Goal: Task Accomplishment & Management: Manage account settings

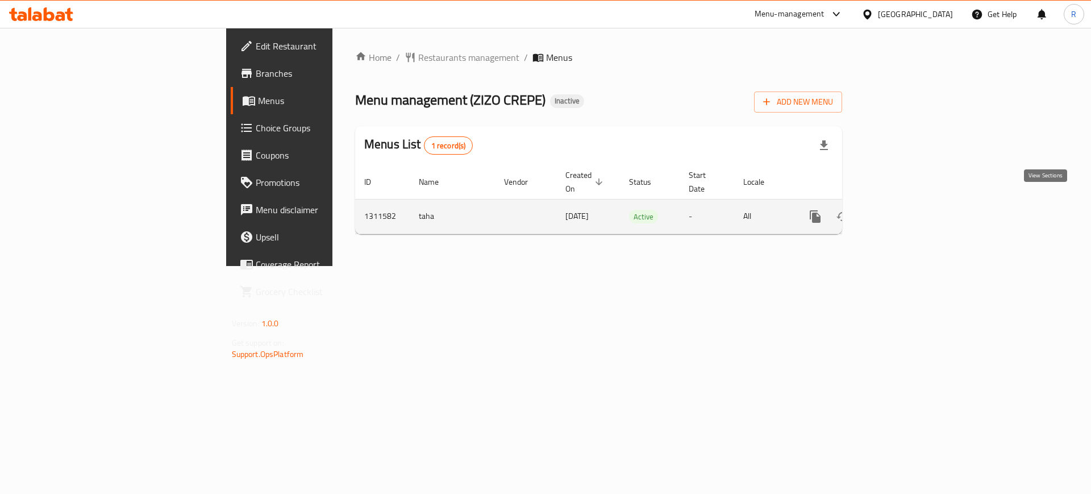
click at [911, 212] on link "enhanced table" at bounding box center [897, 216] width 27 height 27
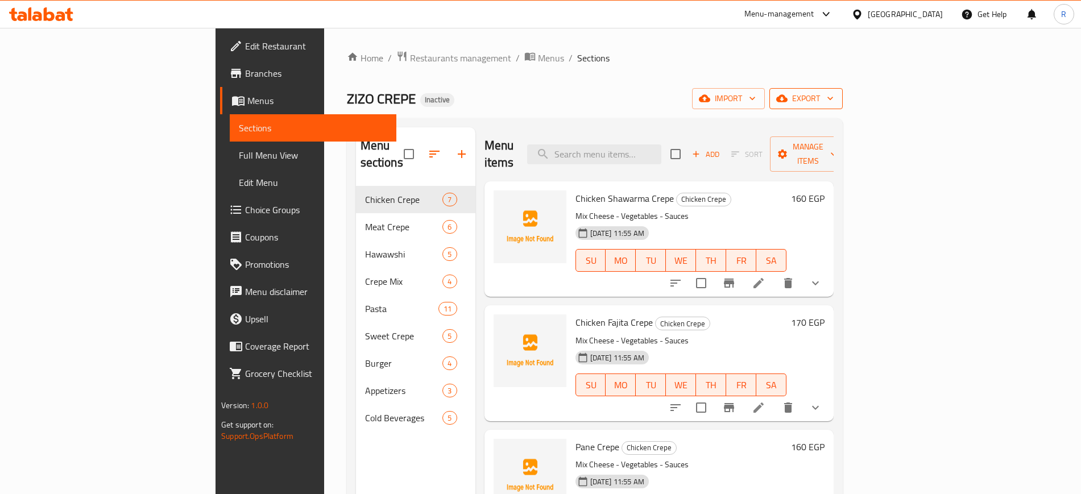
click at [833, 103] on span "export" at bounding box center [805, 99] width 55 height 14
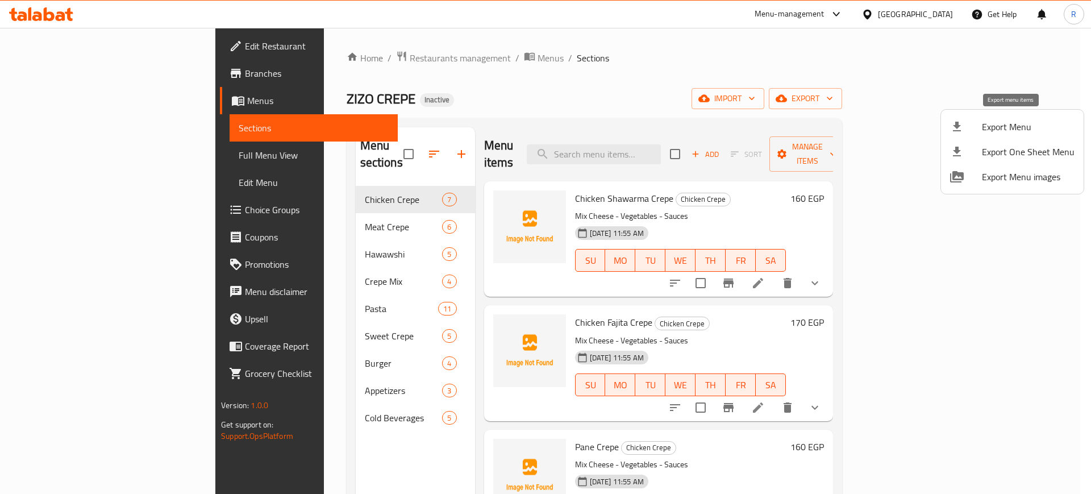
click at [1012, 125] on span "Export Menu" at bounding box center [1028, 127] width 93 height 14
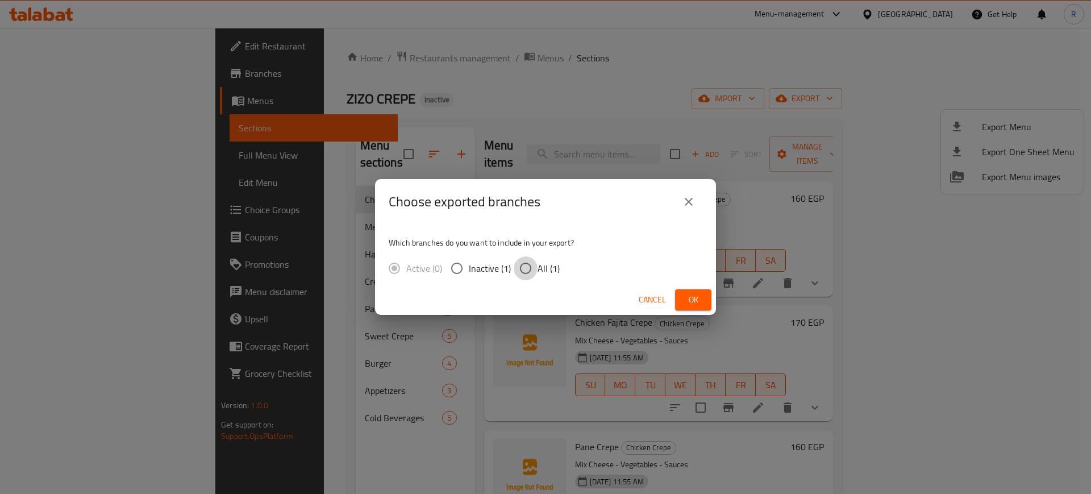
click at [527, 267] on input "All (1)" at bounding box center [526, 268] width 24 height 24
radio input "true"
click at [684, 304] on button "Ok" at bounding box center [693, 299] width 36 height 21
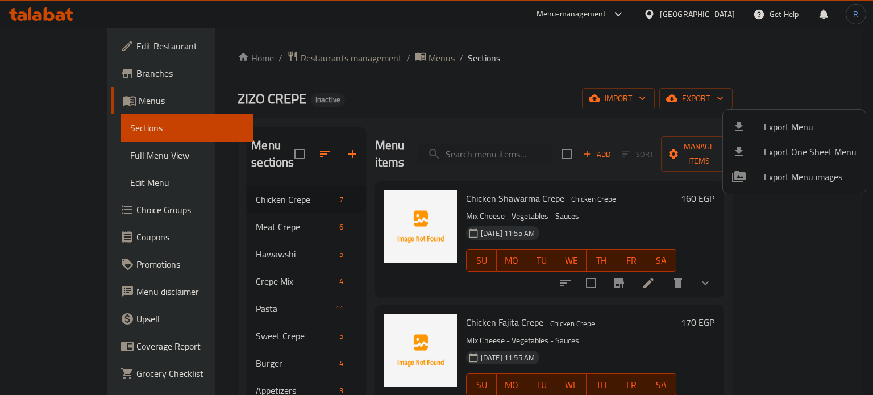
click at [320, 147] on div at bounding box center [436, 197] width 873 height 395
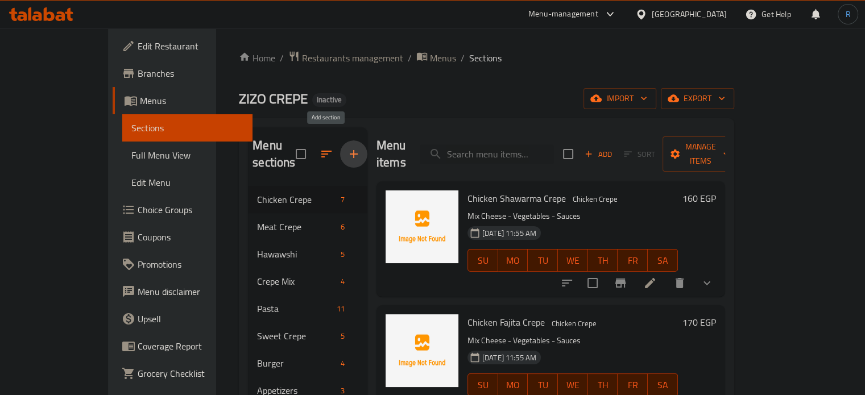
click at [347, 147] on icon "button" at bounding box center [354, 154] width 14 height 14
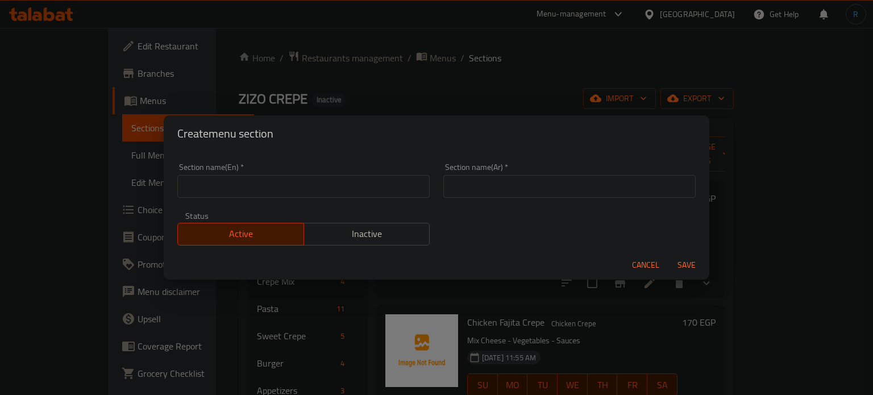
click at [284, 184] on input "text" at bounding box center [303, 186] width 252 height 23
paste input "Varsity Crepe"
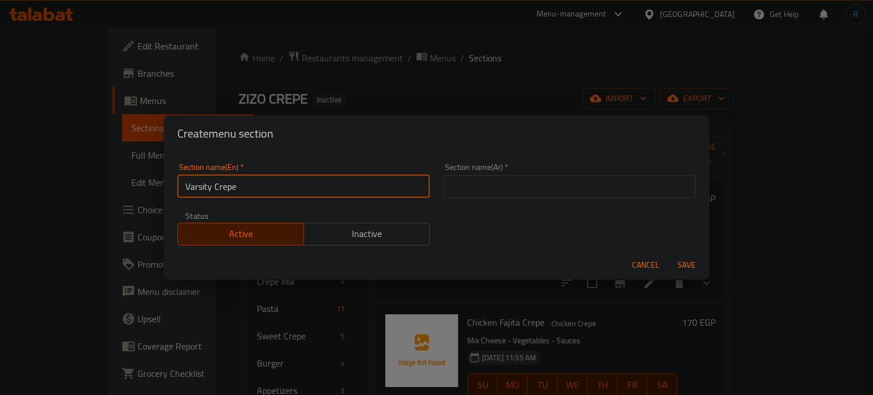
type input "Varsity Crepe"
click at [553, 189] on input "text" at bounding box center [569, 186] width 252 height 23
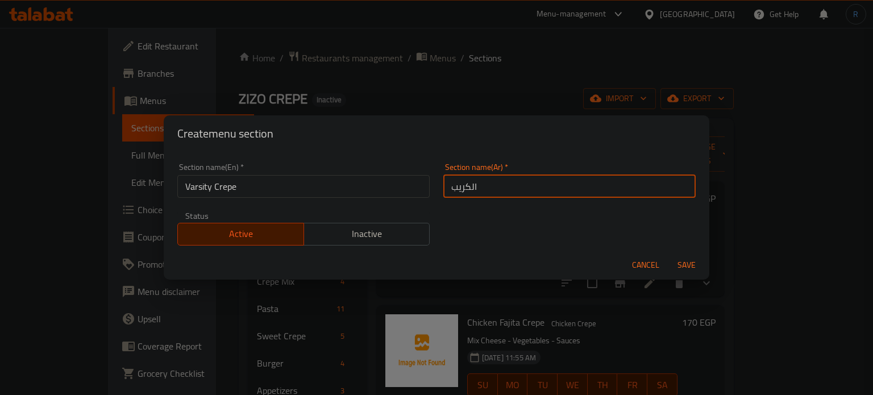
type input "الكريب"
click at [243, 177] on input "Varsity Crepe" at bounding box center [303, 186] width 252 height 23
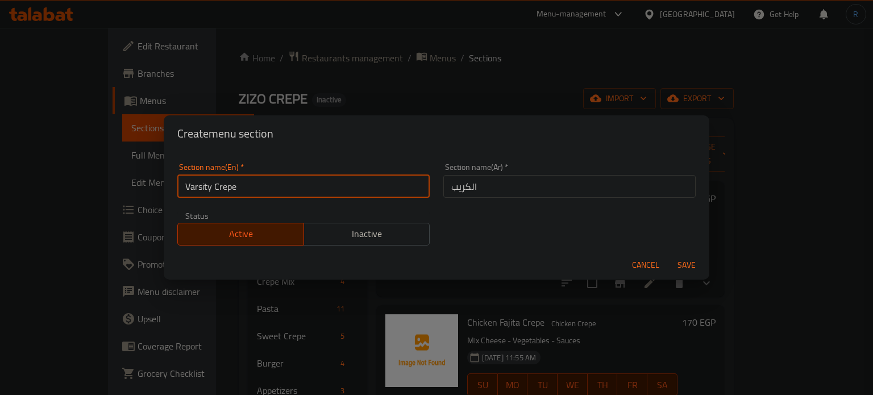
click at [243, 177] on input "Varsity Crepe" at bounding box center [303, 186] width 252 height 23
paste input "a"
click at [200, 189] on input "Variety Crepe" at bounding box center [303, 186] width 252 height 23
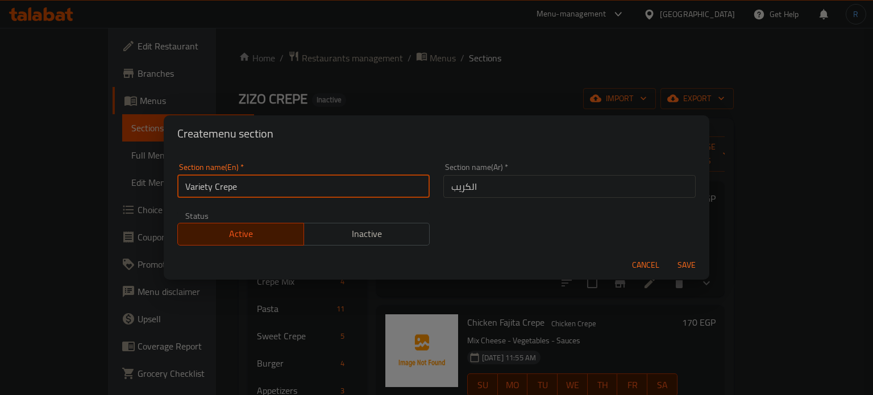
type input "Variety Crepe"
click at [536, 186] on input "الكريب" at bounding box center [569, 186] width 252 height 23
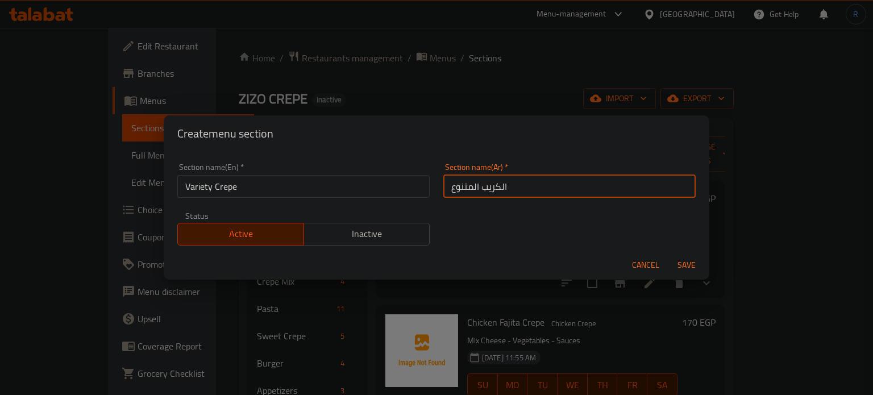
type input "الكريب المتنوع"
click at [669, 255] on button "Save" at bounding box center [687, 265] width 36 height 21
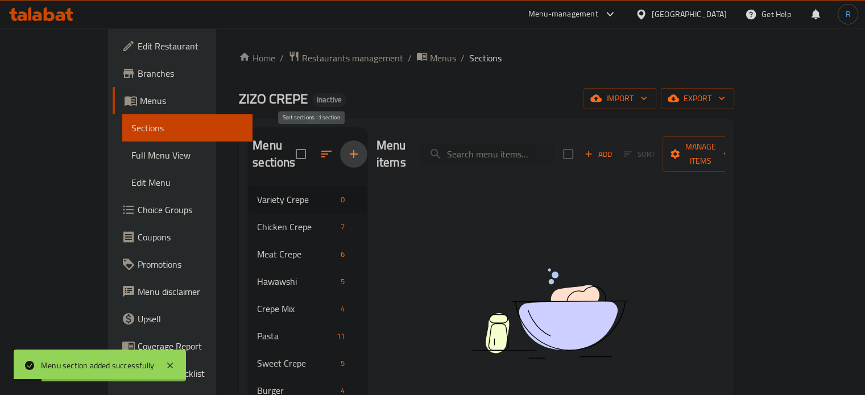
click at [321, 151] on icon "button" at bounding box center [326, 154] width 10 height 7
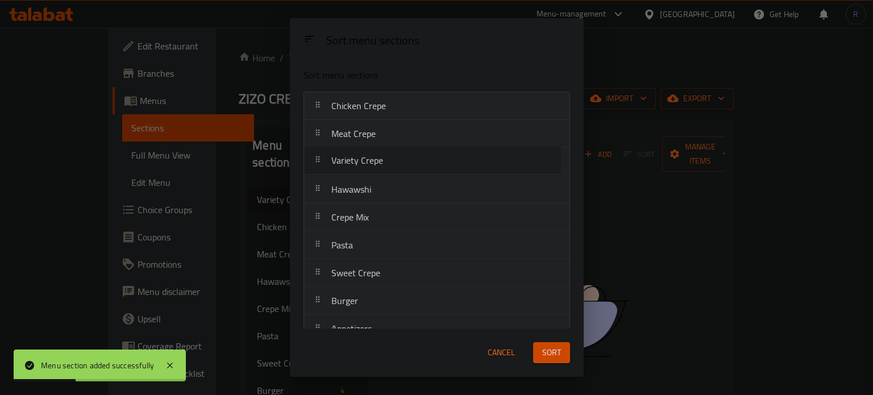
drag, startPoint x: 375, startPoint y: 107, endPoint x: 376, endPoint y: 167, distance: 60.3
click at [376, 167] on nav "Variety Crepe Chicken Crepe Meat Crepe Hawawshi Crepe Mix Pasta Sweet Crepe Bur…" at bounding box center [437, 232] width 267 height 280
click at [549, 350] on span "Sort" at bounding box center [551, 353] width 19 height 14
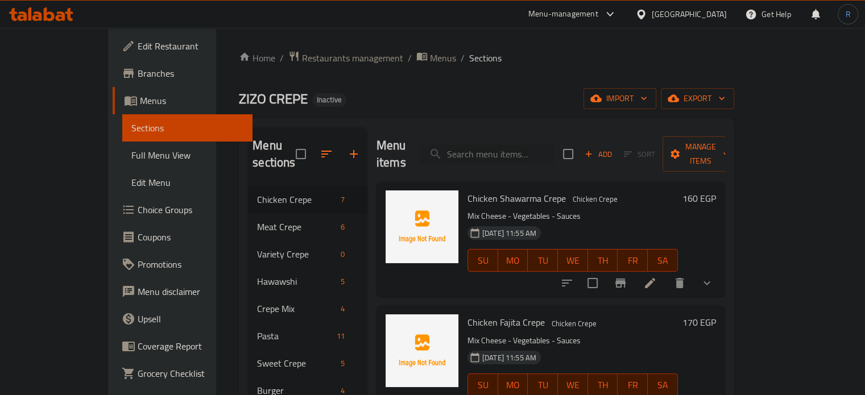
click at [570, 222] on div "14-09-2025 11:55 AM SU MO TU WE TH FR SA" at bounding box center [572, 252] width 219 height 61
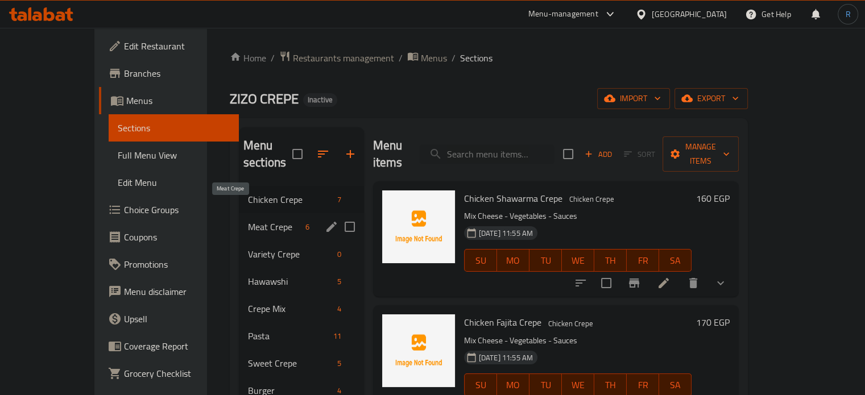
click at [248, 220] on span "Meat Crepe" at bounding box center [274, 227] width 53 height 14
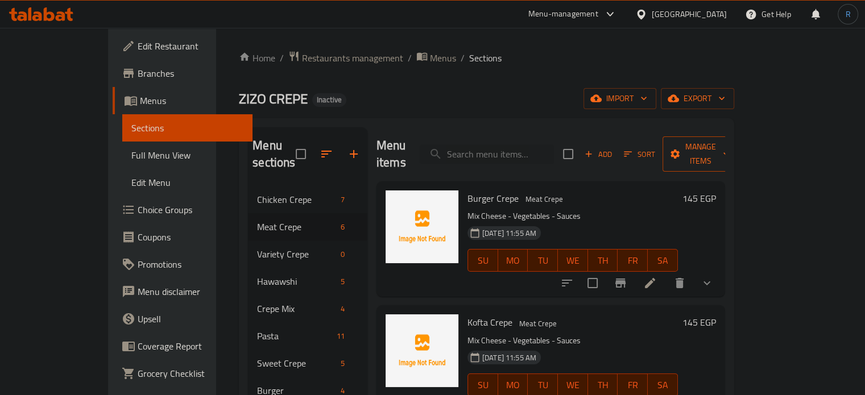
click at [729, 151] on span "Manage items" at bounding box center [700, 154] width 58 height 28
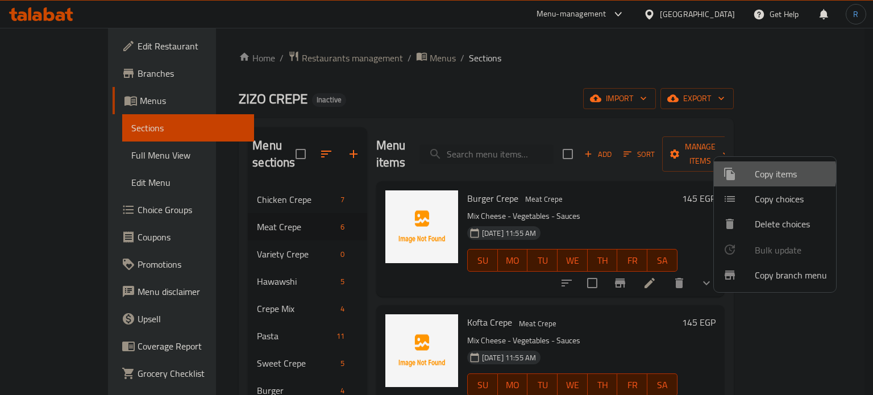
click at [770, 173] on span "Copy items" at bounding box center [791, 174] width 72 height 14
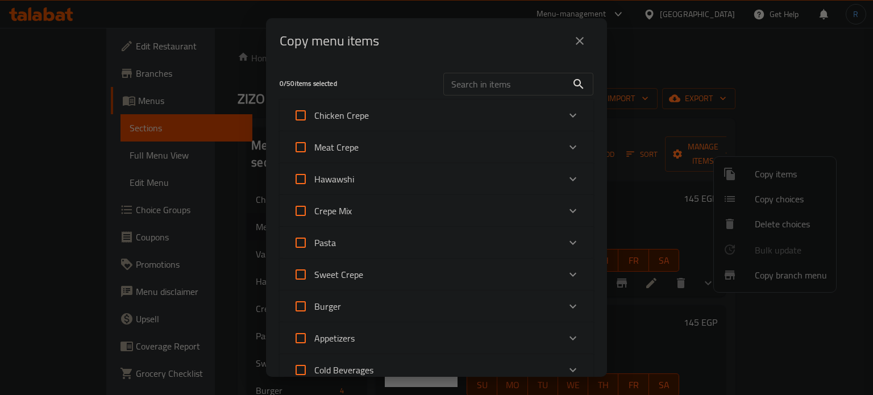
click at [330, 142] on span "Meat Crepe" at bounding box center [336, 147] width 44 height 17
click at [314, 142] on input "Meat Crepe" at bounding box center [300, 147] width 27 height 27
checkbox input "true"
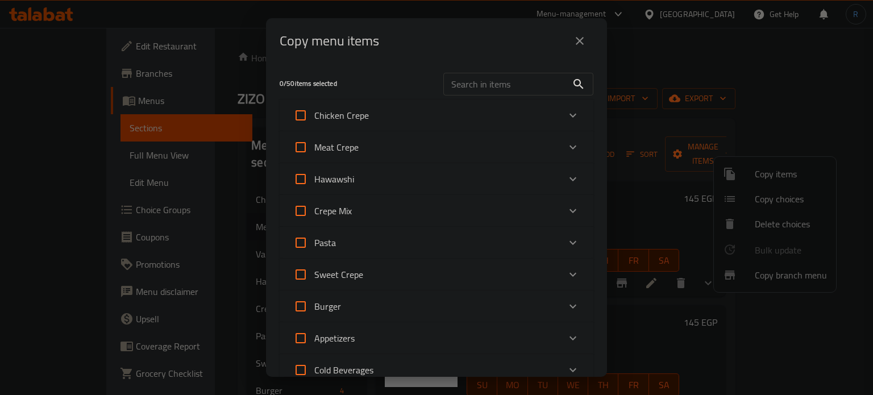
checkbox input "true"
click at [344, 143] on span "Meat Crepe" at bounding box center [336, 147] width 44 height 17
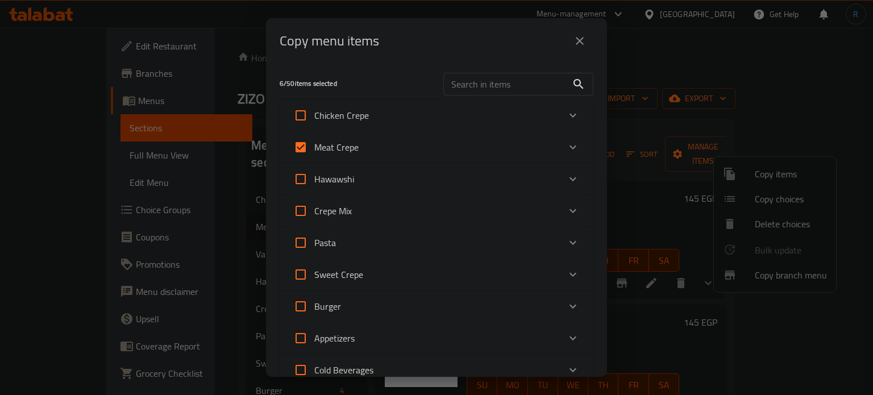
click at [314, 143] on input "Meat Crepe" at bounding box center [300, 147] width 27 height 27
checkbox input "false"
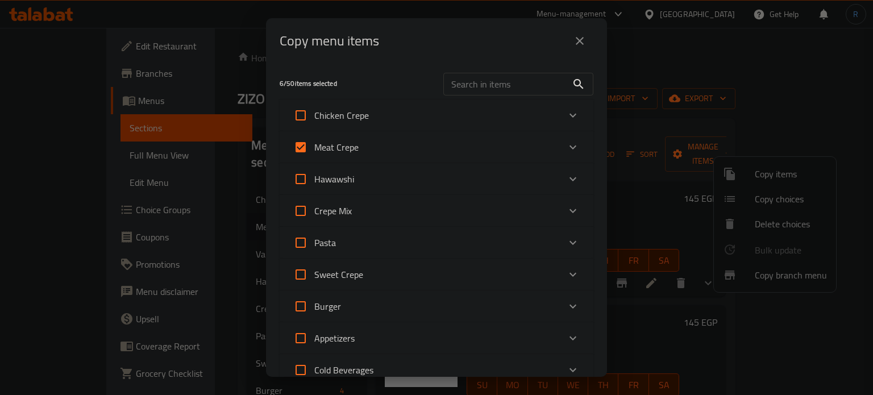
checkbox input "false"
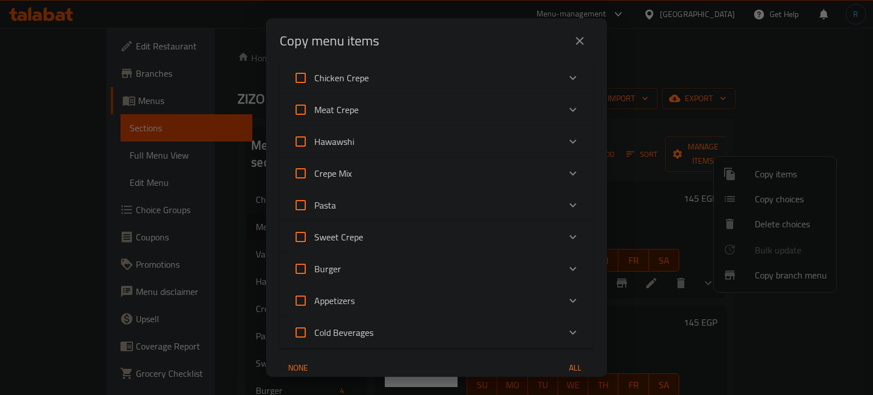
scroll to position [2, 0]
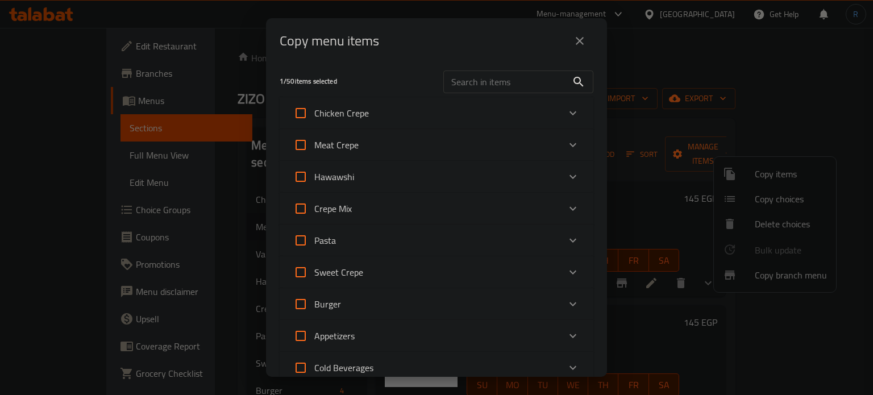
click at [455, 151] on div "Meat Crepe" at bounding box center [426, 144] width 266 height 27
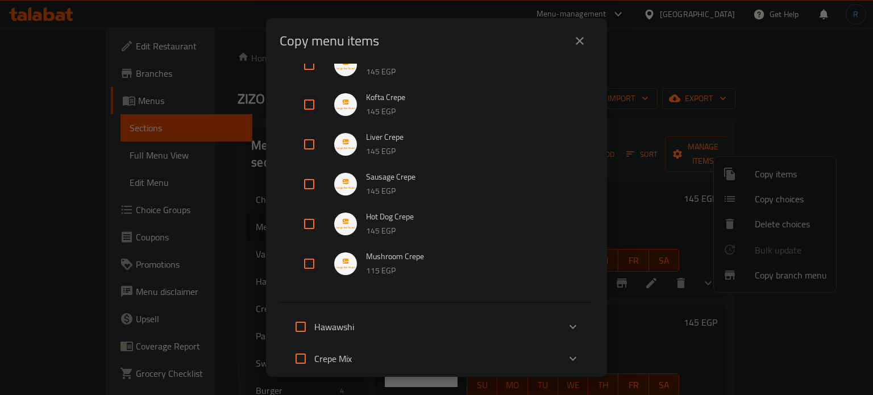
scroll to position [173, 0]
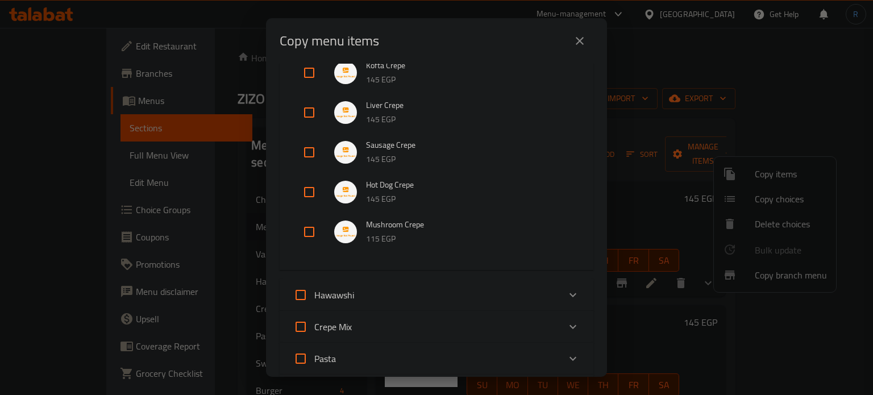
click at [306, 234] on input "checkbox" at bounding box center [309, 231] width 27 height 27
checkbox input "true"
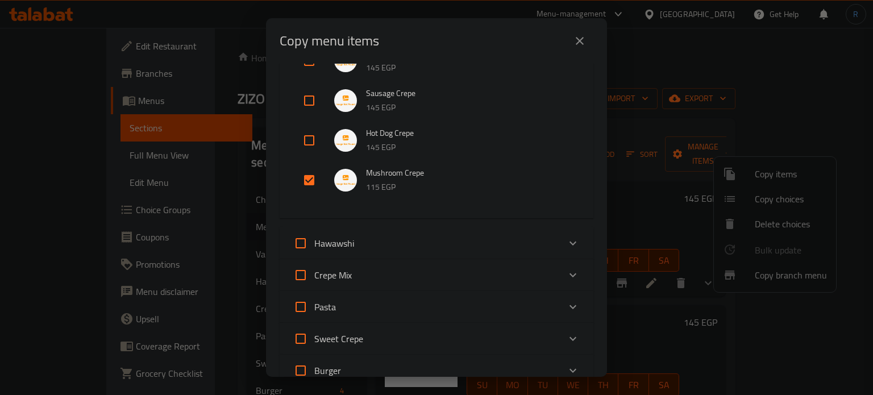
scroll to position [287, 0]
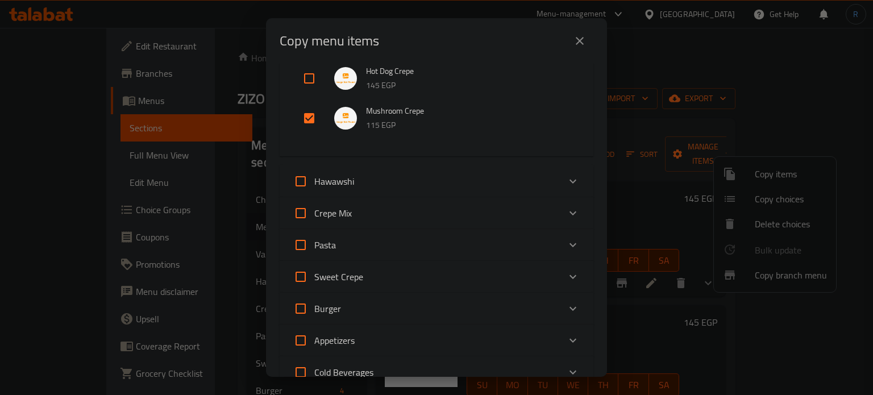
click at [400, 209] on div "Crepe Mix" at bounding box center [426, 213] width 266 height 27
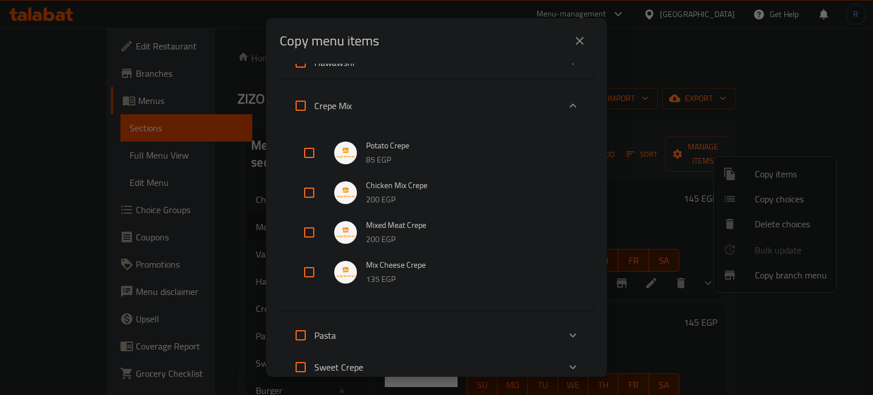
scroll to position [457, 0]
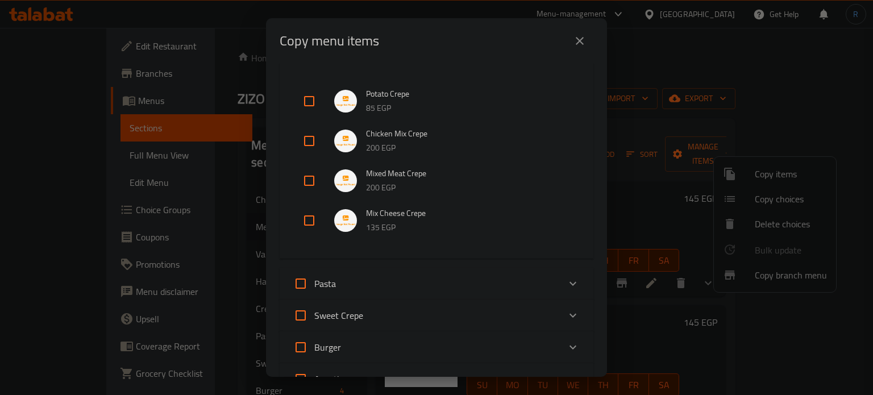
click at [310, 102] on input "checkbox" at bounding box center [309, 101] width 27 height 27
checkbox input "true"
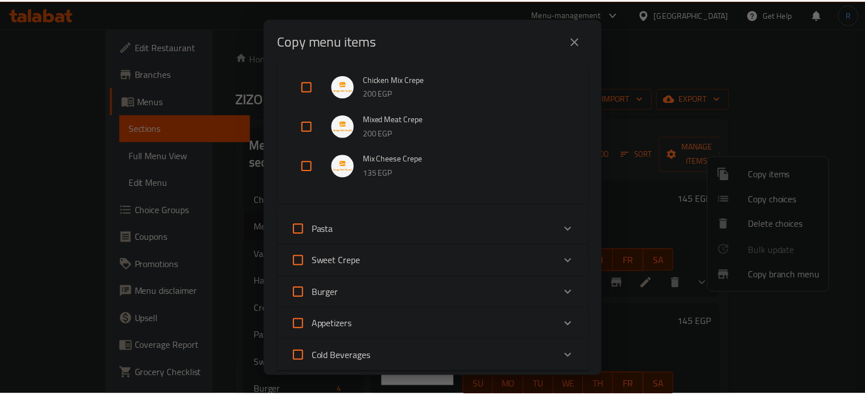
scroll to position [671, 0]
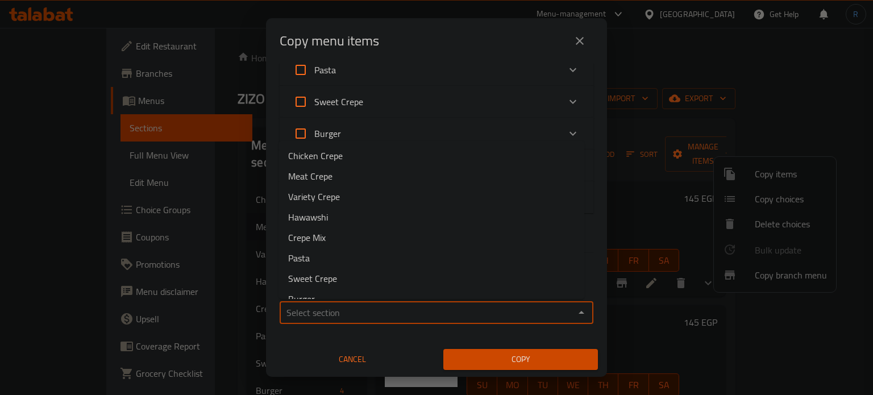
click at [388, 318] on input "Sections   *" at bounding box center [427, 313] width 288 height 16
click at [384, 200] on li "Variety Crepe" at bounding box center [431, 196] width 305 height 20
type input "Variety Crepe"
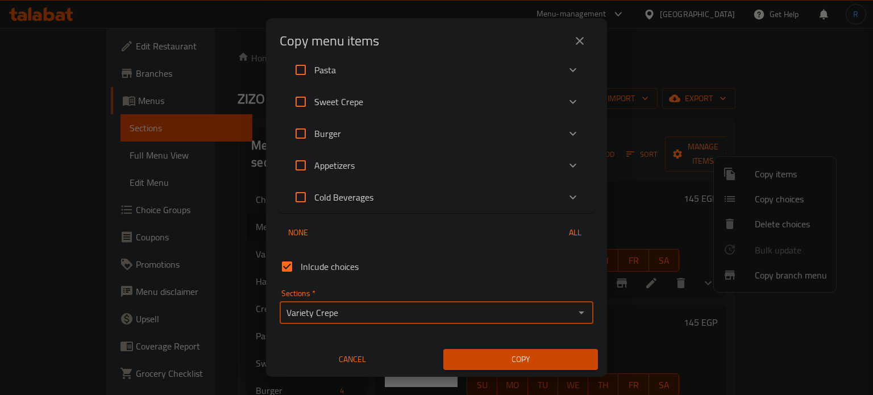
click at [509, 353] on span "Copy" at bounding box center [521, 359] width 136 height 14
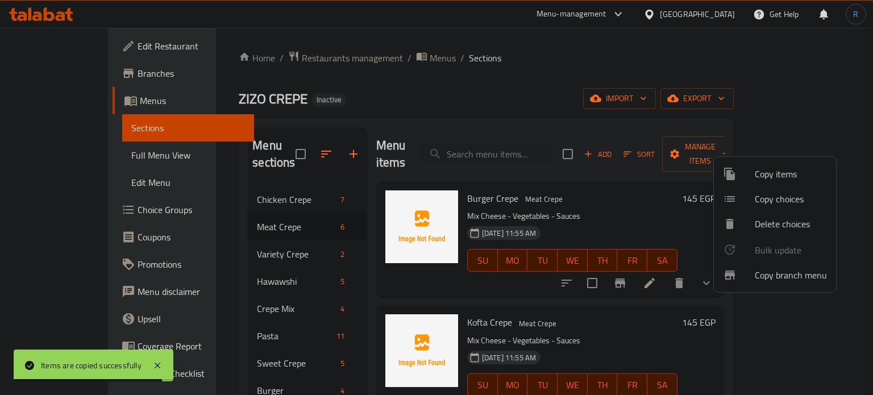
click at [234, 210] on div at bounding box center [436, 197] width 873 height 395
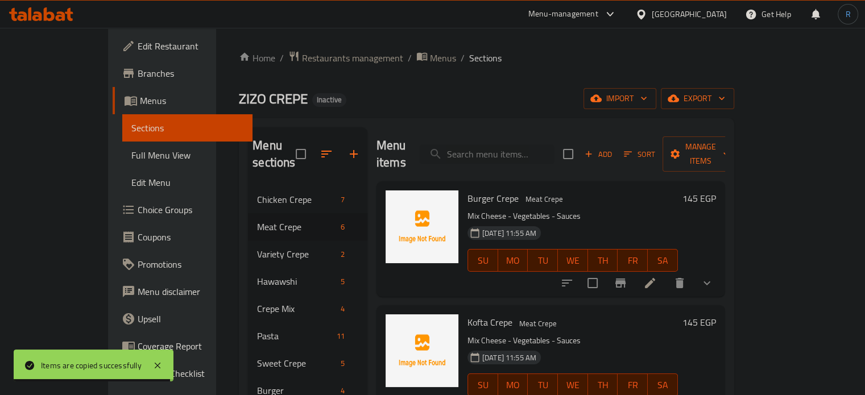
click at [576, 222] on div "14-09-2025 11:55 AM SU MO TU WE TH FR SA" at bounding box center [572, 252] width 219 height 61
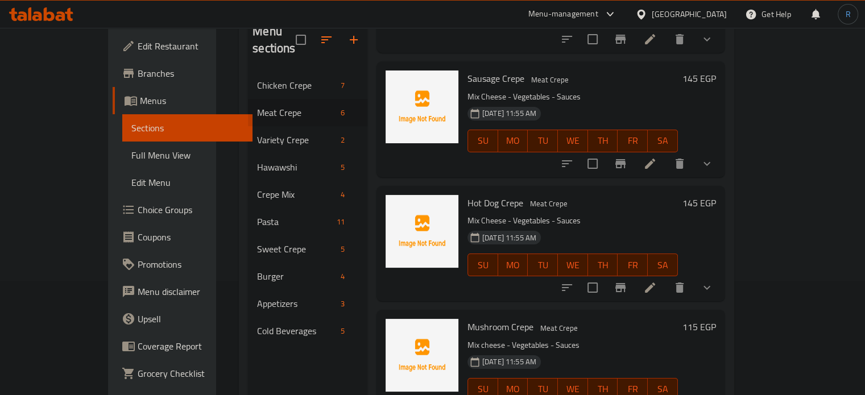
scroll to position [159, 0]
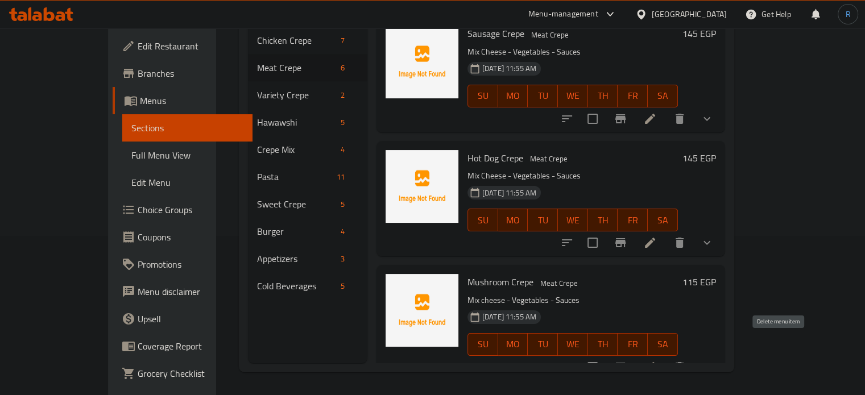
click at [683, 362] on icon "delete" at bounding box center [679, 367] width 8 height 10
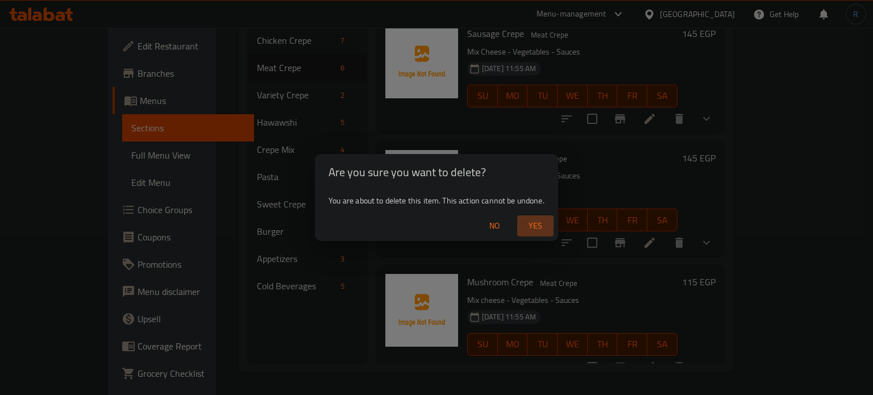
click at [534, 227] on span "Yes" at bounding box center [535, 226] width 27 height 14
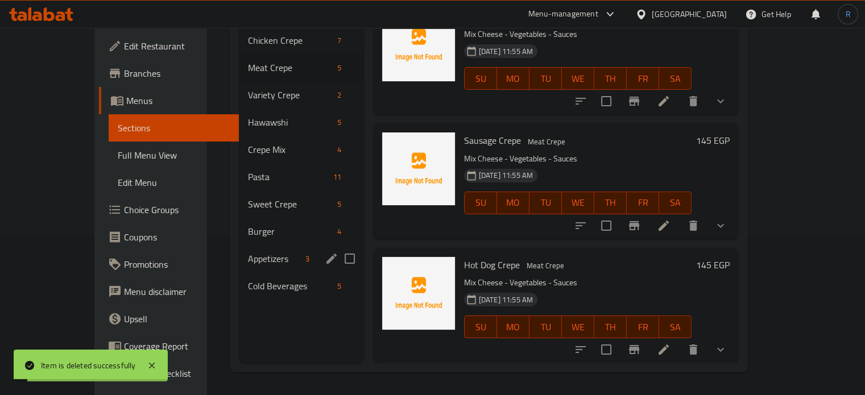
scroll to position [102, 0]
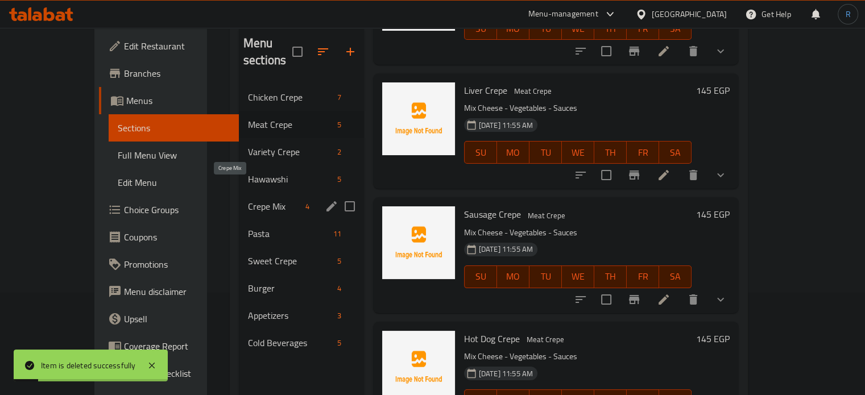
click at [248, 200] on span "Crepe Mix" at bounding box center [274, 207] width 53 height 14
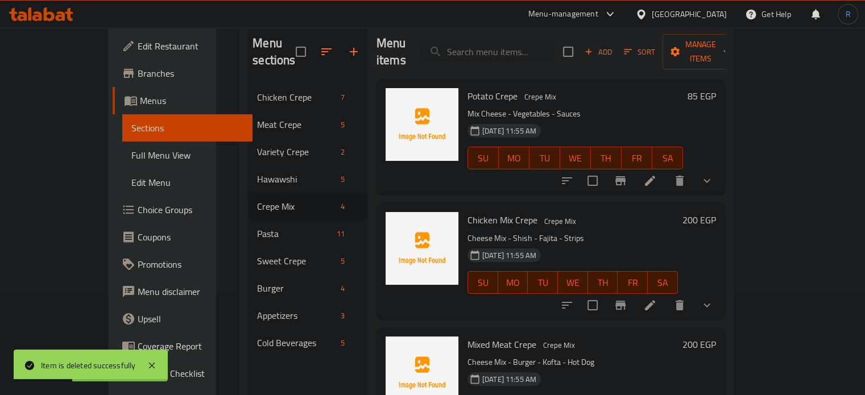
scroll to position [45, 0]
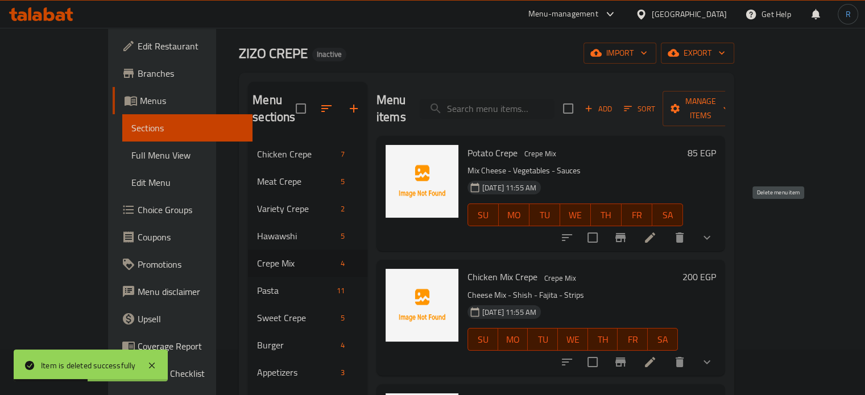
click at [686, 231] on icon "delete" at bounding box center [680, 238] width 14 height 14
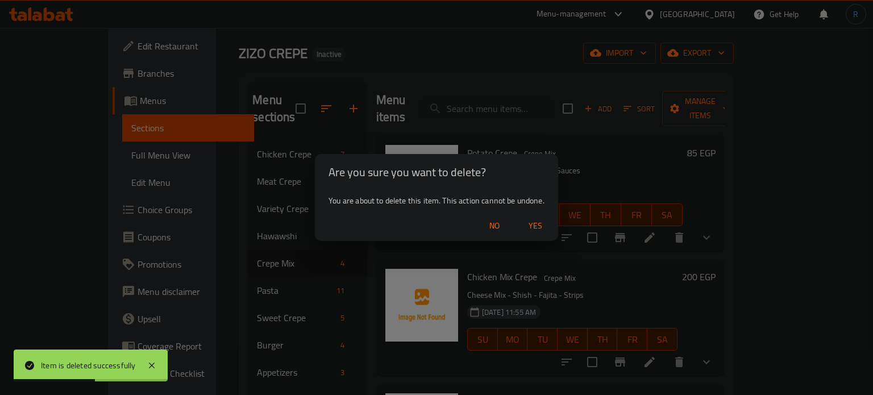
click at [538, 226] on span "Yes" at bounding box center [535, 226] width 27 height 14
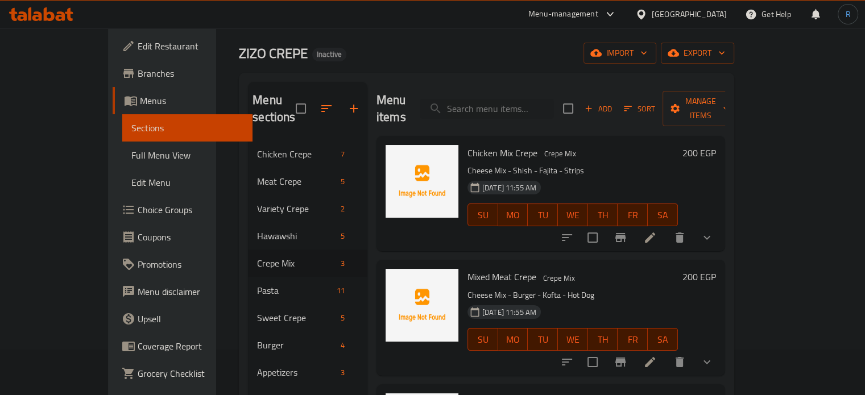
click at [507, 84] on div "Menu items Add Sort Manage items" at bounding box center [550, 109] width 348 height 54
click at [507, 99] on input "search" at bounding box center [487, 109] width 134 height 20
paste input "Shish Tawook Crepe"
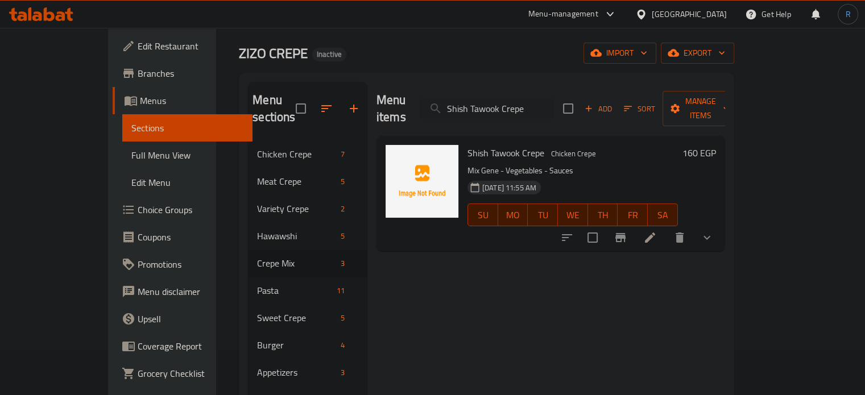
type input "Shish Tawook Crepe"
click at [666, 227] on li at bounding box center [650, 237] width 32 height 20
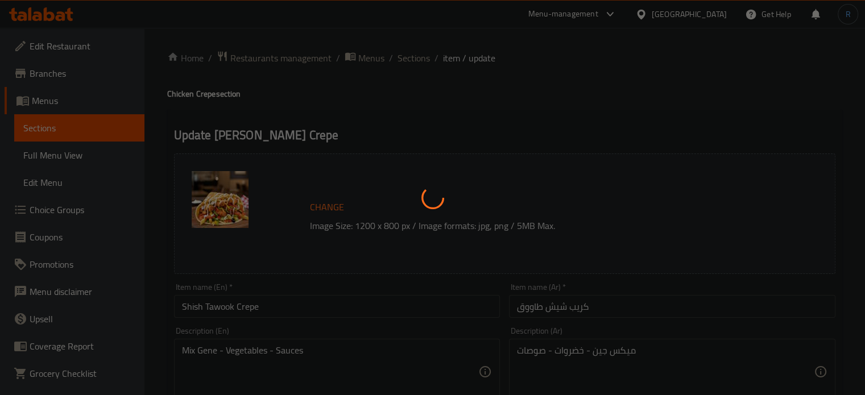
type input "الاضافات"
type input "0"
type input "4"
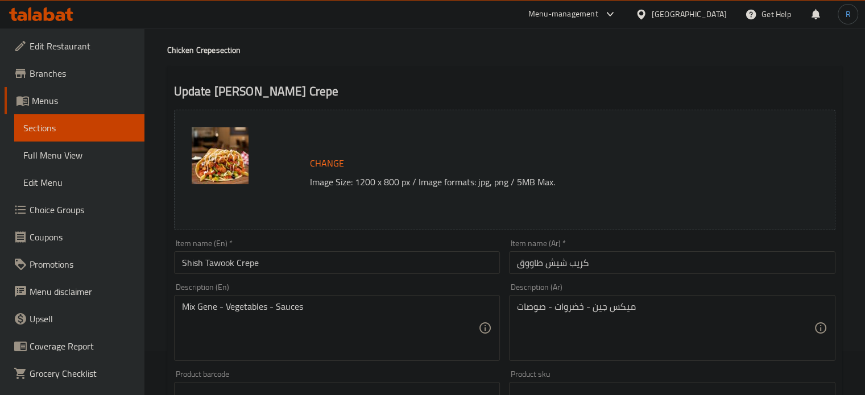
scroll to position [57, 0]
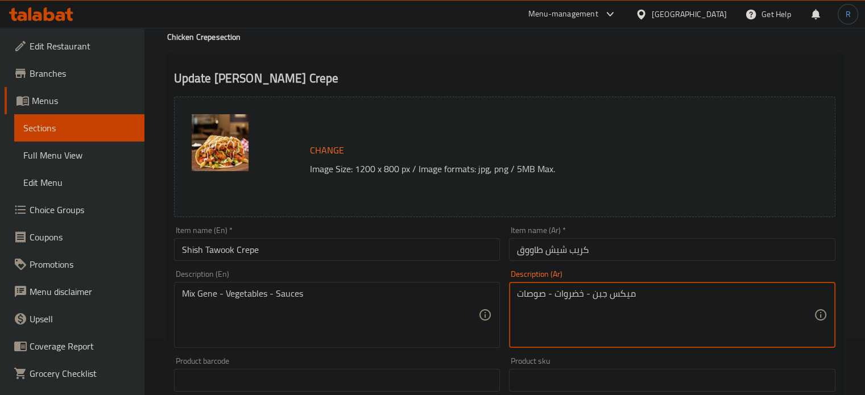
type textarea "ميكس جبن - خضروات - صوصات"
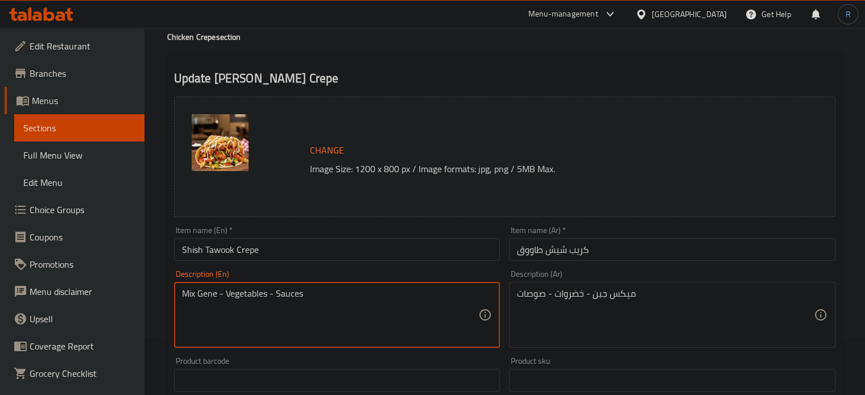
click at [207, 296] on textarea "Mix Gene - Vegetables - Sauces" at bounding box center [330, 315] width 297 height 54
type textarea "Mix cheese- Vegetables - Sauces"
click at [305, 257] on input "Shish Tawook Crepe" at bounding box center [337, 249] width 326 height 23
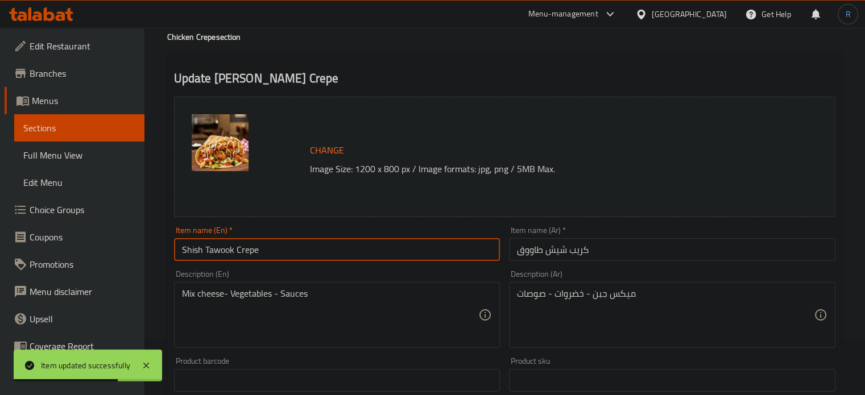
scroll to position [0, 0]
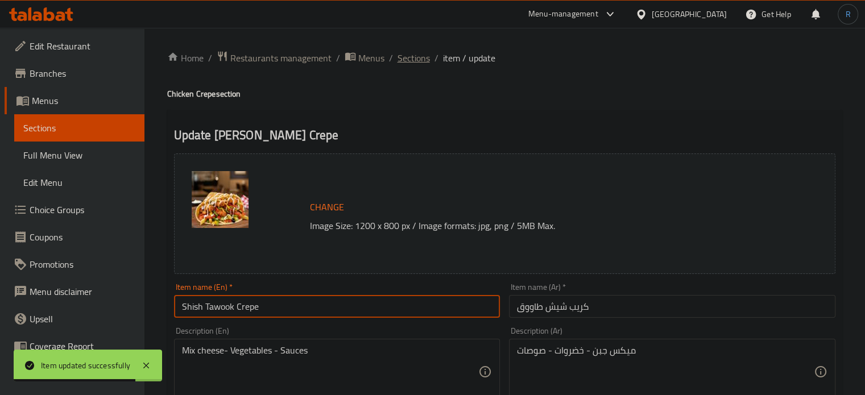
click at [418, 55] on span "Sections" at bounding box center [413, 58] width 32 height 14
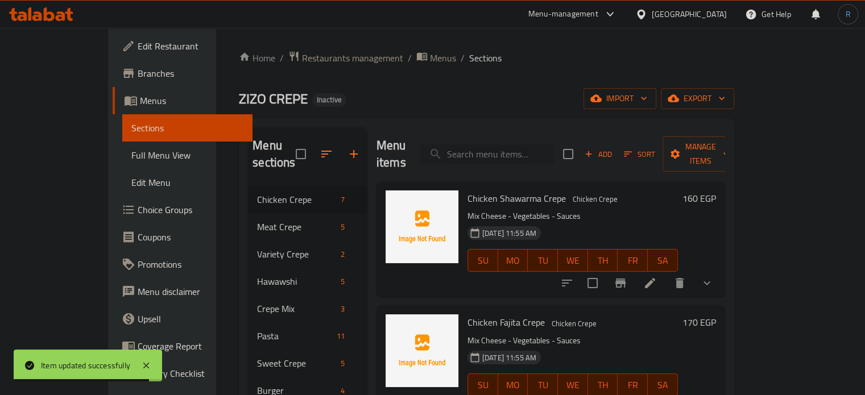
click at [523, 154] on input "search" at bounding box center [487, 154] width 134 height 20
paste input "Potato Crepe"
type input "Potato Crepe"
click at [657, 276] on icon at bounding box center [650, 283] width 14 height 14
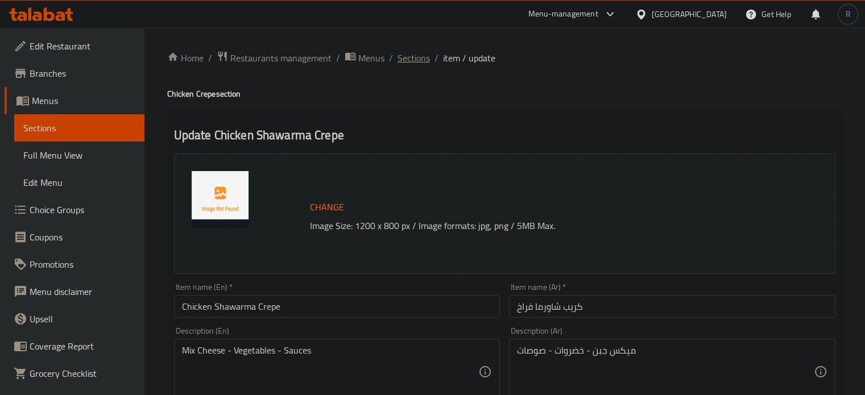
click at [403, 58] on span "Sections" at bounding box center [413, 58] width 32 height 14
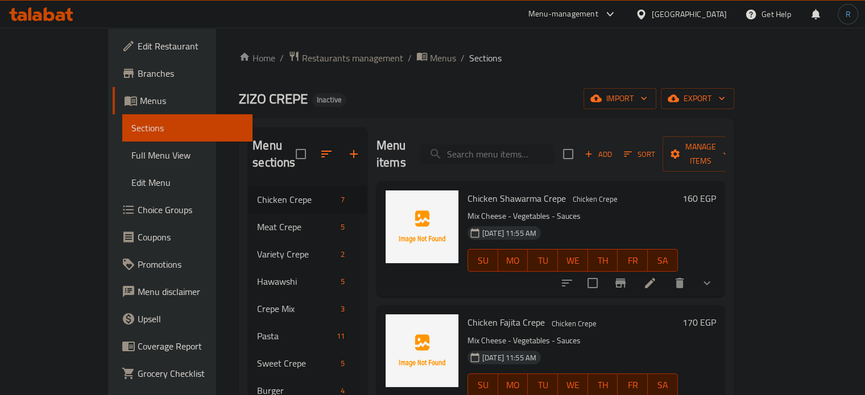
click at [516, 144] on input "search" at bounding box center [487, 154] width 134 height 20
paste input "Potato Crepe"
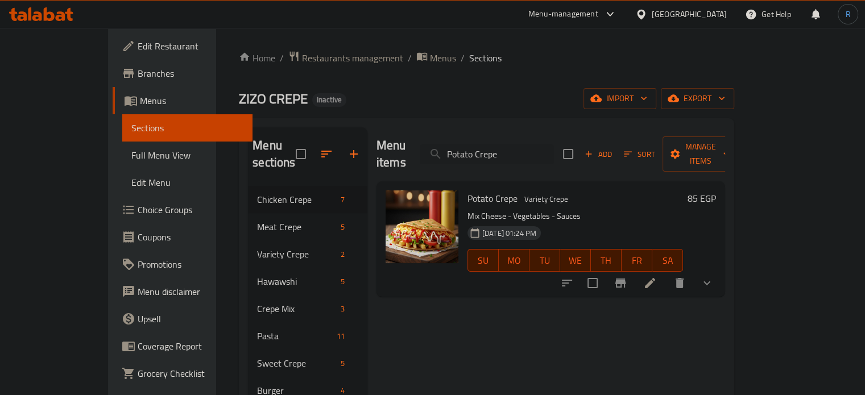
type input "Potato Crepe"
click at [666, 273] on li at bounding box center [650, 283] width 32 height 20
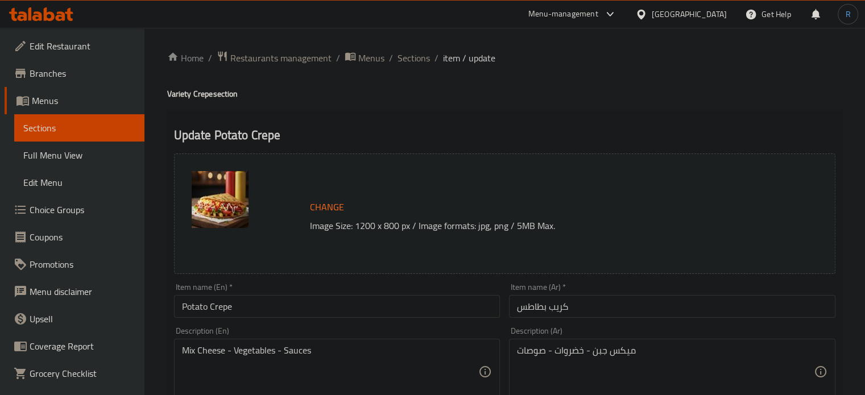
scroll to position [57, 0]
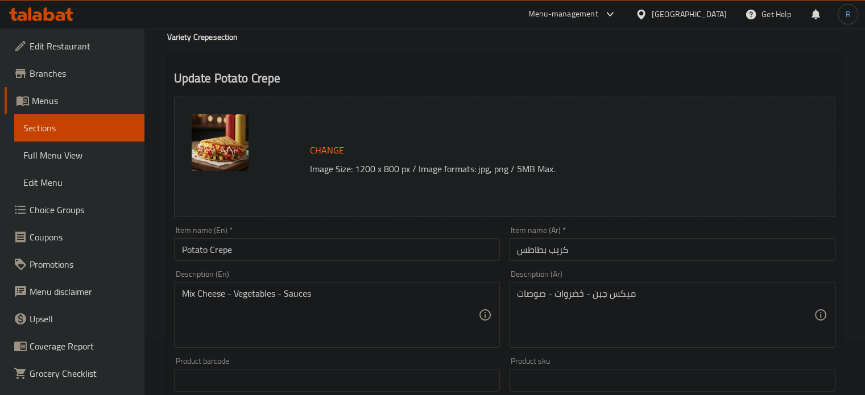
click at [499, 64] on div "Update Potato Crepe Change Image Size: 1200 x 800 px / Image formats: jpg, png …" at bounding box center [504, 401] width 675 height 697
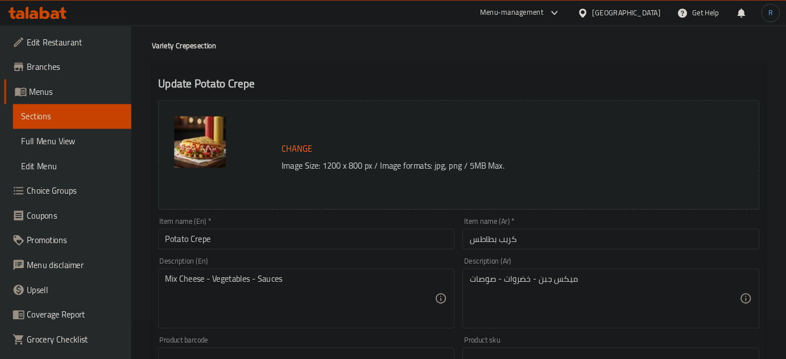
scroll to position [0, 0]
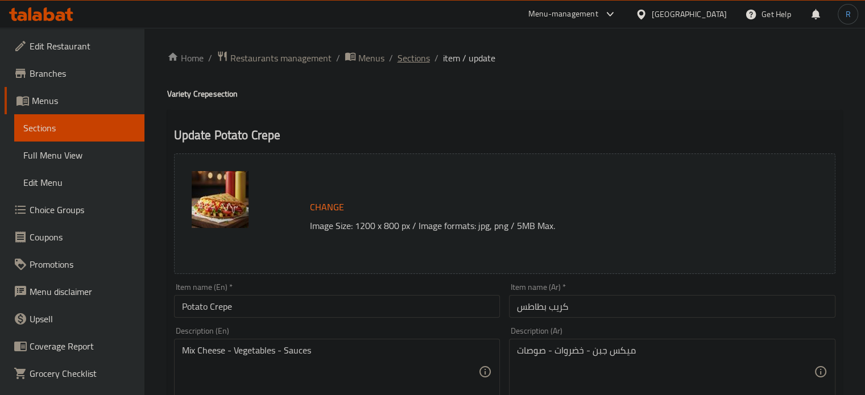
click at [397, 57] on span "Sections" at bounding box center [413, 58] width 32 height 14
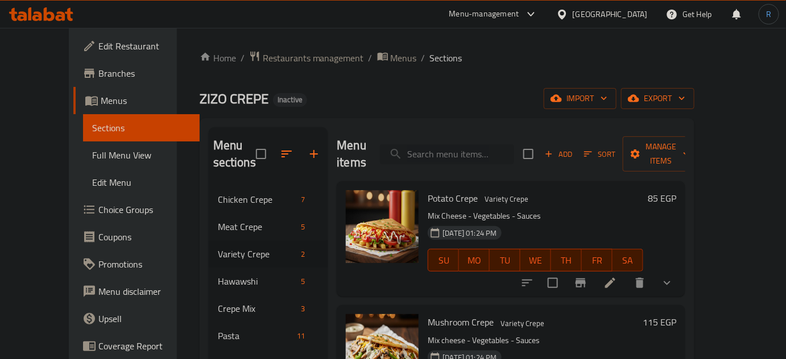
click at [458, 150] on input "search" at bounding box center [447, 154] width 134 height 20
paste input "Sujuk Hawawshi"
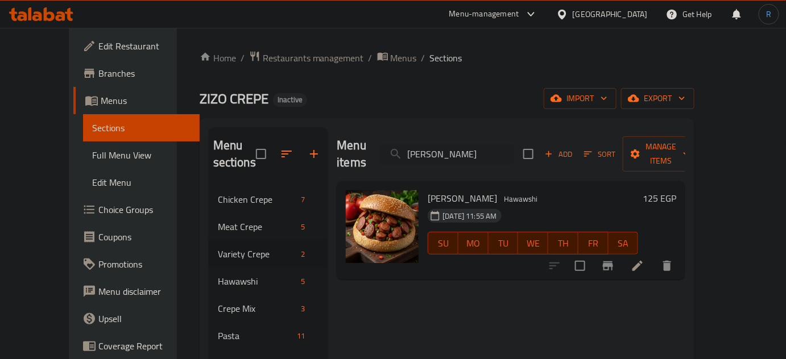
type input "Sujuk Hawawshi"
click at [642, 261] on icon at bounding box center [637, 266] width 10 height 10
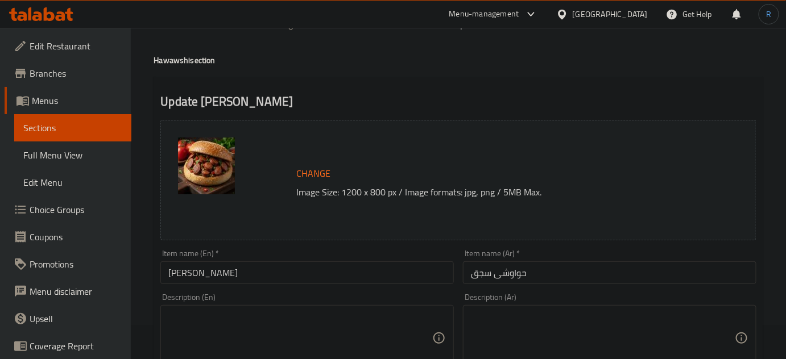
scroll to position [51, 0]
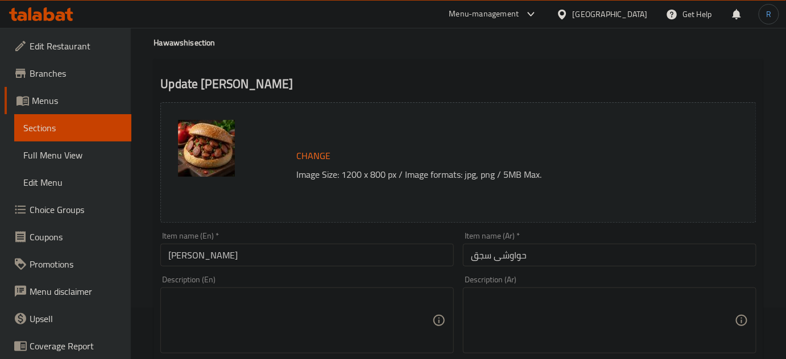
click at [475, 256] on input "حواوشی سجق" at bounding box center [609, 255] width 293 height 23
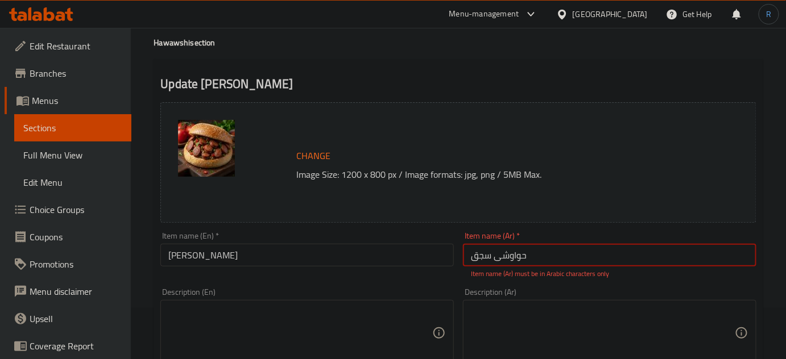
click at [171, 255] on input "Sujuk Hawawshi" at bounding box center [306, 255] width 293 height 23
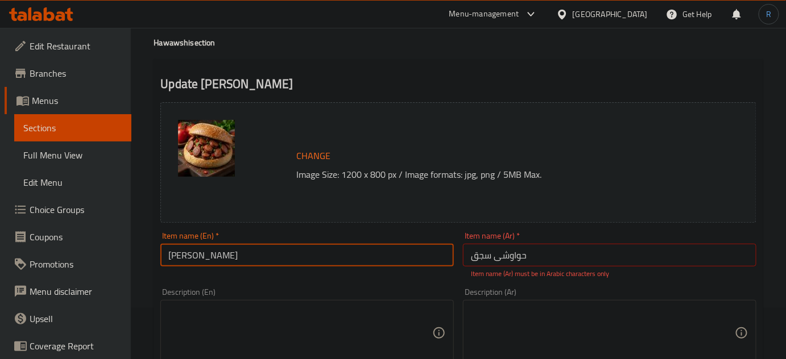
click at [171, 255] on input "Sujuk Hawawshi" at bounding box center [306, 255] width 293 height 23
paste input "sausage"
click at [173, 256] on input "sausage Hawawshi" at bounding box center [306, 255] width 293 height 23
type input "Sausage Hawawshi"
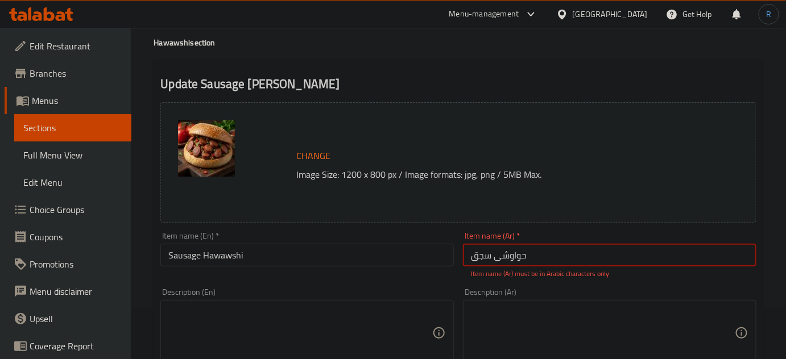
click at [551, 250] on input "حواوشی سجق" at bounding box center [609, 255] width 293 height 23
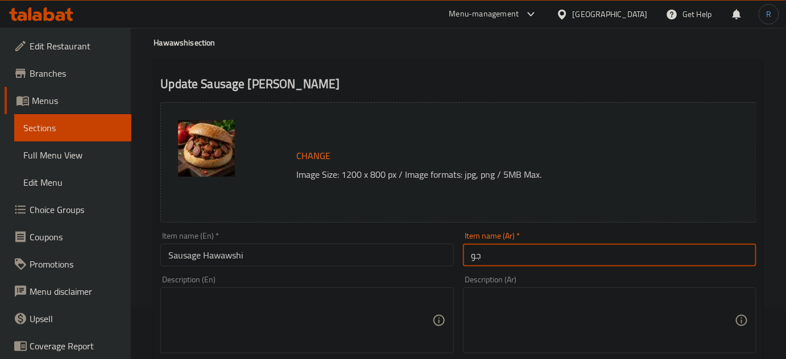
type input "ج"
type input "حواوشي سجق"
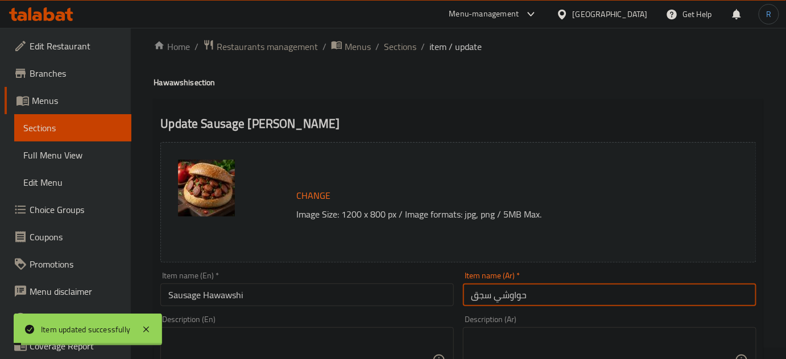
scroll to position [0, 0]
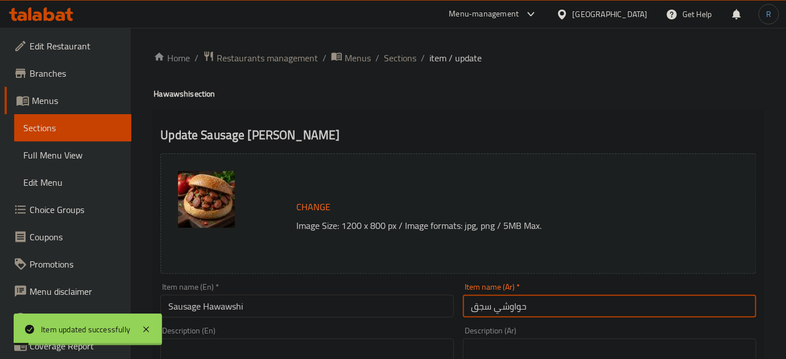
drag, startPoint x: 383, startPoint y: 57, endPoint x: 382, endPoint y: 0, distance: 56.9
click at [384, 57] on span "Sections" at bounding box center [400, 58] width 32 height 14
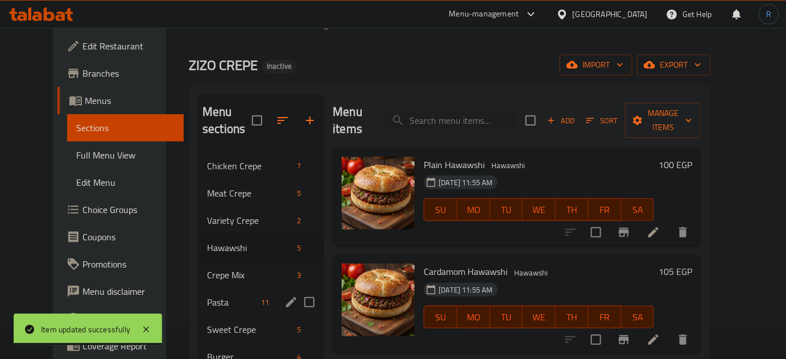
scroll to position [51, 0]
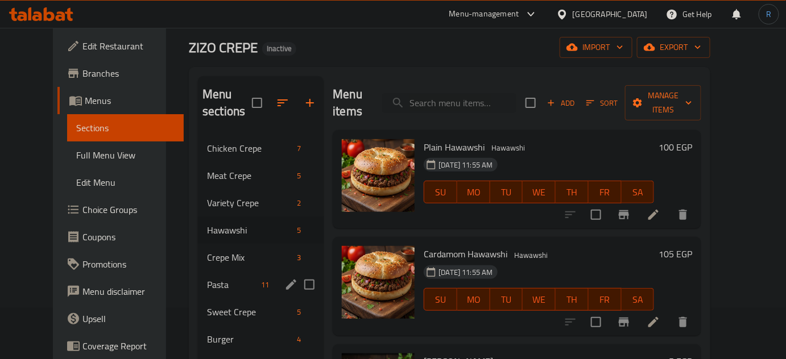
click at [207, 287] on span "Pasta" at bounding box center [231, 285] width 49 height 14
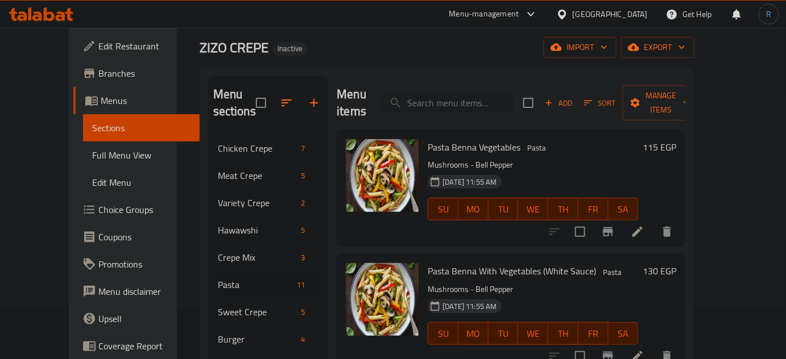
click at [466, 97] on input "search" at bounding box center [447, 103] width 134 height 20
paste input "Mix Chicken Pasta"
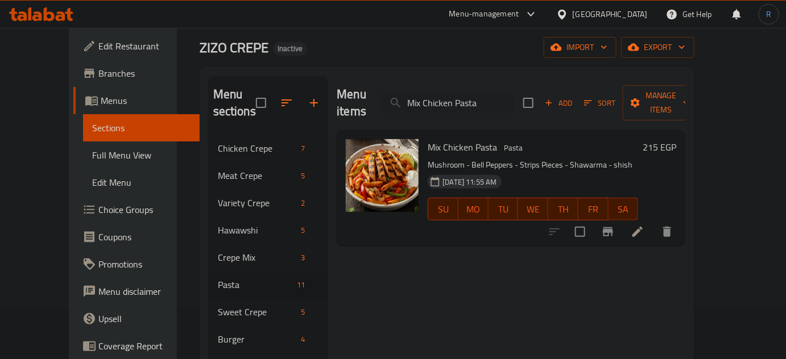
type input "Mix Chicken Pasta"
click at [644, 225] on icon at bounding box center [637, 232] width 14 height 14
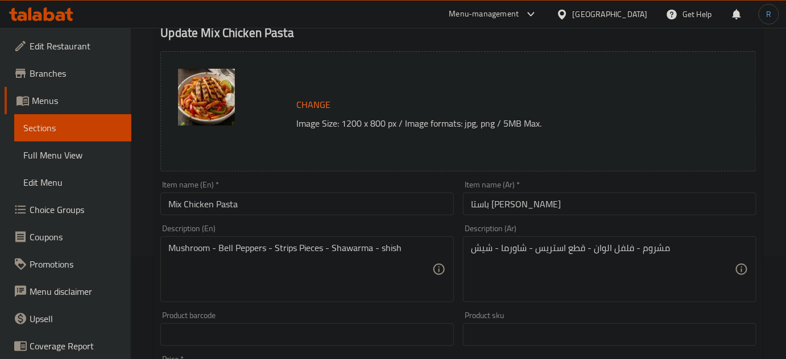
scroll to position [103, 0]
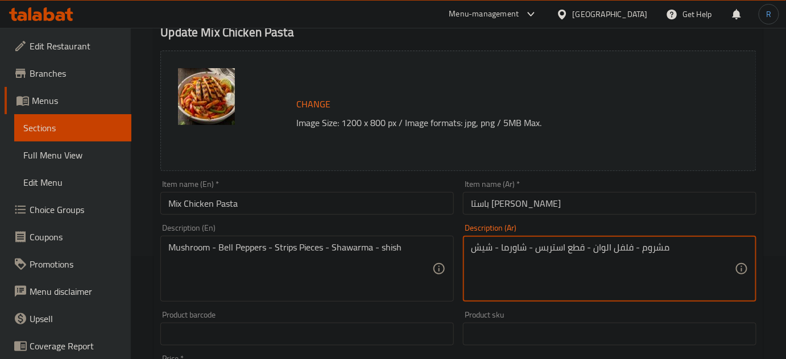
type textarea "مشروم - فلفل الوان - قطع استربس - شاورما - شيش"
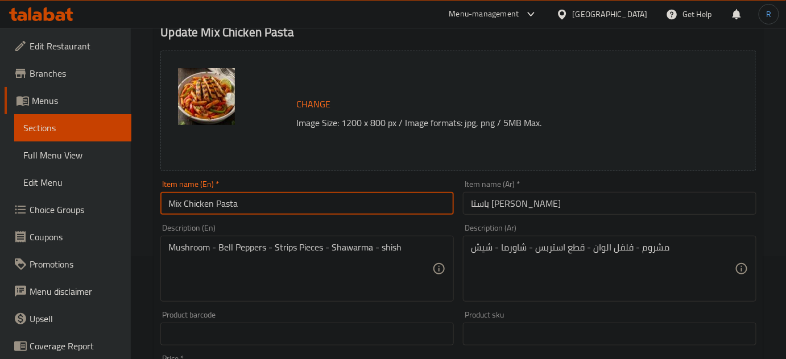
click at [383, 198] on input "Mix Chicken Pasta" at bounding box center [306, 203] width 293 height 23
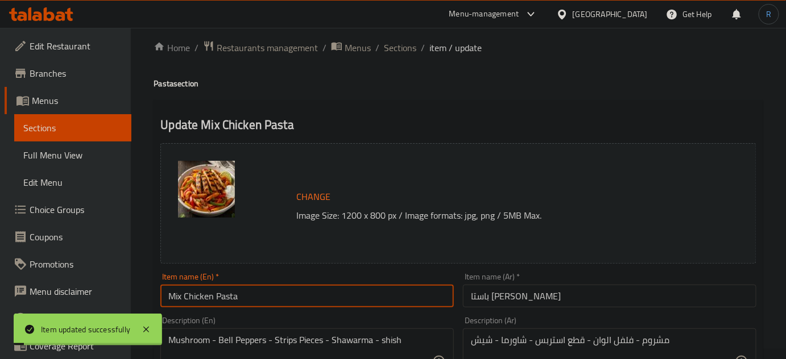
scroll to position [0, 0]
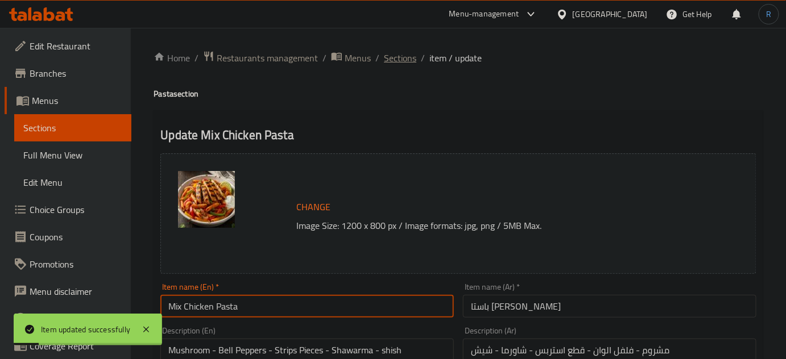
click at [410, 54] on span "Sections" at bounding box center [400, 58] width 32 height 14
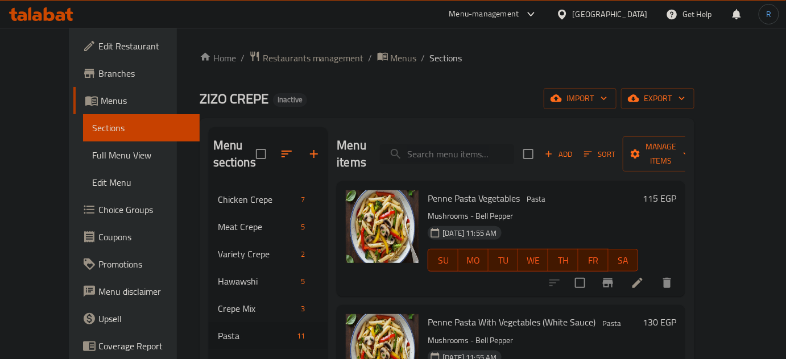
click at [483, 144] on input "search" at bounding box center [447, 154] width 134 height 20
paste input "Classic Beef Burger with potatoes"
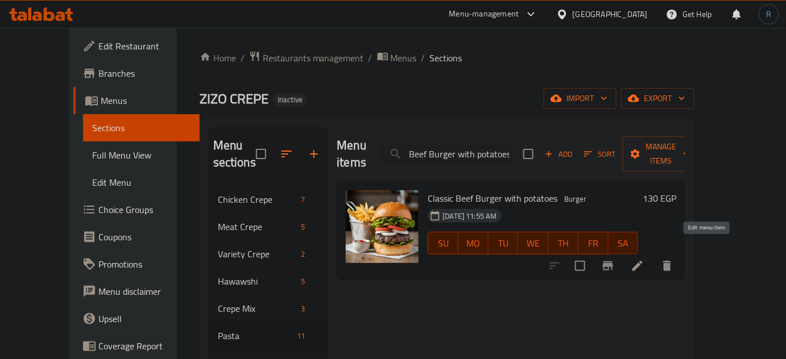
type input "Classic Beef Burger with potatoes"
click at [644, 259] on icon at bounding box center [637, 266] width 14 height 14
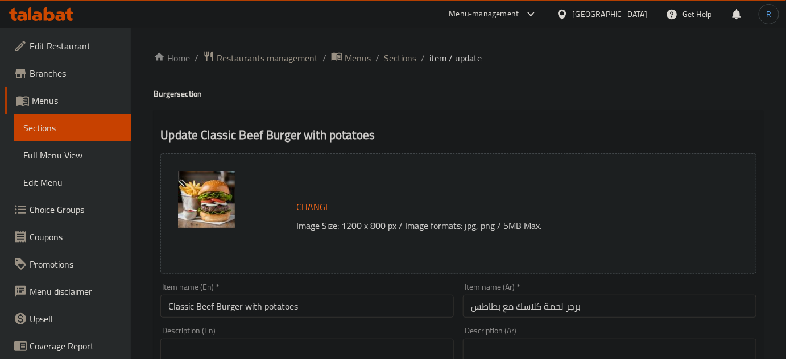
click at [522, 313] on input "برجر لحمة كلاسك مع بطاطس" at bounding box center [609, 306] width 293 height 23
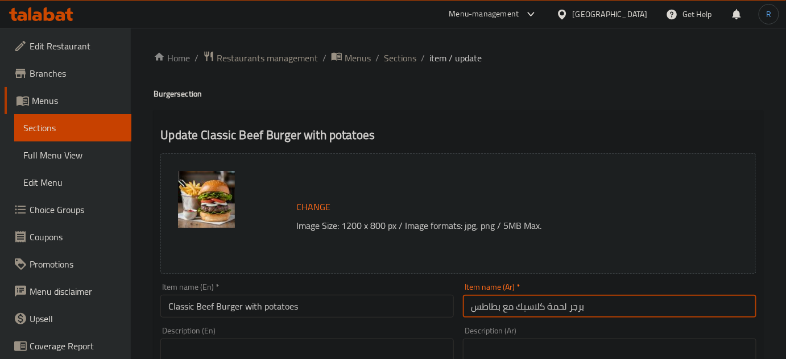
type input "برجر لحمة كلاسيك مع بطاطس"
click at [203, 306] on input "Classic Beef Burger with potatoes" at bounding box center [306, 306] width 293 height 23
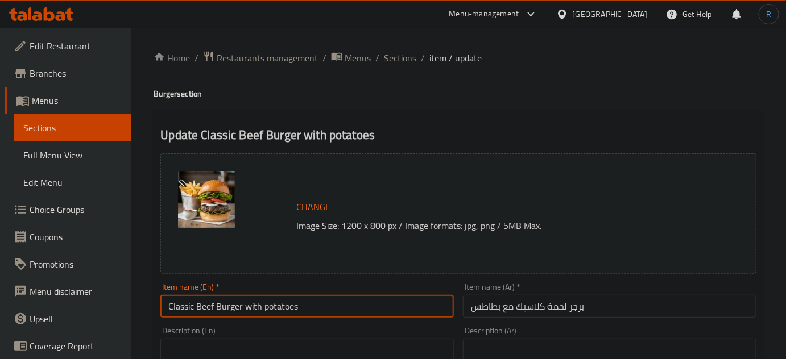
click at [203, 306] on input "Classic Beef Burger with potatoes" at bounding box center [306, 306] width 293 height 23
type input "Classic Meat Burger with potatoes"
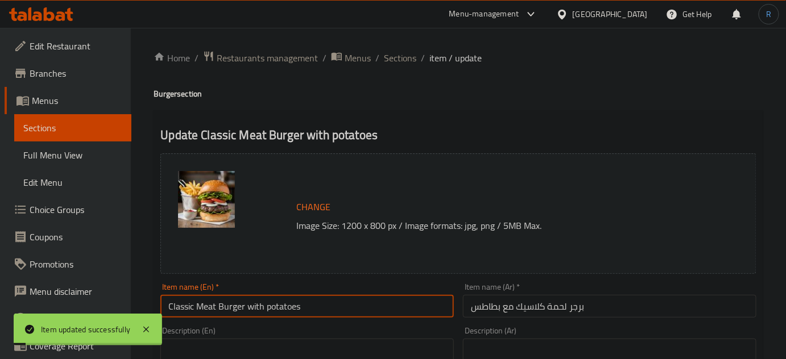
drag, startPoint x: 406, startPoint y: 57, endPoint x: 392, endPoint y: 1, distance: 57.5
click at [406, 57] on span "Sections" at bounding box center [400, 58] width 32 height 14
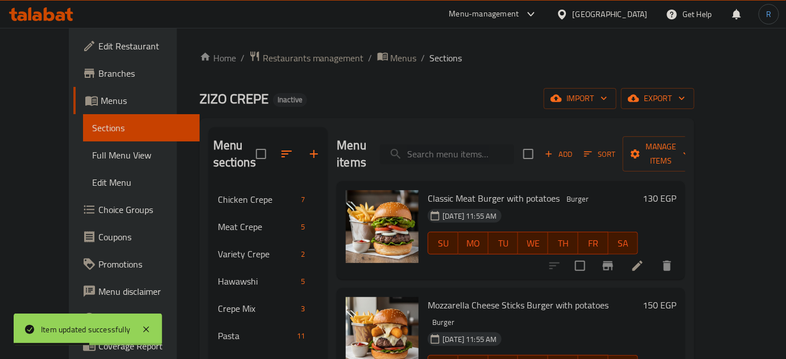
click at [485, 147] on input "search" at bounding box center [447, 154] width 134 height 20
paste input "potatoes with Strips Pieces"
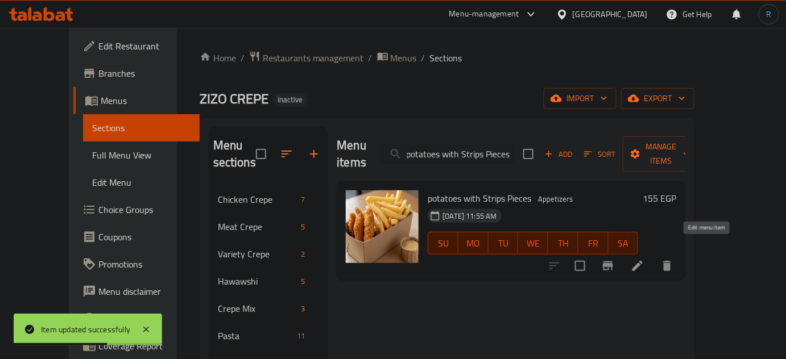
type input "potatoes with Strips Pieces"
click at [642, 261] on icon at bounding box center [637, 266] width 10 height 10
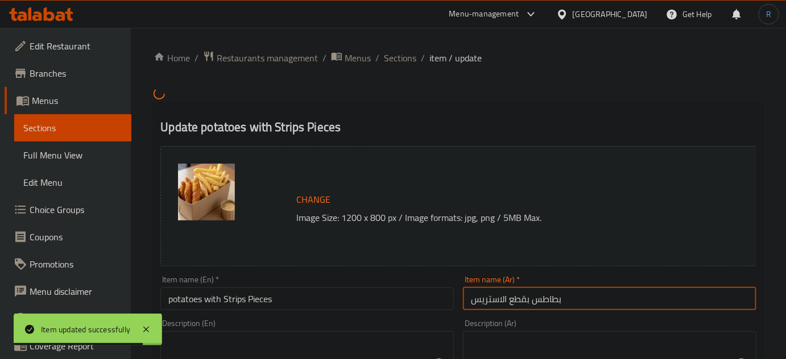
click at [482, 304] on input "بطاطس بقطع الاستريس" at bounding box center [609, 299] width 293 height 23
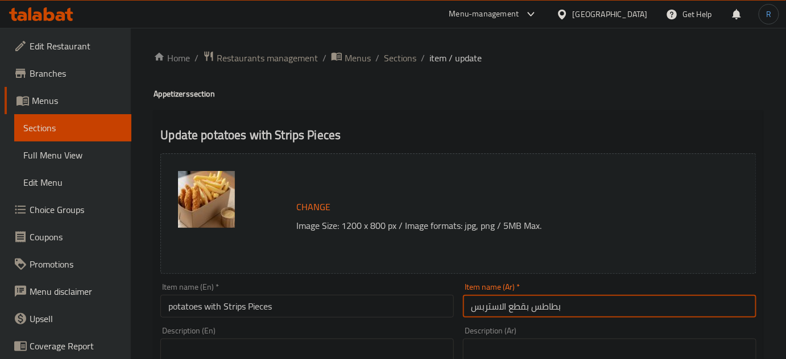
type input "بطاطس بقطع الاستربس"
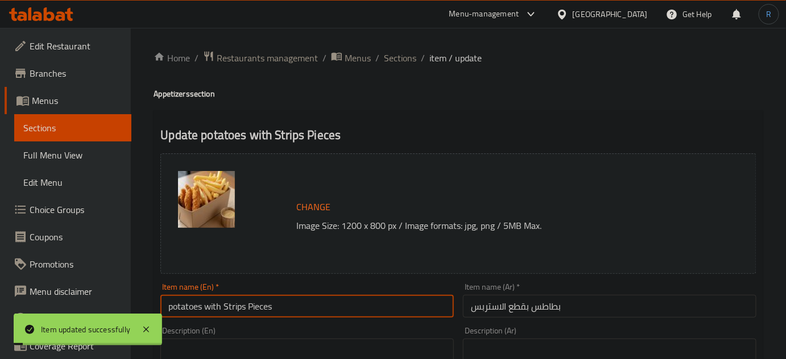
click at [232, 309] on input "potatoes with Strips Pieces" at bounding box center [306, 306] width 293 height 23
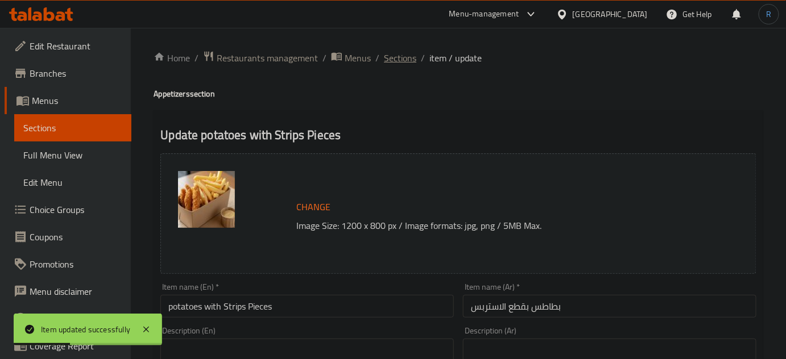
click at [399, 58] on span "Sections" at bounding box center [400, 58] width 32 height 14
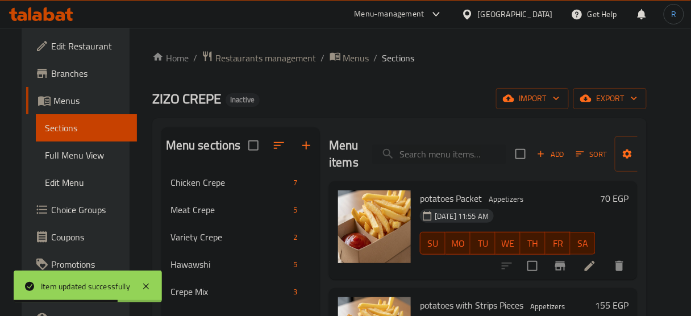
click at [432, 143] on div "Menu items Add Sort Manage items" at bounding box center [483, 154] width 309 height 54
click at [434, 152] on input "search" at bounding box center [439, 154] width 134 height 20
paste input "Chicken Mix Crepe"
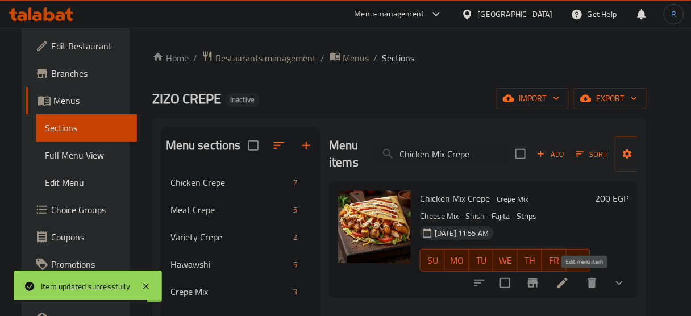
type input "Chicken Mix Crepe"
click at [570, 281] on icon at bounding box center [563, 283] width 14 height 14
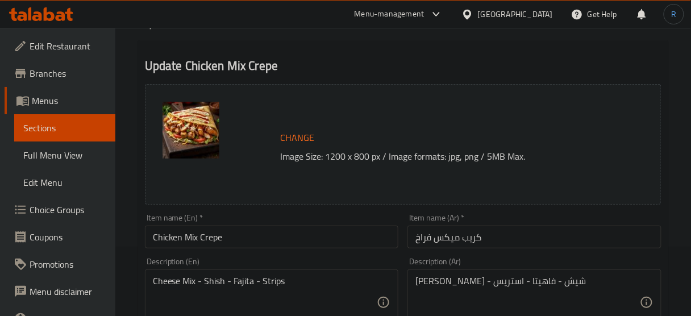
scroll to position [91, 0]
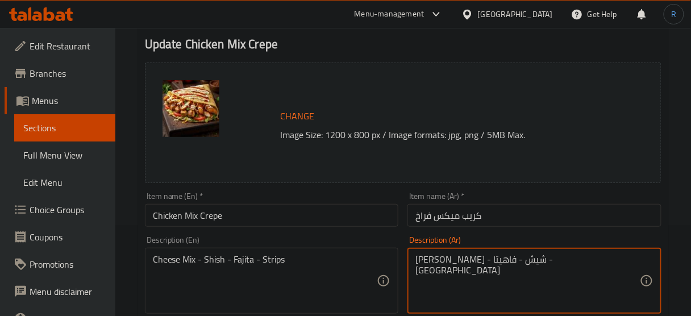
click at [376, 225] on input "Chicken Mix Crepe" at bounding box center [272, 215] width 254 height 23
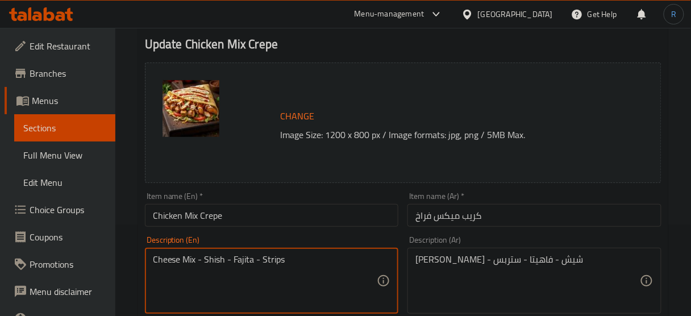
click at [272, 259] on textarea "Cheese Mix - Shish - Fajita - Strips" at bounding box center [265, 281] width 225 height 54
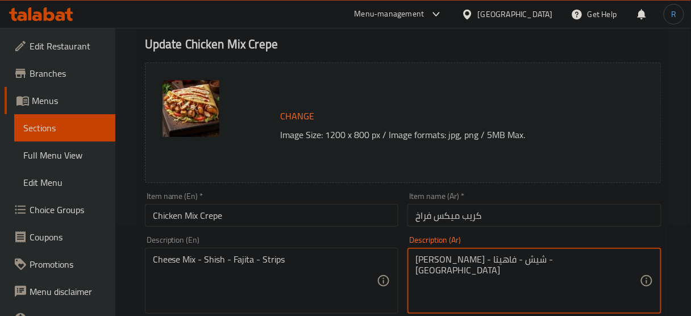
type textarea "[PERSON_NAME] - شيش - فاهيتا - [GEOGRAPHIC_DATA]"
click at [289, 215] on input "Chicken Mix Crepe" at bounding box center [272, 215] width 254 height 23
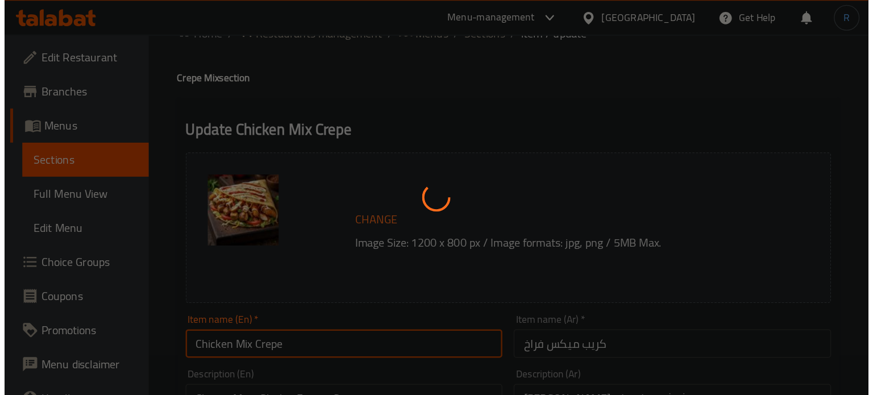
scroll to position [0, 0]
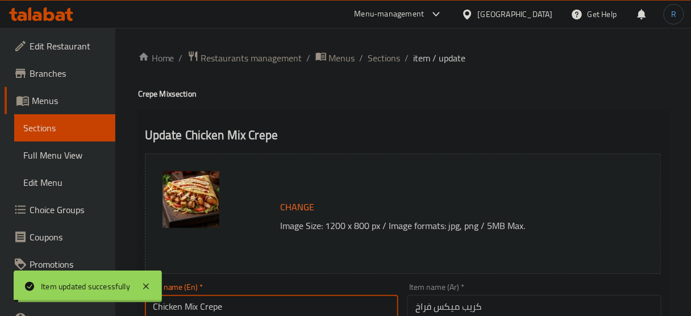
drag, startPoint x: 388, startPoint y: 60, endPoint x: 338, endPoint y: 1, distance: 77.5
click at [387, 60] on span "Sections" at bounding box center [384, 58] width 32 height 14
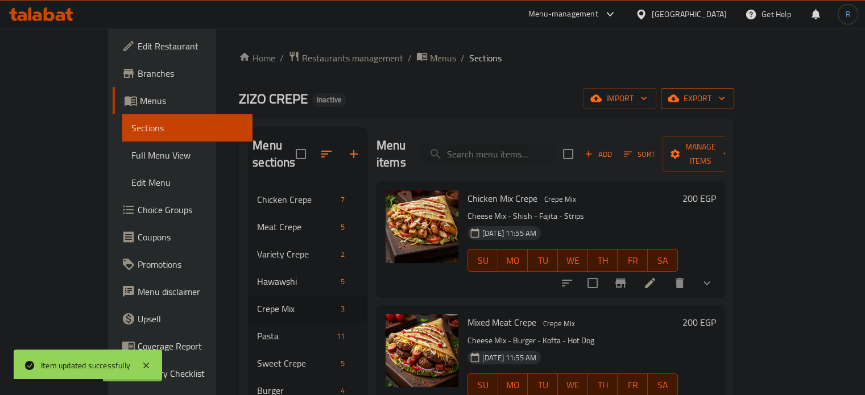
click at [725, 103] on span "export" at bounding box center [697, 99] width 55 height 14
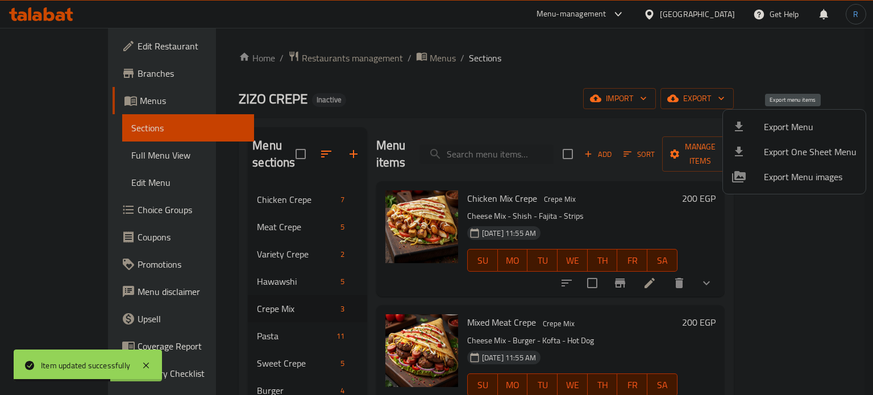
click at [800, 123] on span "Export Menu" at bounding box center [810, 127] width 93 height 14
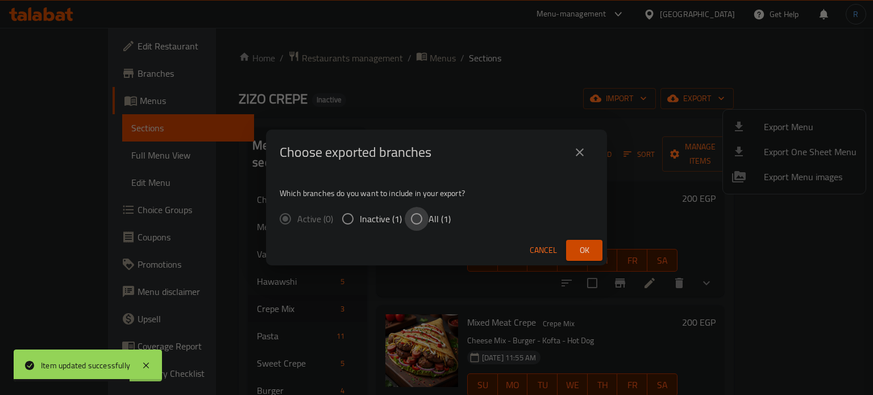
click at [407, 218] on input "All (1)" at bounding box center [417, 219] width 24 height 24
radio input "true"
click at [575, 246] on span "Ok" at bounding box center [584, 250] width 18 height 14
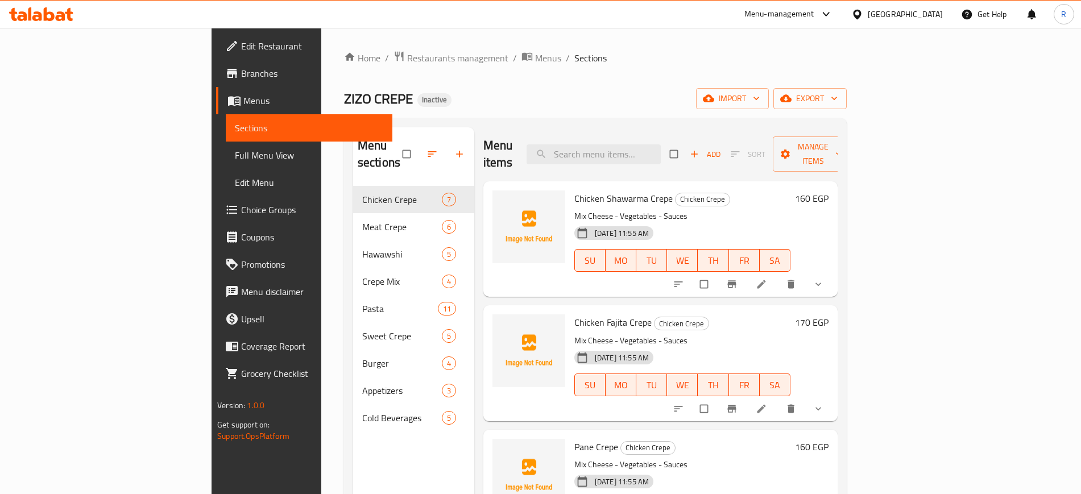
drag, startPoint x: 76, startPoint y: 153, endPoint x: 528, endPoint y: 0, distance: 476.6
click at [235, 153] on span "Full Menu View" at bounding box center [309, 155] width 148 height 14
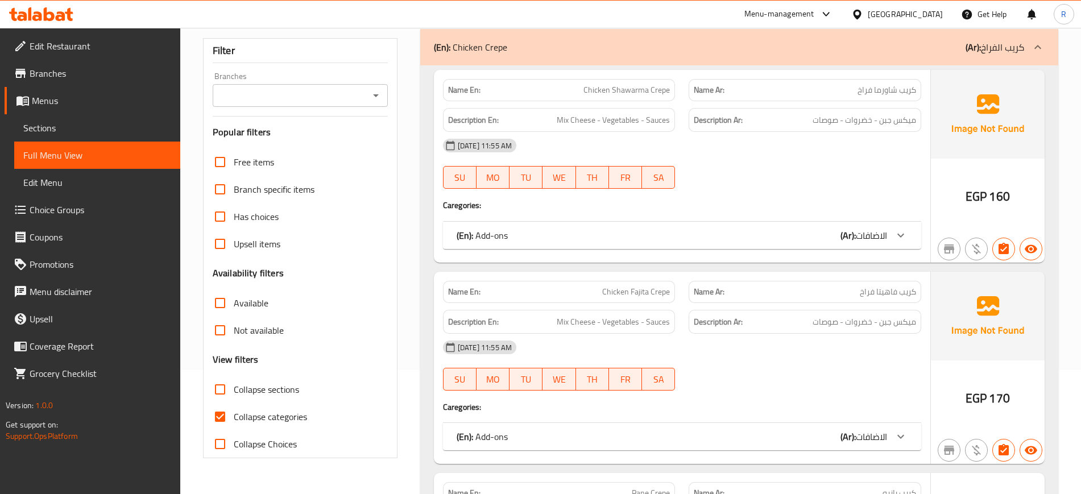
scroll to position [213, 0]
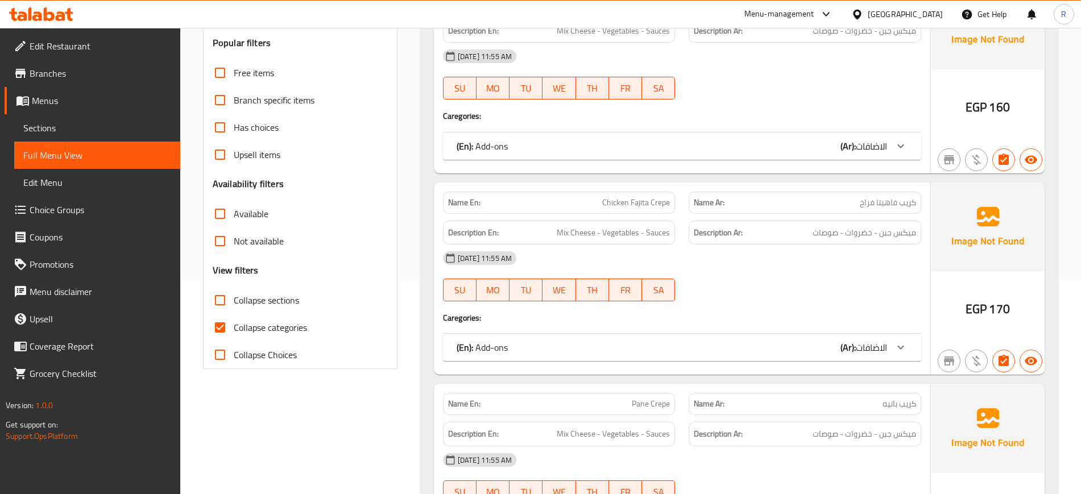
click at [221, 318] on input "Collapse categories" at bounding box center [219, 327] width 27 height 27
checkbox input "false"
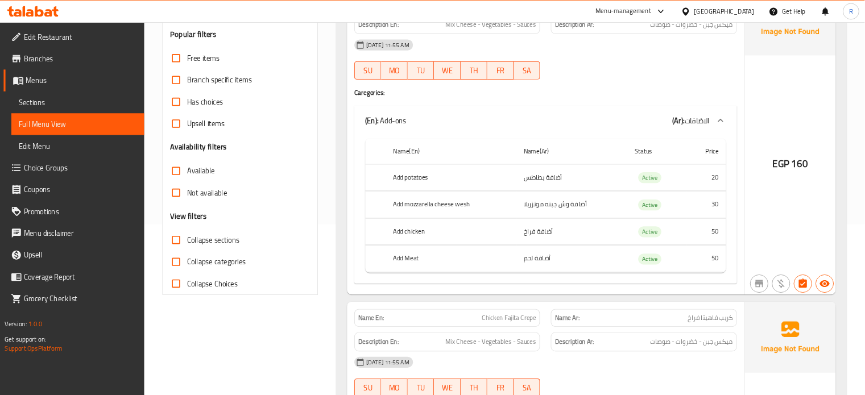
scroll to position [0, 0]
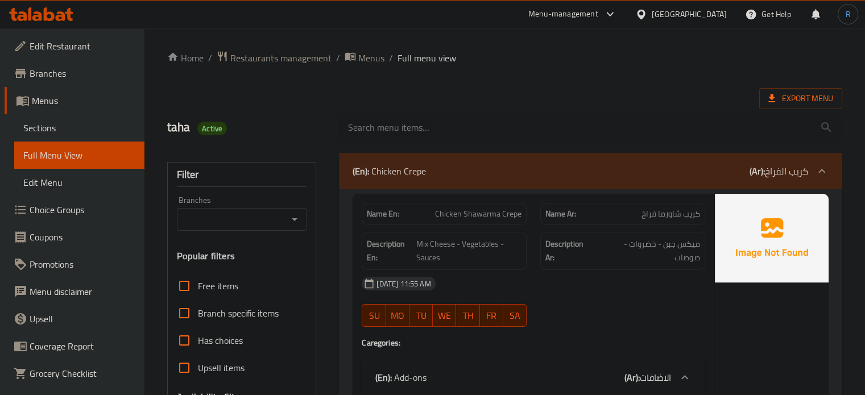
click at [511, 59] on ol "Home / Restaurants management / Menus / Full menu view" at bounding box center [504, 58] width 675 height 15
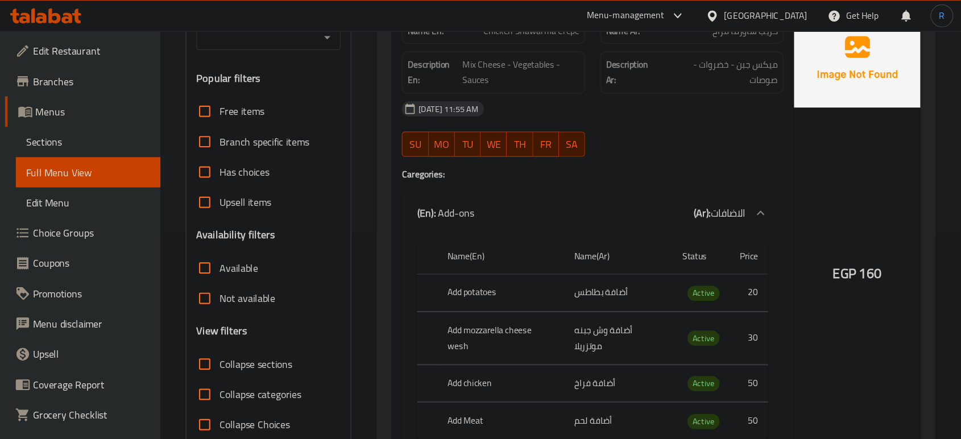
scroll to position [227, 0]
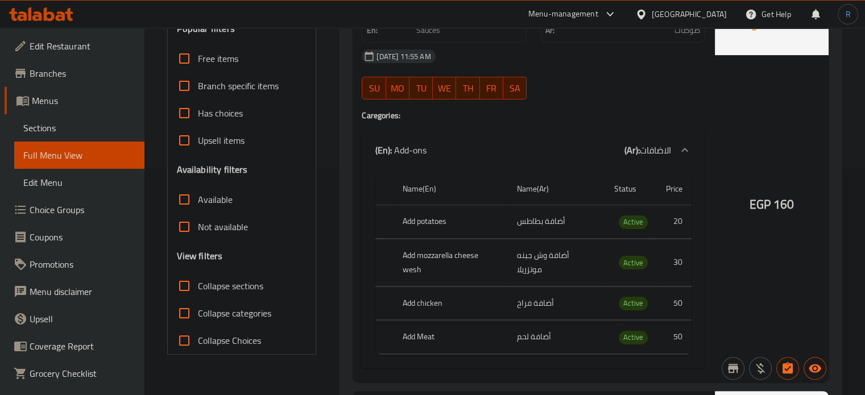
click at [484, 27] on div "Menu-management Egypt Get Help R" at bounding box center [432, 14] width 865 height 27
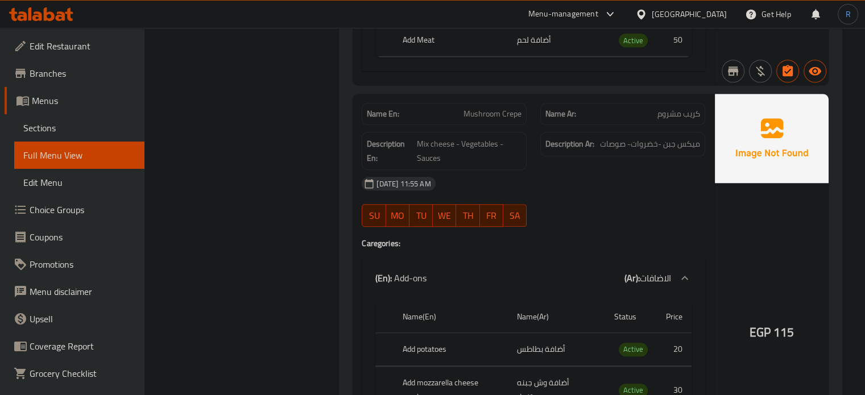
scroll to position [5444, 0]
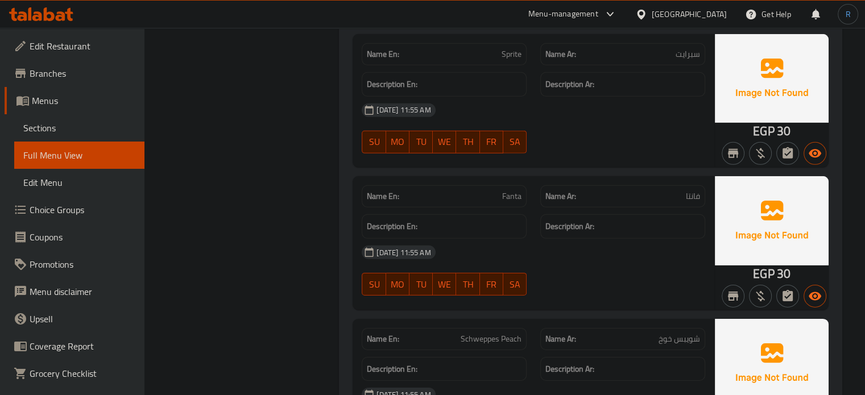
scroll to position [12156, 0]
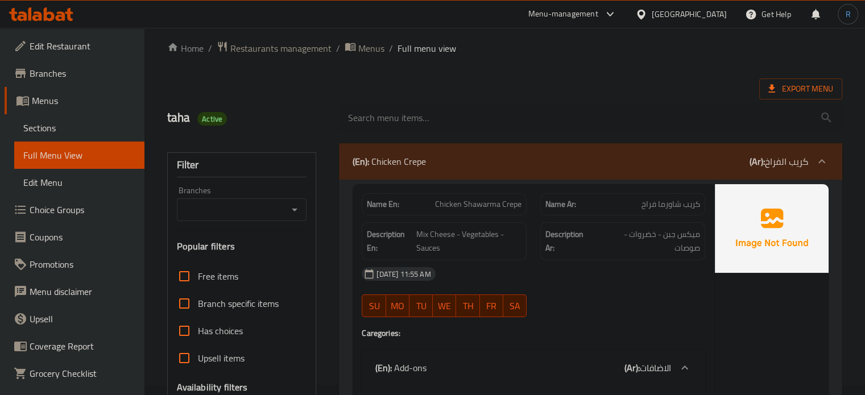
scroll to position [0, 0]
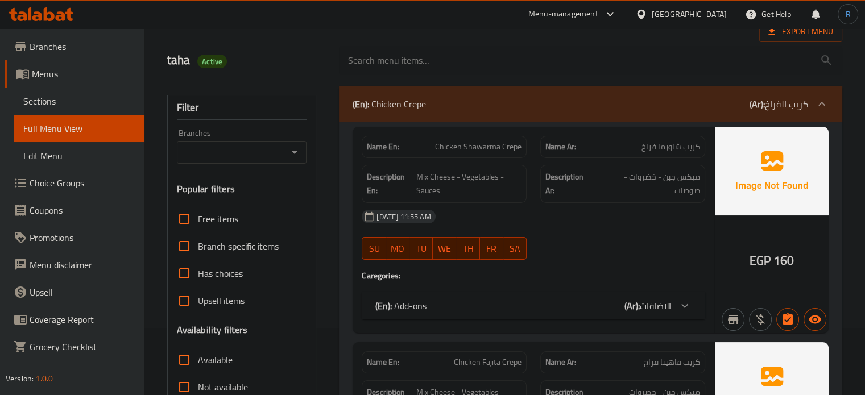
scroll to position [227, 0]
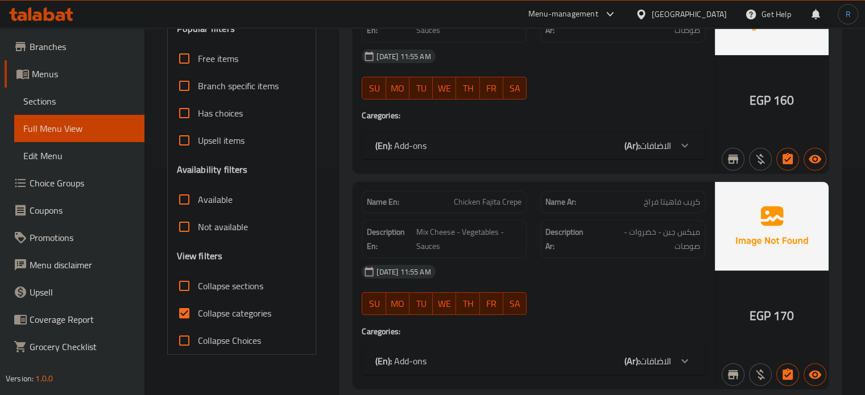
click at [180, 312] on input "Collapse categories" at bounding box center [184, 313] width 27 height 27
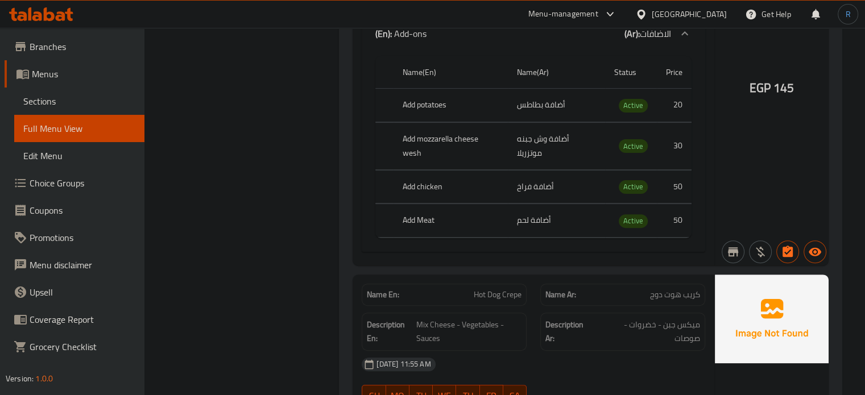
scroll to position [4662, 0]
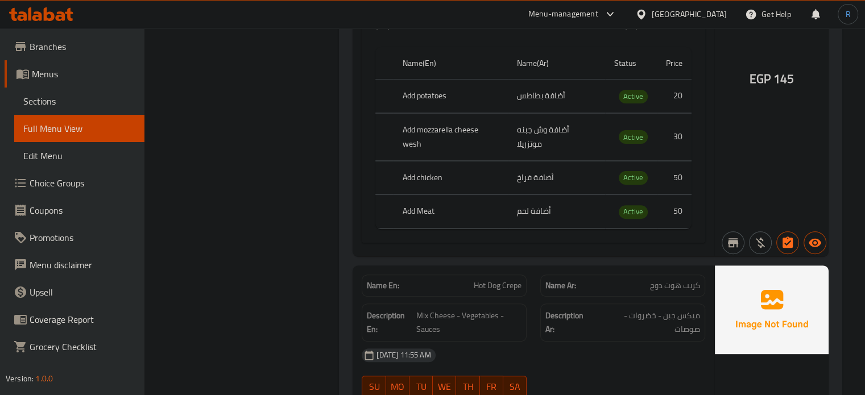
click at [596, 342] on div "[DATE] 11:55 AM SU MO TU WE TH FR SA" at bounding box center [533, 374] width 357 height 64
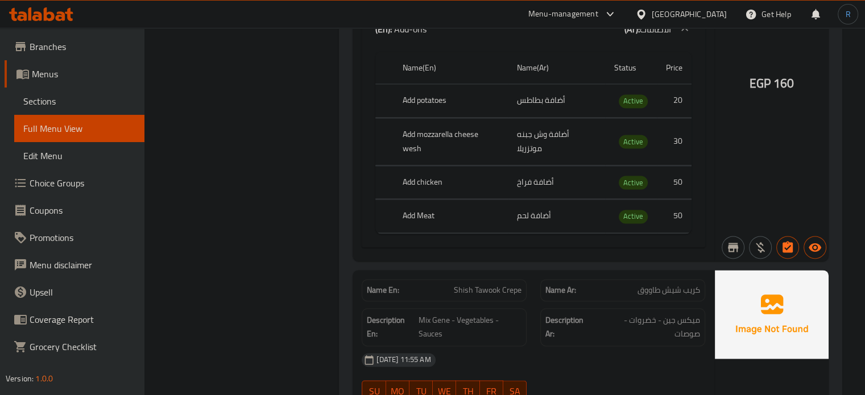
scroll to position [1649, 0]
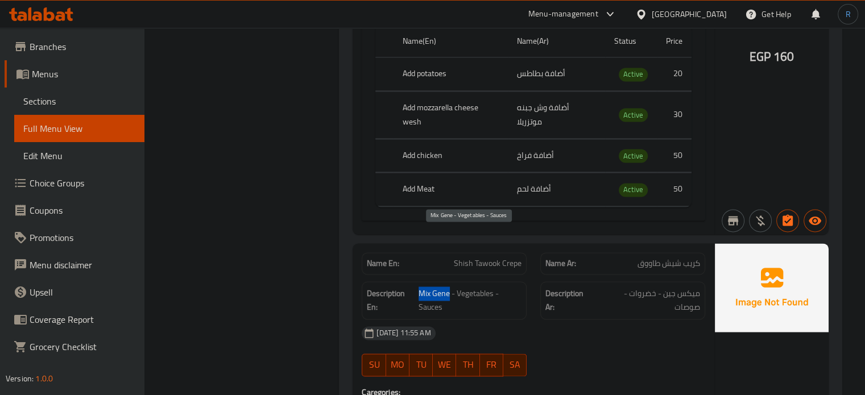
drag, startPoint x: 449, startPoint y: 241, endPoint x: 420, endPoint y: 236, distance: 29.4
click at [420, 287] on span "Mix Gene - Vegetables - Sauces" at bounding box center [469, 301] width 103 height 28
copy span "Mix Gene"
drag, startPoint x: 664, startPoint y: 240, endPoint x: 703, endPoint y: 244, distance: 38.9
click at [703, 281] on div "Description Ar: ميكس جين - خضروات - صوصات" at bounding box center [622, 300] width 165 height 38
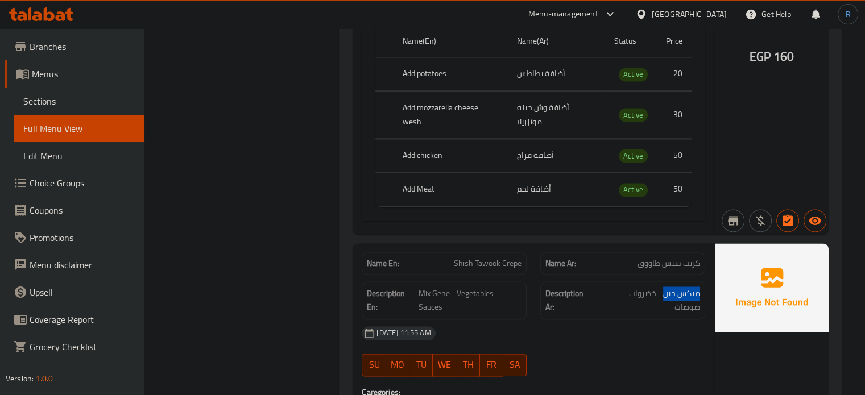
copy span "ميكس جين"
drag, startPoint x: 448, startPoint y: 236, endPoint x: 418, endPoint y: 240, distance: 30.5
click at [418, 287] on span "Mix Gene - Vegetables - Sauces" at bounding box center [469, 301] width 103 height 28
copy span "Mix Gene"
drag, startPoint x: 664, startPoint y: 242, endPoint x: 700, endPoint y: 240, distance: 35.8
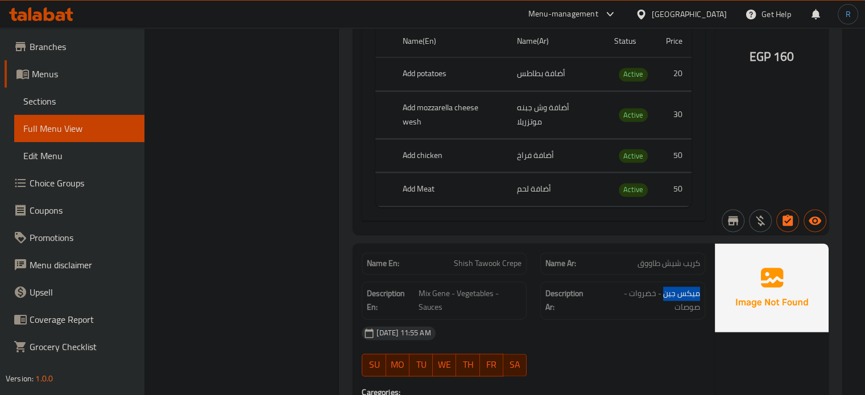
click at [700, 281] on div "Description Ar: ميكس جين - خضروات - صوصات" at bounding box center [622, 300] width 165 height 38
copy span "ميكس جين"
click at [473, 258] on span "Shish Tawook Crepe" at bounding box center [488, 264] width 68 height 12
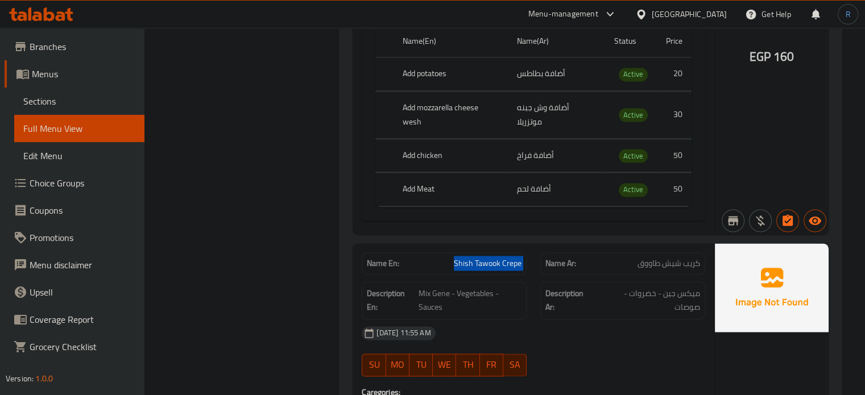
copy span "Shish Tawook Crepe"
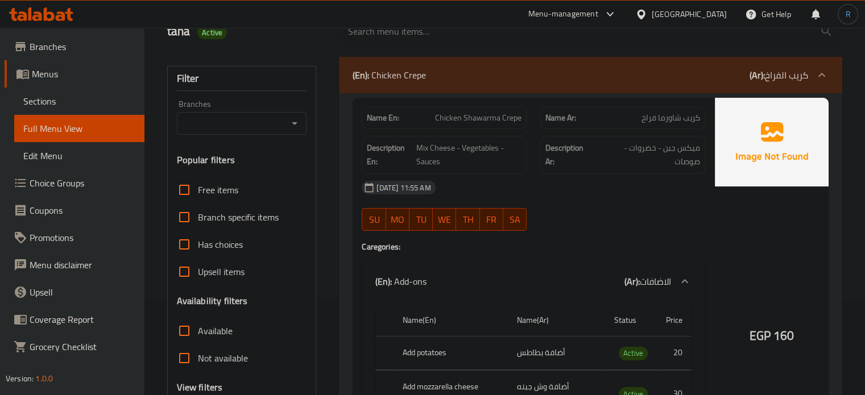
scroll to position [0, 0]
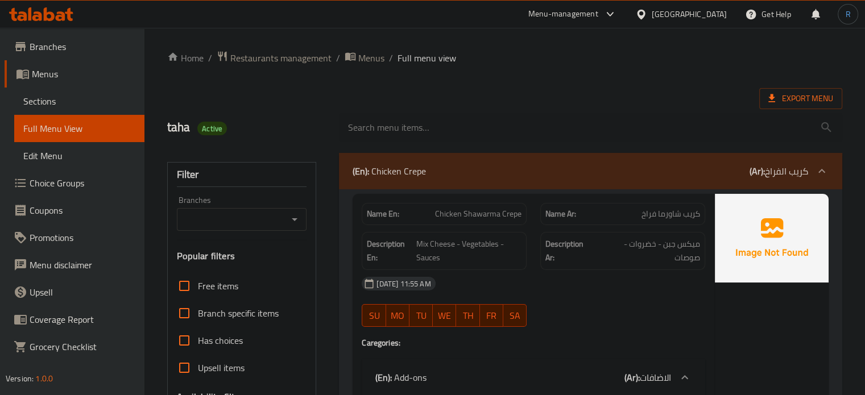
click at [493, 167] on div "(En): Chicken Crepe (Ar): كريب الفراخ" at bounding box center [579, 171] width 455 height 14
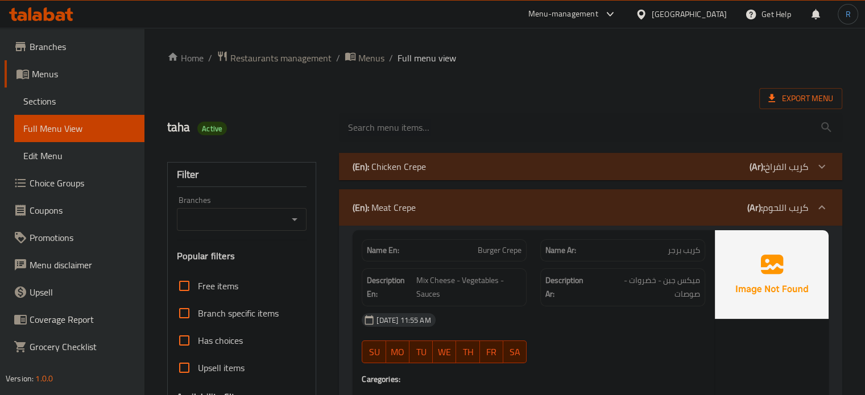
scroll to position [227, 0]
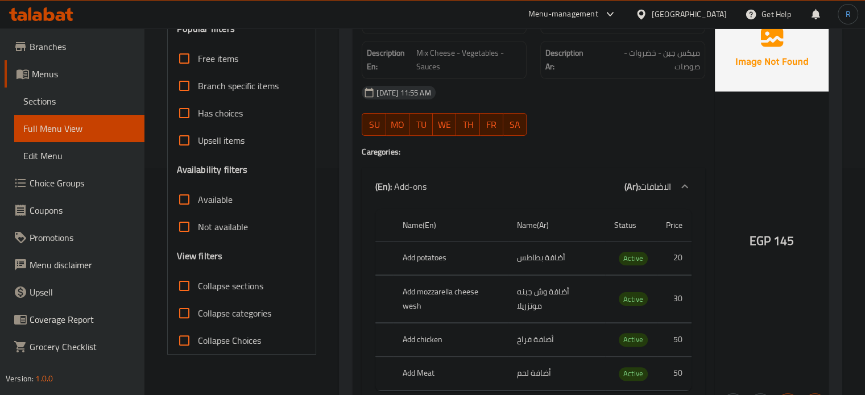
click at [179, 316] on input "Collapse categories" at bounding box center [184, 313] width 27 height 27
checkbox input "true"
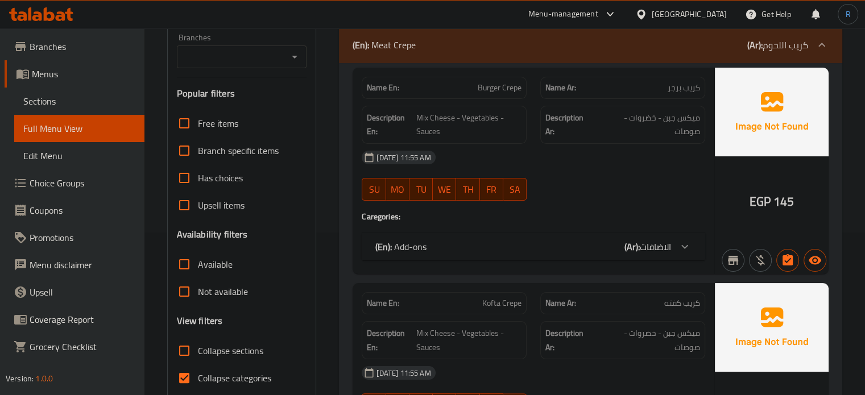
scroll to position [114, 0]
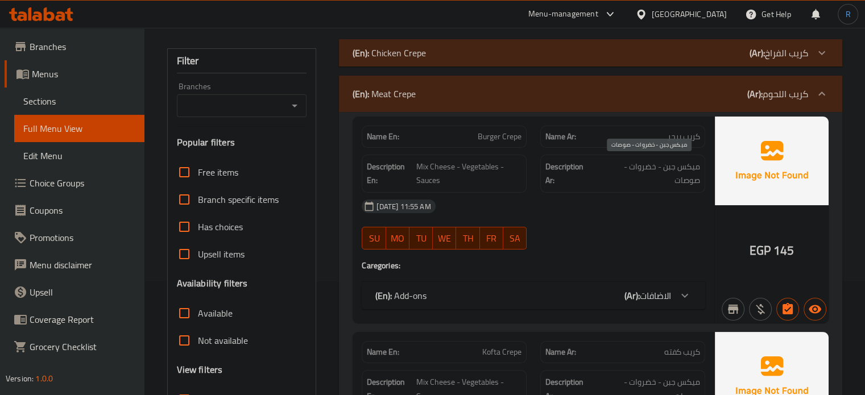
click at [626, 165] on span "ميكس جبن - خضروات - صوصات" at bounding box center [647, 174] width 103 height 28
copy div "ميكس جبن - خضروات - صوصات"
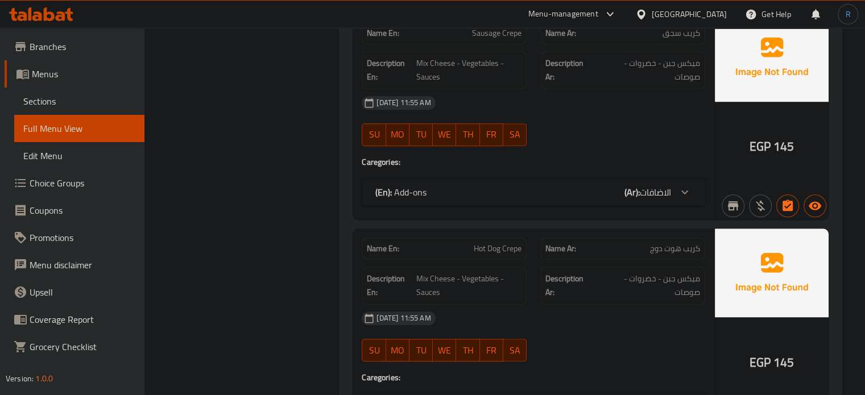
scroll to position [853, 0]
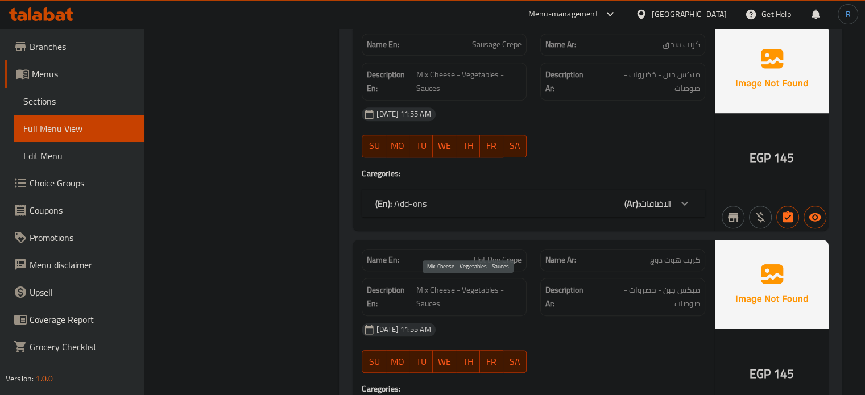
click at [451, 287] on span "Mix Cheese - Vegetables - Sauces" at bounding box center [468, 297] width 105 height 28
copy span "Mix Cheese - Vegetables - Sauces"
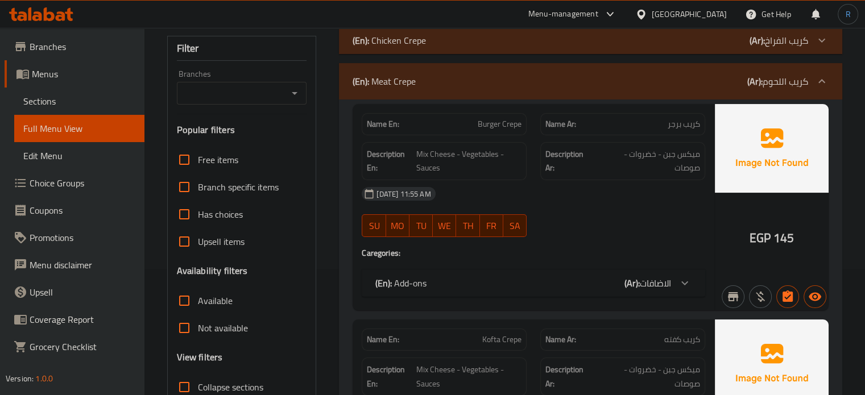
scroll to position [57, 0]
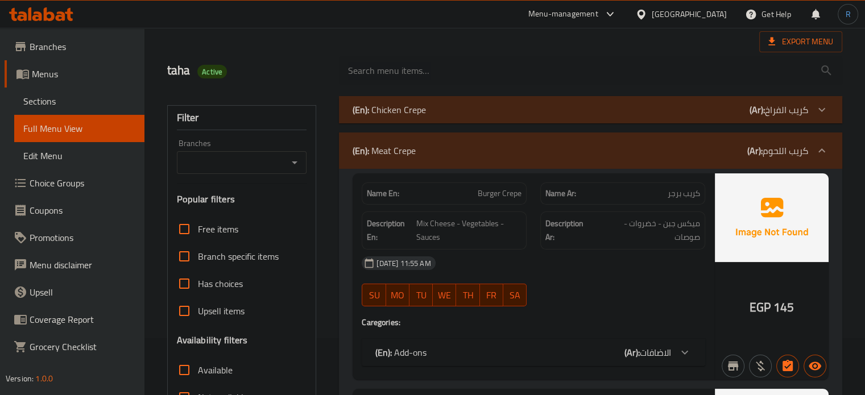
click at [443, 144] on div "(En): Meat Crepe (Ar): كريب اللحوم" at bounding box center [579, 151] width 455 height 14
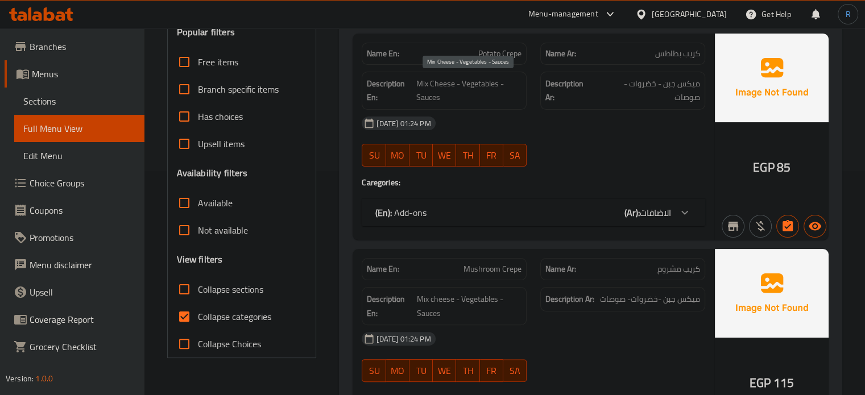
scroll to position [227, 0]
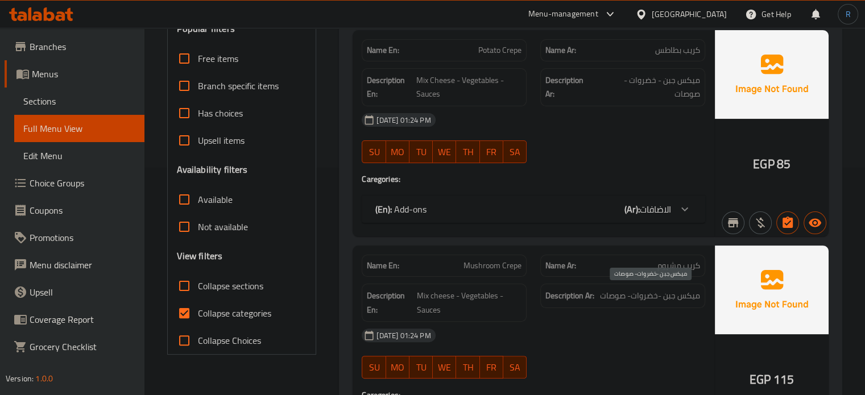
click at [619, 297] on span "ميكس جبن -خضروات- صوصات" at bounding box center [650, 296] width 100 height 14
copy div "ميكس جبن -خضروات- صوصات"
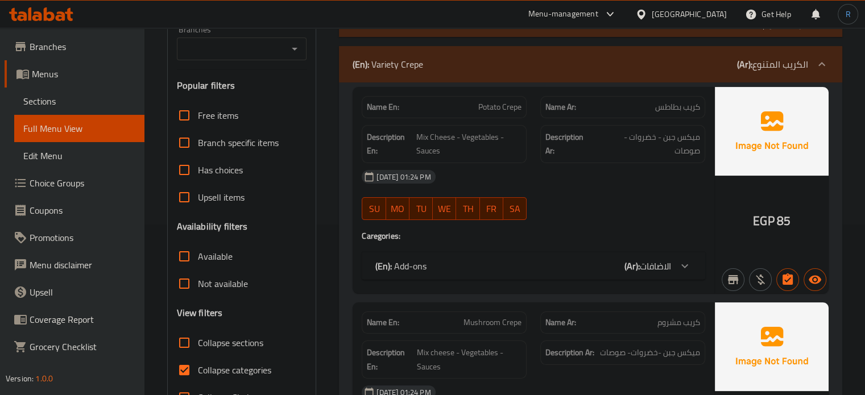
click at [676, 313] on div "Name Ar: كريب مشروم" at bounding box center [622, 323] width 165 height 22
click at [500, 113] on span "Potato Crepe" at bounding box center [499, 107] width 43 height 12
copy span "Potato Crepe"
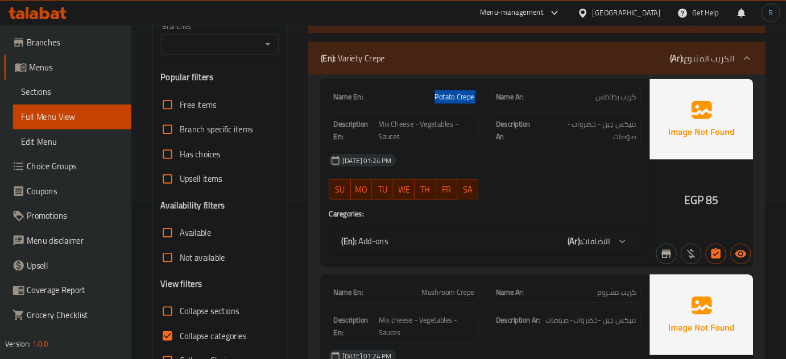
scroll to position [27, 0]
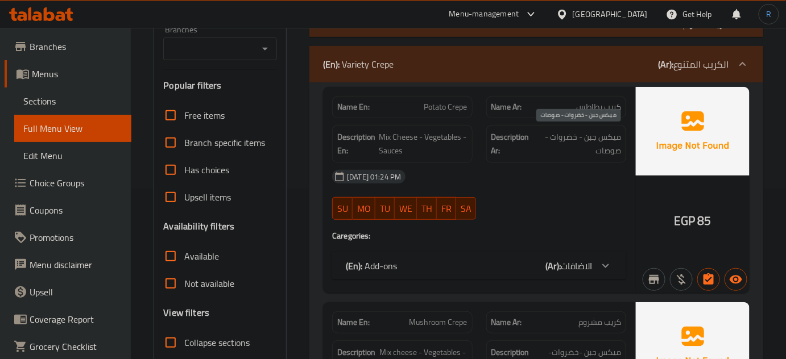
click at [561, 133] on span "ميكس جبن - خضروات - صوصات" at bounding box center [577, 144] width 86 height 28
copy div "ميكس جبن - خضروات - صوصات"
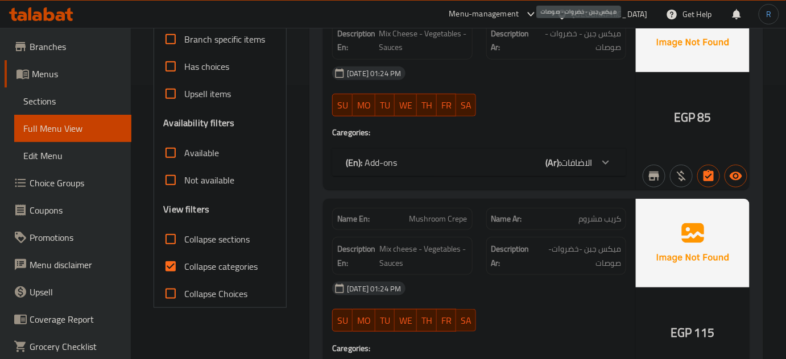
scroll to position [222, 0]
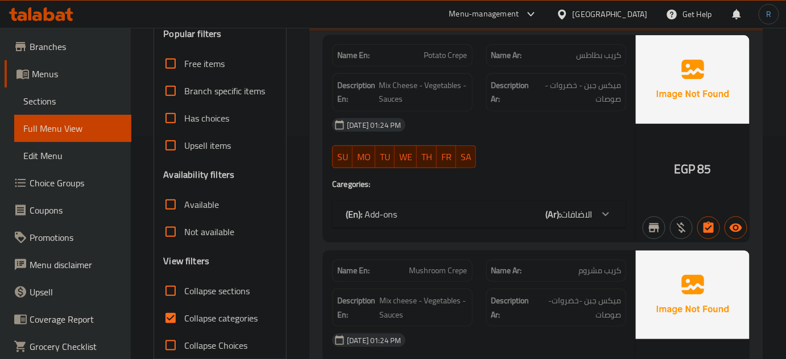
click at [520, 162] on div at bounding box center [555, 168] width 153 height 14
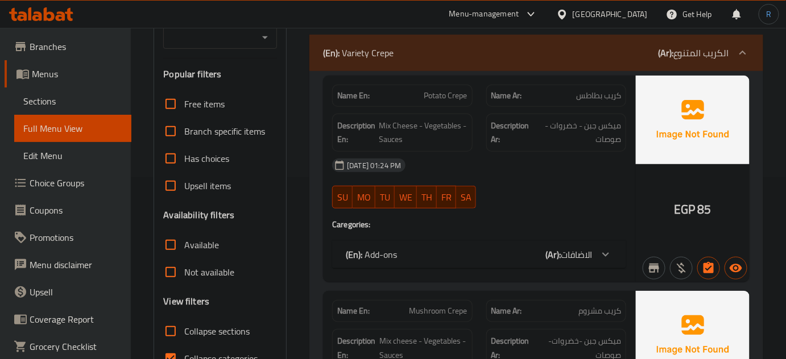
scroll to position [119, 0]
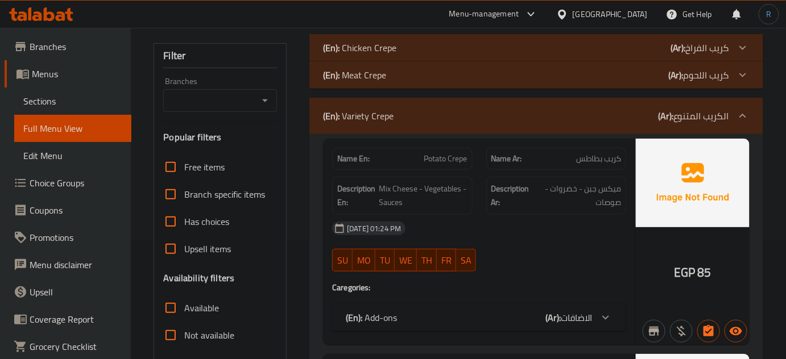
click at [463, 115] on div "(En): Variety Crepe (Ar): الكريب المتنوع" at bounding box center [526, 116] width 406 height 14
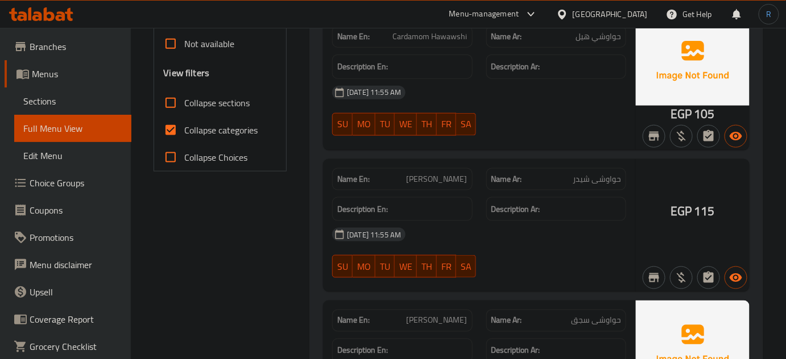
scroll to position [532, 0]
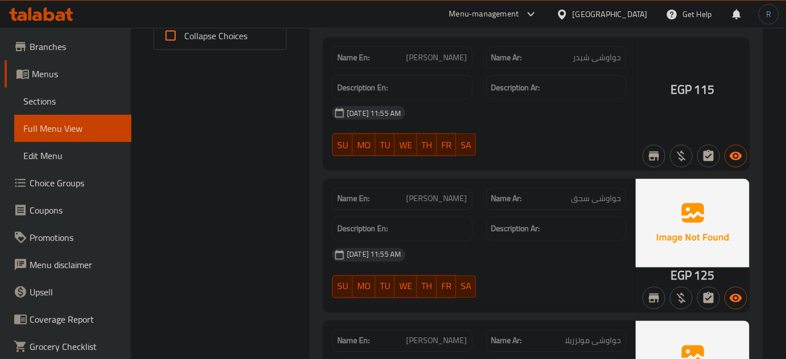
click at [443, 202] on span "Sujuk Hawawshi" at bounding box center [436, 199] width 61 height 12
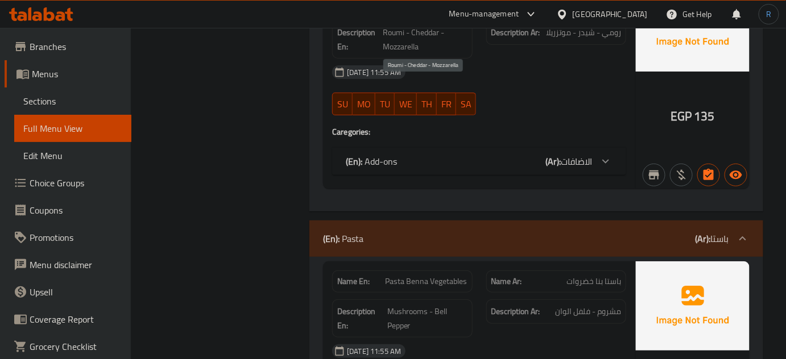
scroll to position [1514, 0]
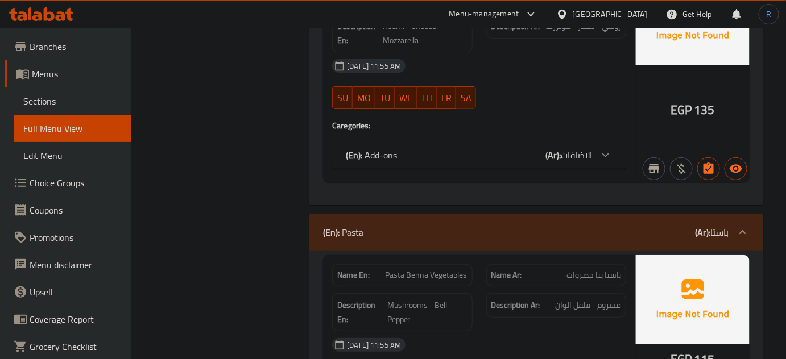
click at [448, 150] on div "(En): Add-ons (Ar): الاضافات" at bounding box center [469, 155] width 246 height 14
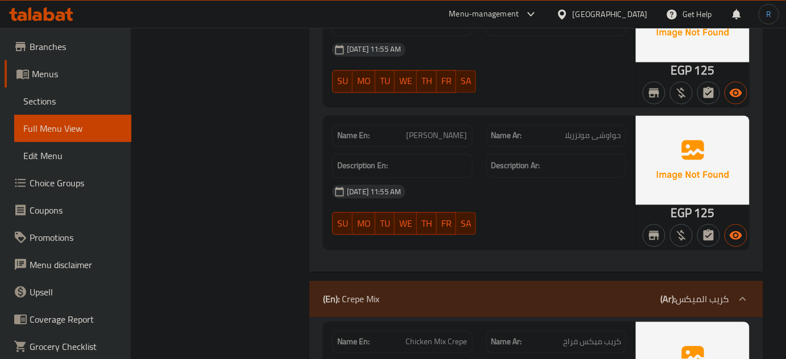
scroll to position [791, 0]
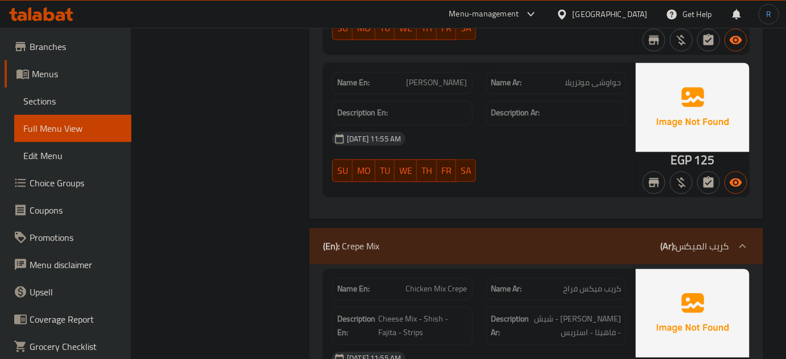
click at [453, 244] on div "(En): Crepe Mix (Ar): كريب الميكس" at bounding box center [526, 246] width 406 height 14
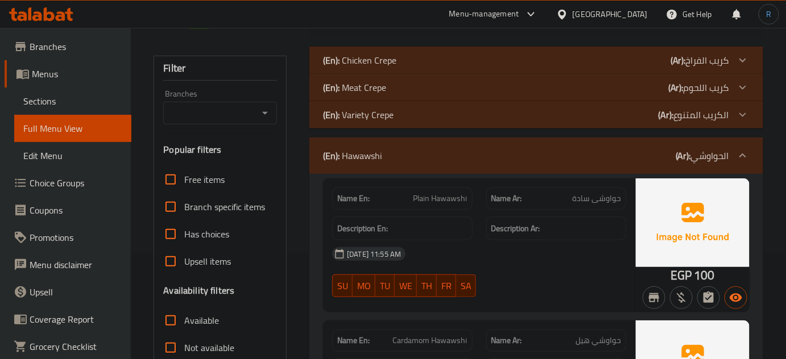
scroll to position [67, 0]
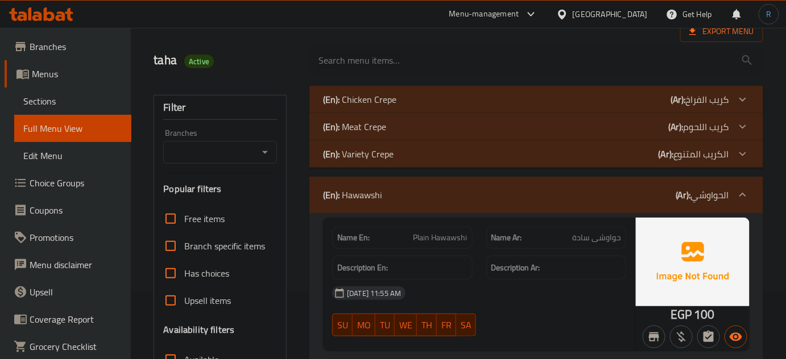
click at [437, 186] on div "(En): Hawawshi (Ar): الحواوشي" at bounding box center [536, 195] width 454 height 36
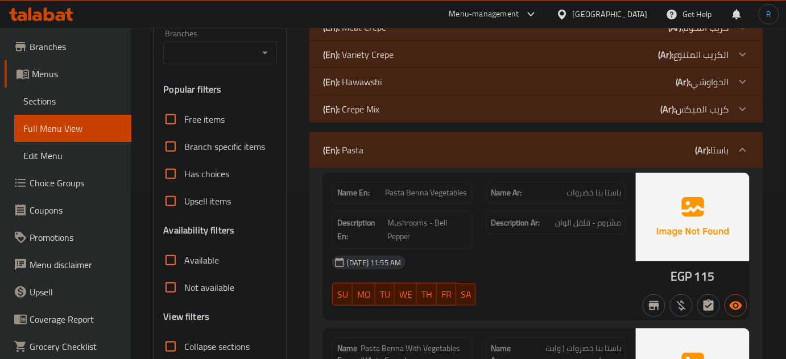
scroll to position [171, 0]
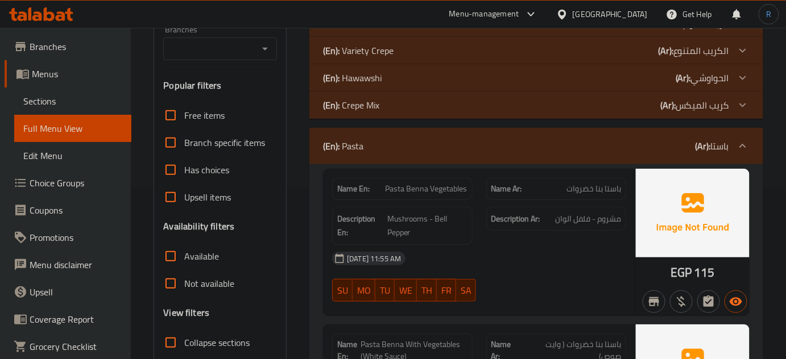
click at [417, 188] on span "Pasta Benna Vegetables" at bounding box center [426, 189] width 82 height 12
click at [588, 189] on span "باستا بنا خضروات" at bounding box center [593, 189] width 55 height 12
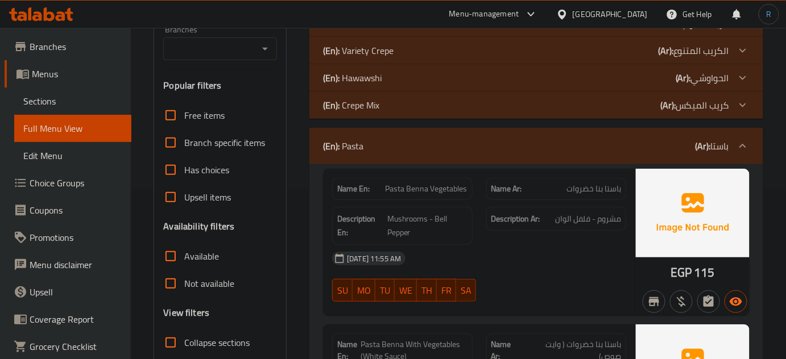
click at [424, 191] on span "Pasta Benna Vegetables" at bounding box center [426, 189] width 82 height 12
click at [418, 189] on span "Pasta Benna Vegetables" at bounding box center [426, 189] width 82 height 12
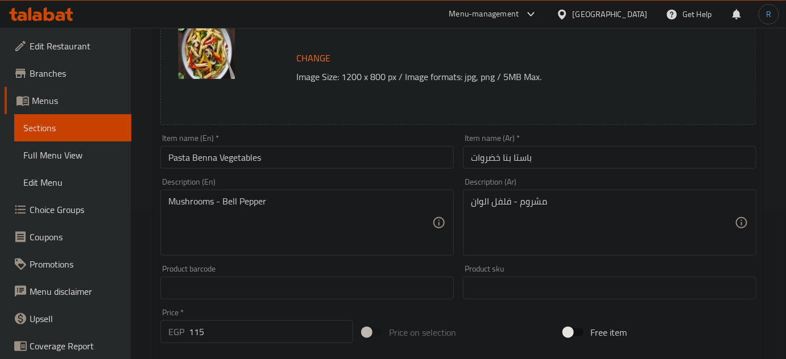
scroll to position [155, 0]
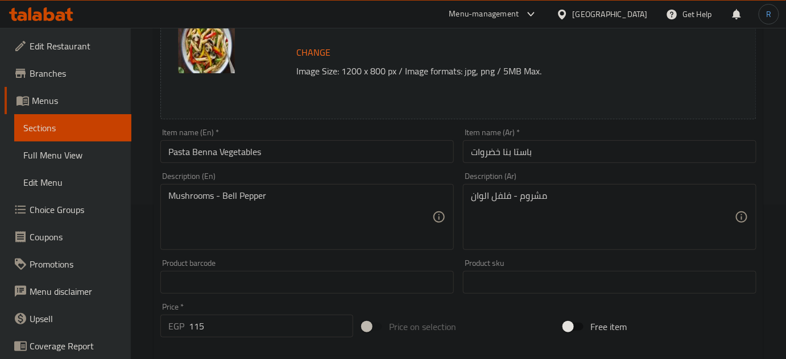
click at [508, 154] on input "باستا بنا خضروات" at bounding box center [609, 151] width 293 height 23
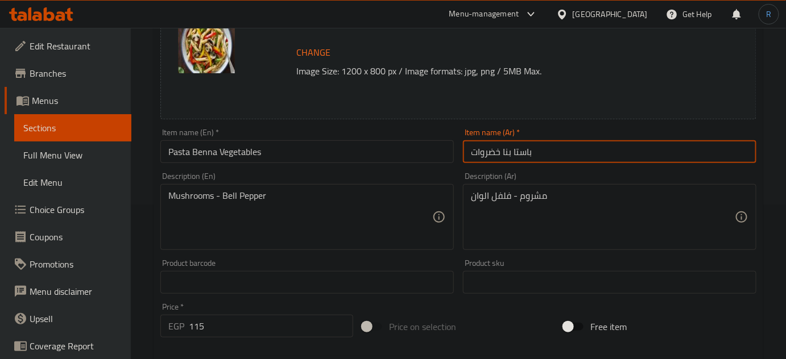
click at [508, 154] on input "باستا بنا خضروات" at bounding box center [609, 151] width 293 height 23
type input "باستا بيني خضروات"
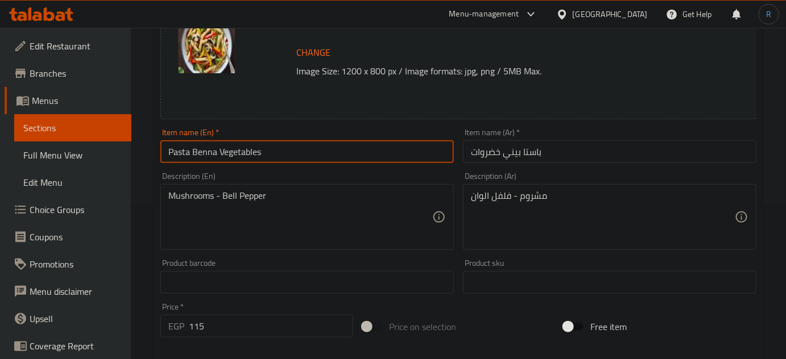
click at [200, 156] on input "Pasta Benna Vegetables" at bounding box center [306, 151] width 293 height 23
click at [201, 156] on input "Pasta Benna Vegetables" at bounding box center [306, 151] width 293 height 23
click at [172, 148] on input "Pasta Vegetables" at bounding box center [306, 151] width 293 height 23
paste input "enne Pasta"
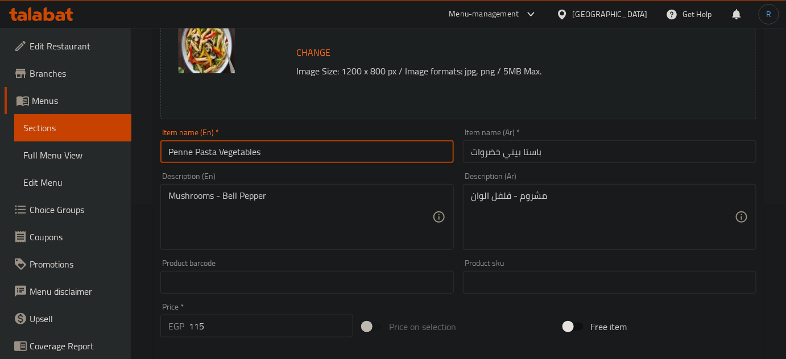
type input "Penne Pasta Vegetables"
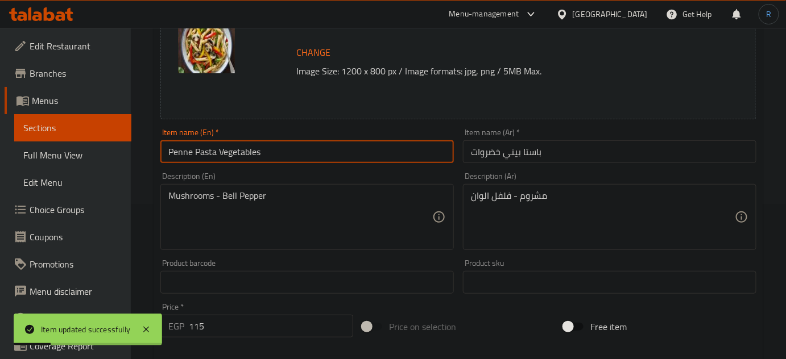
click at [514, 157] on input "باستا بيني خضروات" at bounding box center [609, 151] width 293 height 23
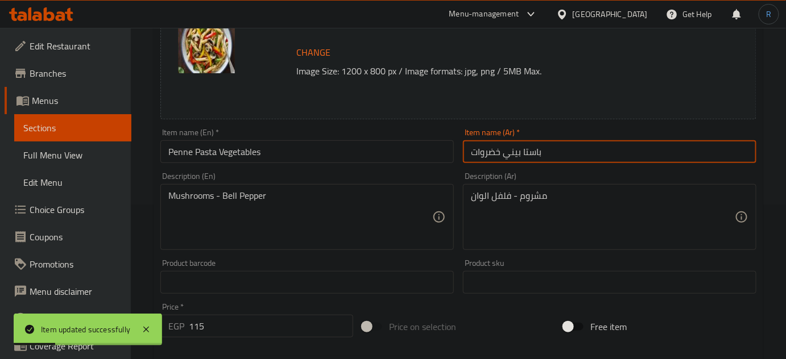
click at [514, 157] on input "باستا بيني خضروات" at bounding box center [609, 151] width 293 height 23
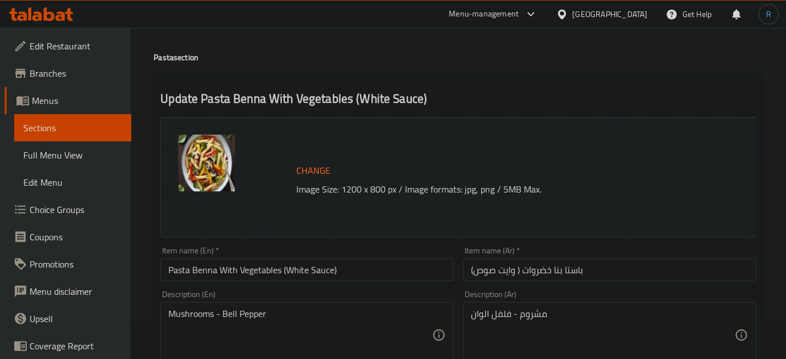
scroll to position [51, 0]
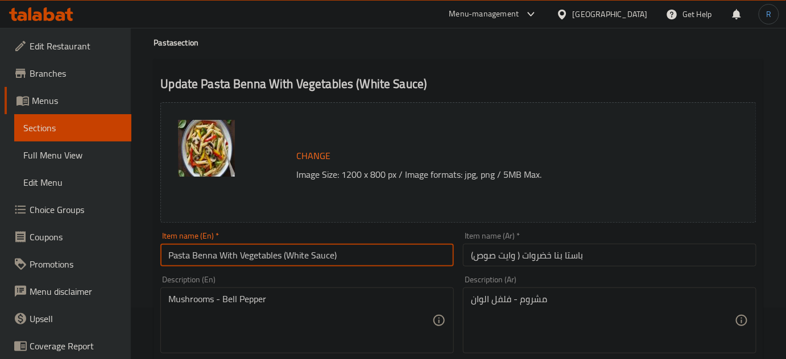
drag, startPoint x: 216, startPoint y: 259, endPoint x: 169, endPoint y: 257, distance: 47.2
click at [169, 257] on input "Pasta Benna With Vegetables (White Sauce)" at bounding box center [306, 255] width 293 height 23
paste input "enne Past"
type input "Penne Pasta With Vegetables (White Sauce)"
click at [558, 257] on input "باستا بنا خضروات ( وايت صوص)" at bounding box center [609, 255] width 293 height 23
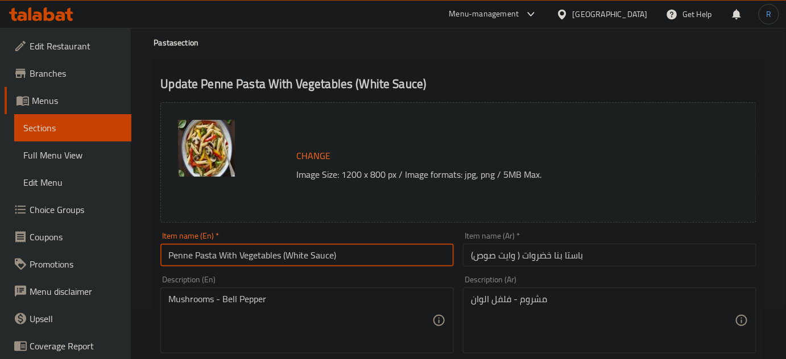
click at [558, 257] on input "باستا بنا خضروات ( وايت صوص)" at bounding box center [609, 255] width 293 height 23
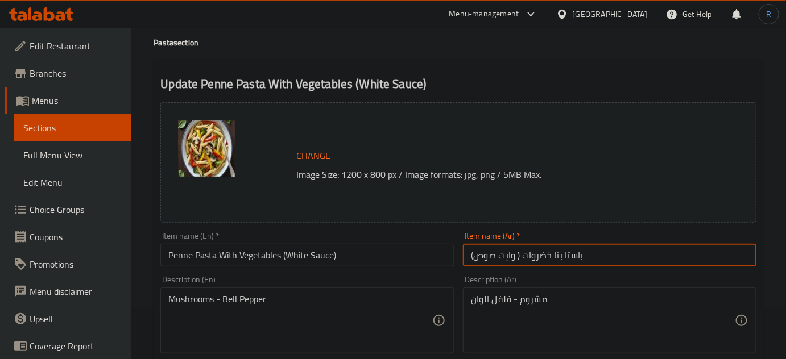
paste input "ني"
type input "باستا بيني خضروات ( وايت صوص)"
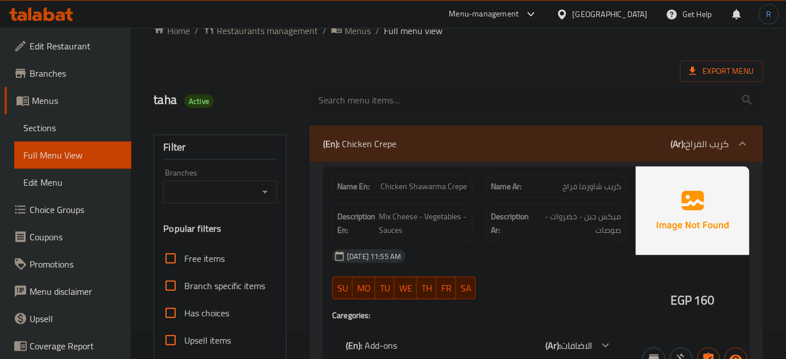
scroll to position [245, 0]
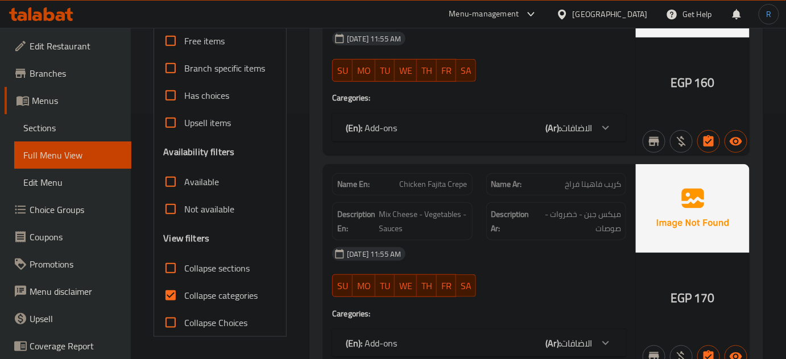
click at [169, 269] on input "Collapse sections" at bounding box center [170, 268] width 27 height 27
checkbox input "true"
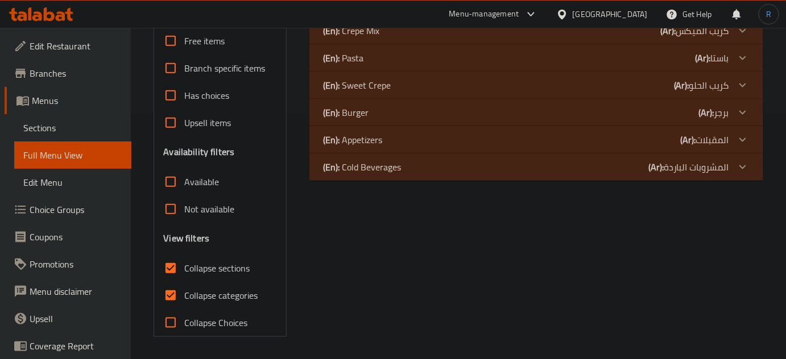
click at [372, 54] on div "(En): Pasta (Ar): باستا" at bounding box center [526, 58] width 406 height 14
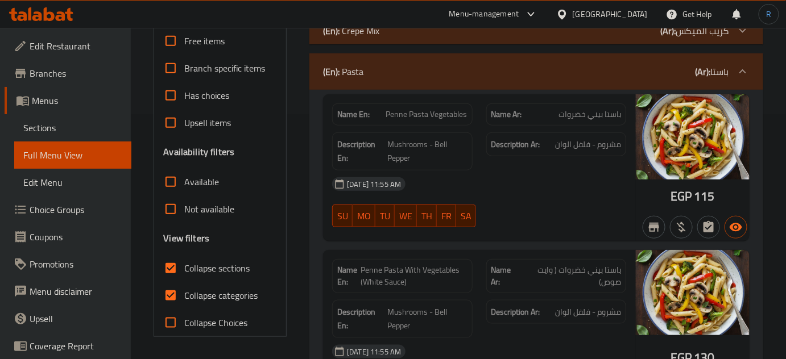
drag, startPoint x: 573, startPoint y: 203, endPoint x: 532, endPoint y: 188, distance: 43.7
click at [573, 203] on div "[DATE] 11:55 AM SU MO TU WE TH FR SA" at bounding box center [479, 203] width 308 height 64
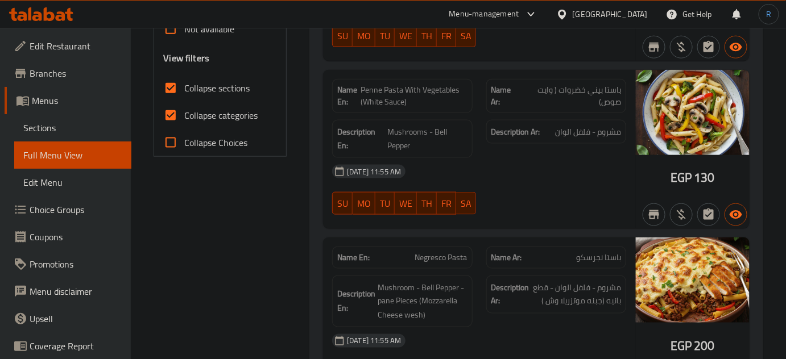
scroll to position [451, 0]
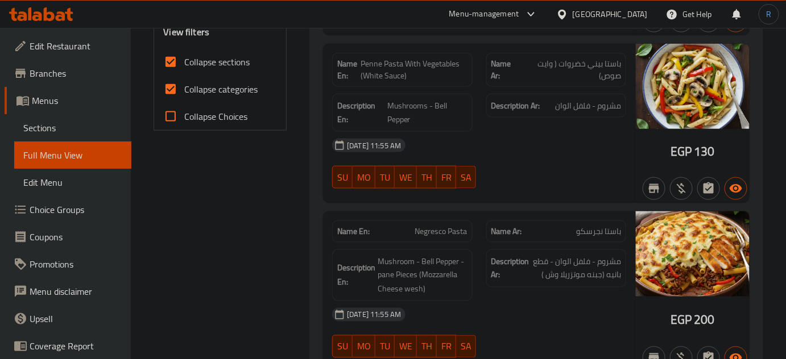
drag, startPoint x: 501, startPoint y: 160, endPoint x: 348, endPoint y: 67, distance: 178.8
click at [501, 160] on div "14-09-2025 11:55 AM SU MO TU WE TH FR SA" at bounding box center [479, 164] width 308 height 64
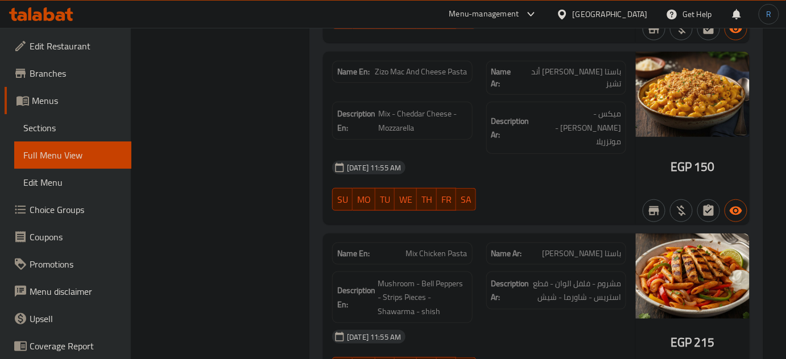
scroll to position [1744, 0]
drag, startPoint x: 547, startPoint y: 250, endPoint x: 595, endPoint y: 275, distance: 54.2
click at [595, 275] on div "Description Ar: مشروم - فلفل الوان - قطع استريس - شاورما - شيش" at bounding box center [556, 290] width 140 height 38
copy span "قطع استريس"
click at [430, 247] on span "Mix Chicken Pasta" at bounding box center [436, 253] width 61 height 12
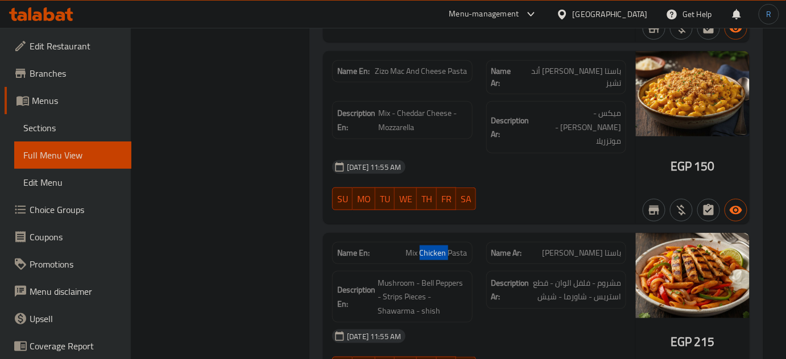
click at [430, 247] on span "Mix Chicken Pasta" at bounding box center [436, 253] width 61 height 12
copy span "Mix Chicken Pasta"
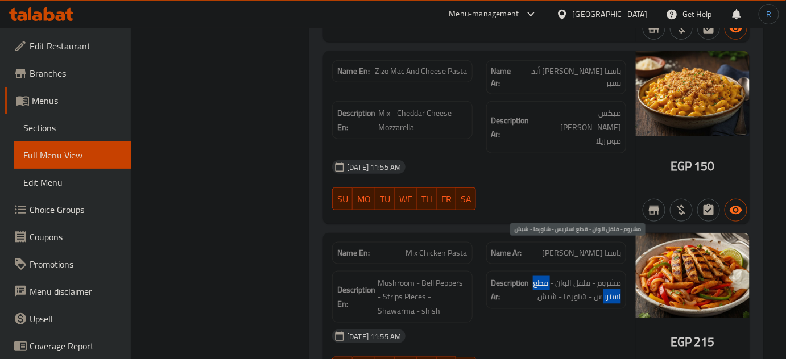
drag, startPoint x: 549, startPoint y: 248, endPoint x: 601, endPoint y: 266, distance: 55.2
click at [601, 276] on span "مشروم - فلفل الوان - قطع استريس - شاورما - شيش" at bounding box center [576, 290] width 89 height 28
click at [612, 276] on span "مشروم - فلفل الوان - قطع استريس - شاورما - شيش" at bounding box center [576, 290] width 89 height 28
click at [539, 204] on div at bounding box center [555, 211] width 153 height 14
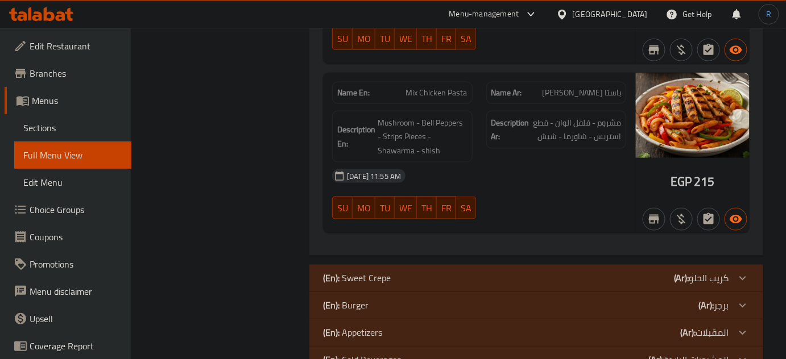
scroll to position [1908, 0]
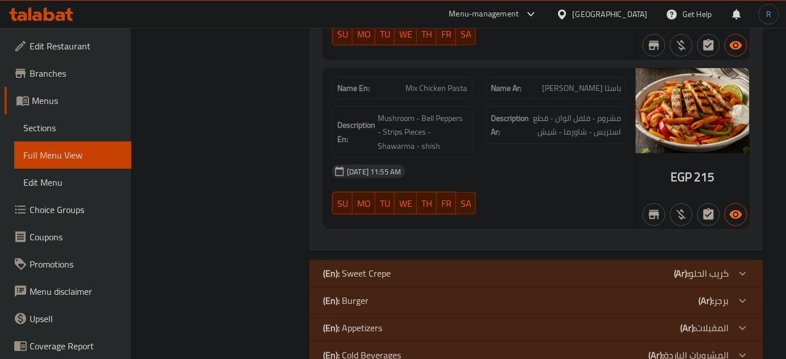
click at [394, 260] on div "(En): Sweet Crepe (Ar): كريب الحلو" at bounding box center [536, 273] width 454 height 27
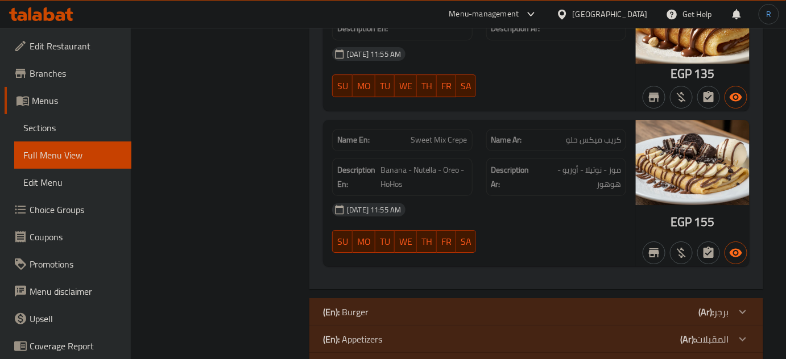
scroll to position [2665, 0]
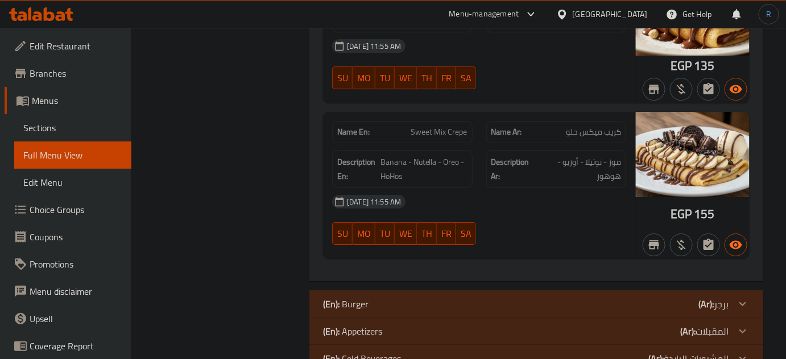
click at [399, 297] on div "(En): Burger (Ar): برجر" at bounding box center [526, 304] width 406 height 14
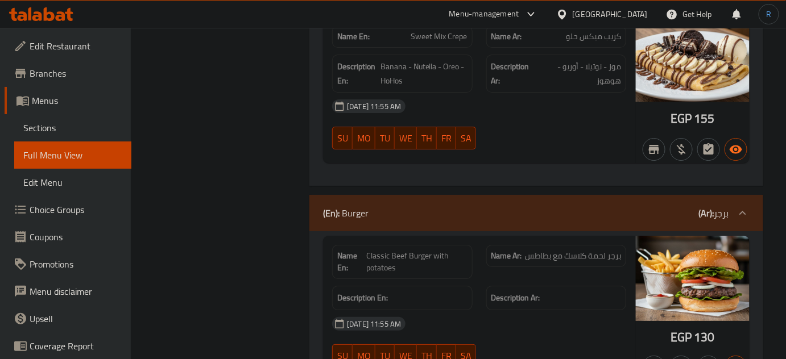
scroll to position [2769, 0]
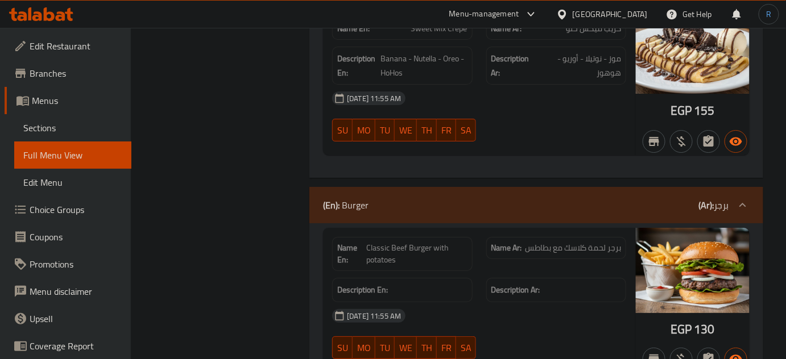
click at [420, 242] on span "Classic Beef Burger with potatoes" at bounding box center [416, 254] width 101 height 24
copy span "Classic Beef Burger with potatoes"
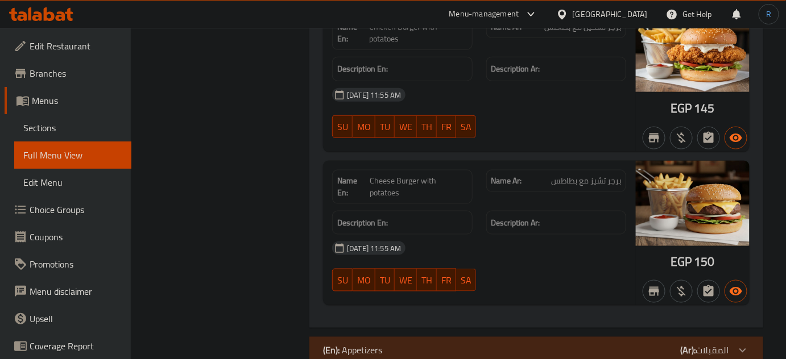
scroll to position [3302, 0]
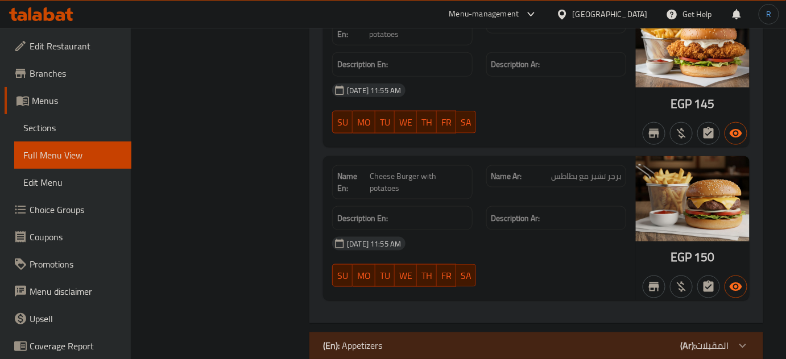
click at [435, 339] on div "(En): Appetizers (Ar): المقبلات" at bounding box center [526, 346] width 406 height 14
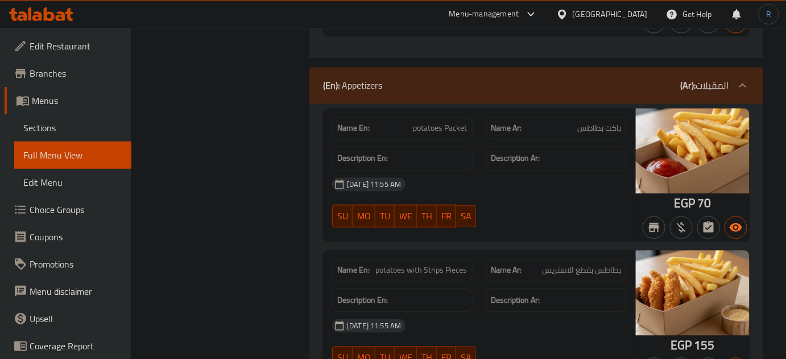
scroll to position [3560, 0]
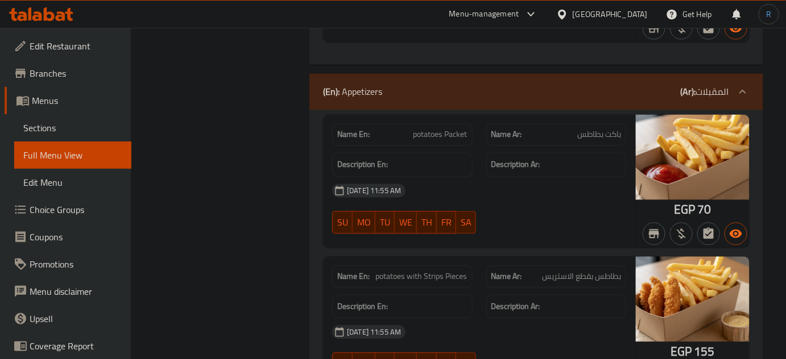
click at [439, 271] on span "potatoes with Strips Pieces" at bounding box center [422, 277] width 92 height 12
copy span "potatoes with Strips Pieces"
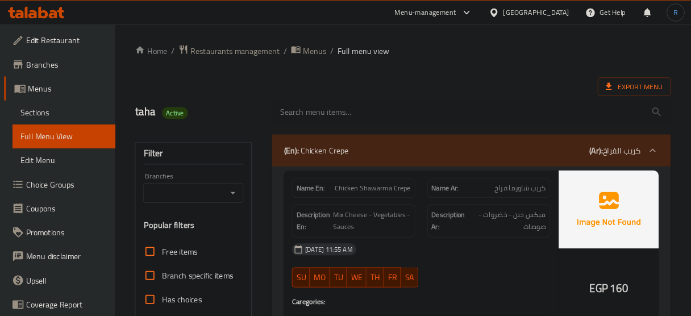
scroll to position [4048, 0]
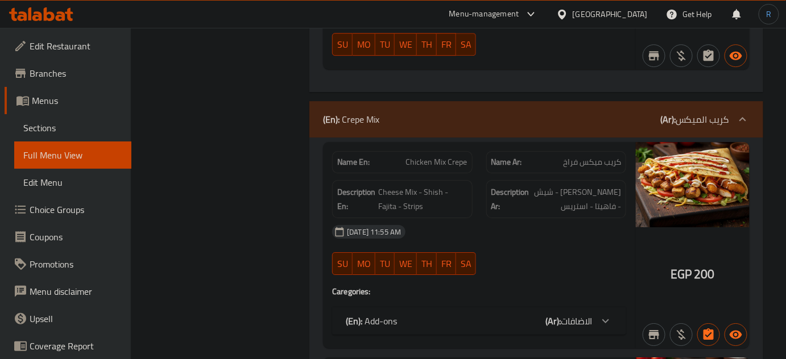
click at [447, 156] on span "Chicken Mix Crepe" at bounding box center [436, 162] width 61 height 12
copy span "Chicken Mix Crepe"
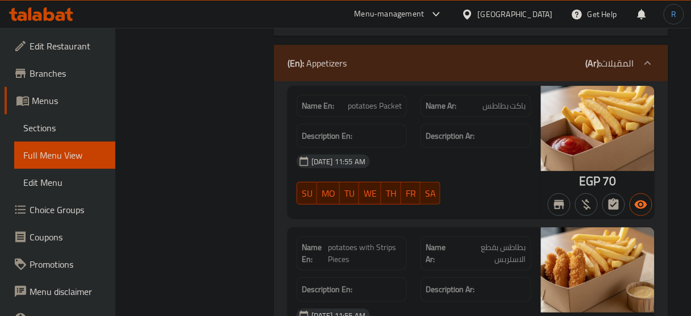
scroll to position [4348, 0]
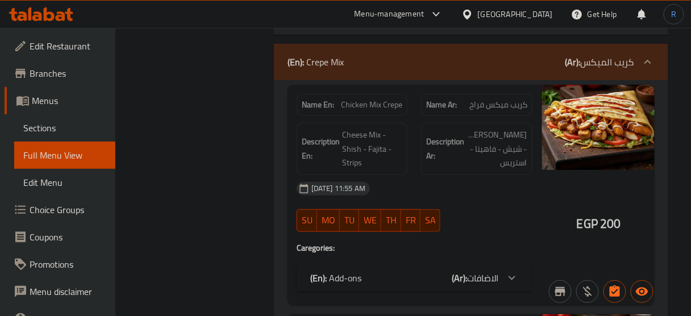
click at [380, 102] on span "Chicken Mix Crepe" at bounding box center [371, 105] width 61 height 12
copy span "Chicken Mix Crepe"
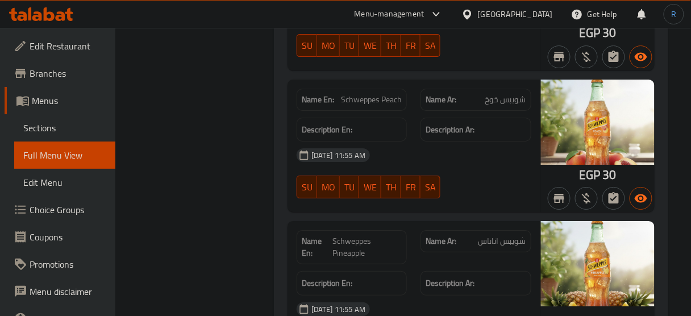
scroll to position [9619, 0]
click at [404, 271] on div "Description En:" at bounding box center [352, 283] width 110 height 24
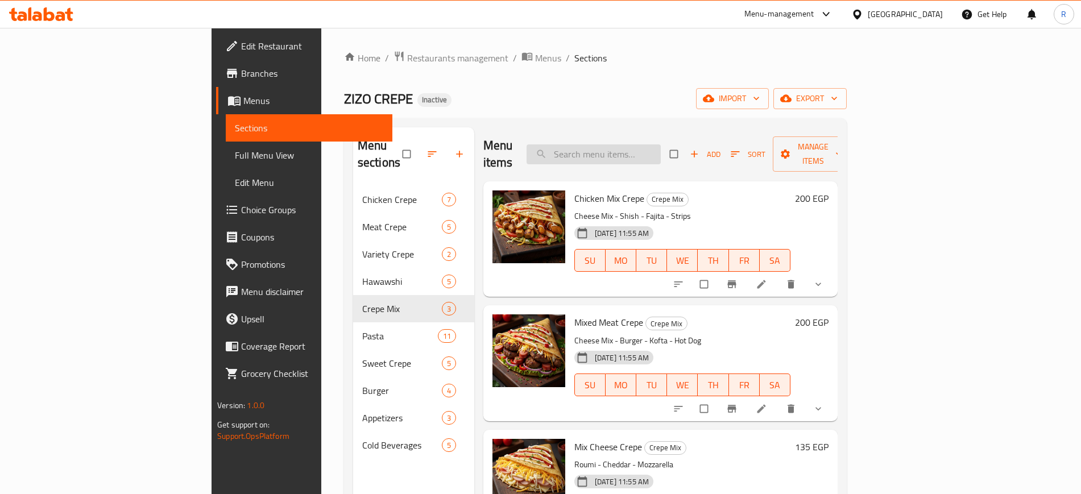
click at [642, 154] on input "search" at bounding box center [593, 154] width 134 height 20
paste input "Plain Hawawshi"
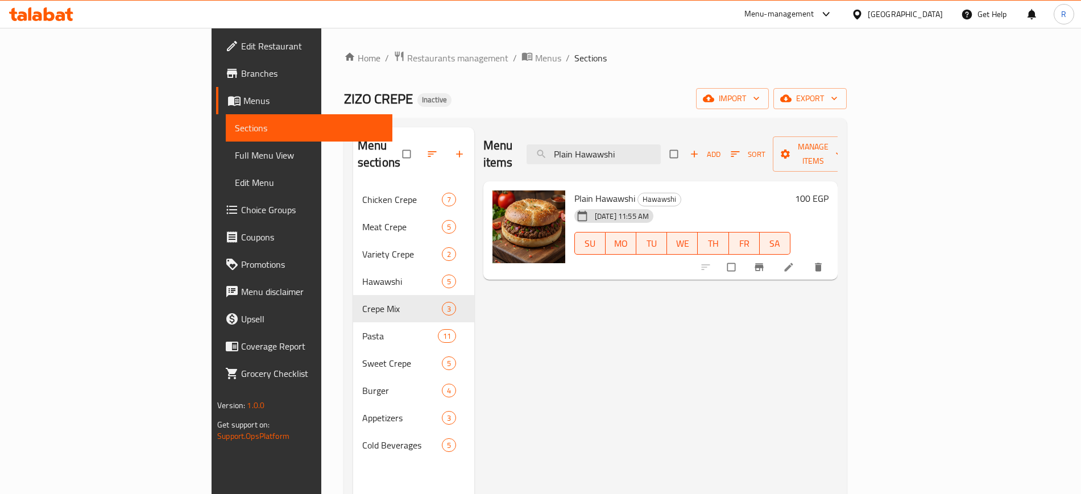
type input "Plain Hawawshi"
click at [806, 258] on li at bounding box center [790, 267] width 32 height 18
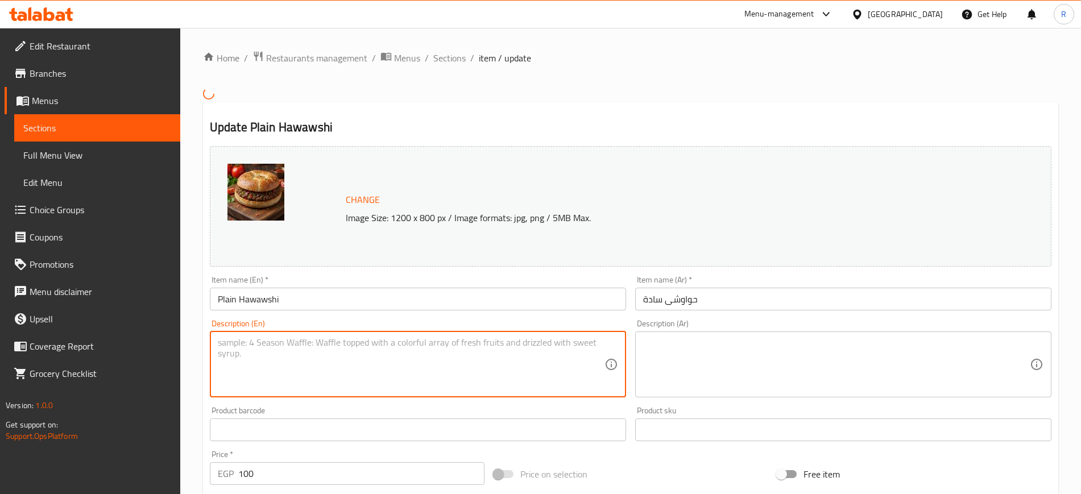
click at [318, 376] on textarea at bounding box center [411, 364] width 387 height 54
paste textarea "With soft bread, seasoned beef, onions, and spices"
type textarea "With soft bread, seasoned beef, onions, and spices"
click at [724, 379] on textarea at bounding box center [836, 364] width 387 height 54
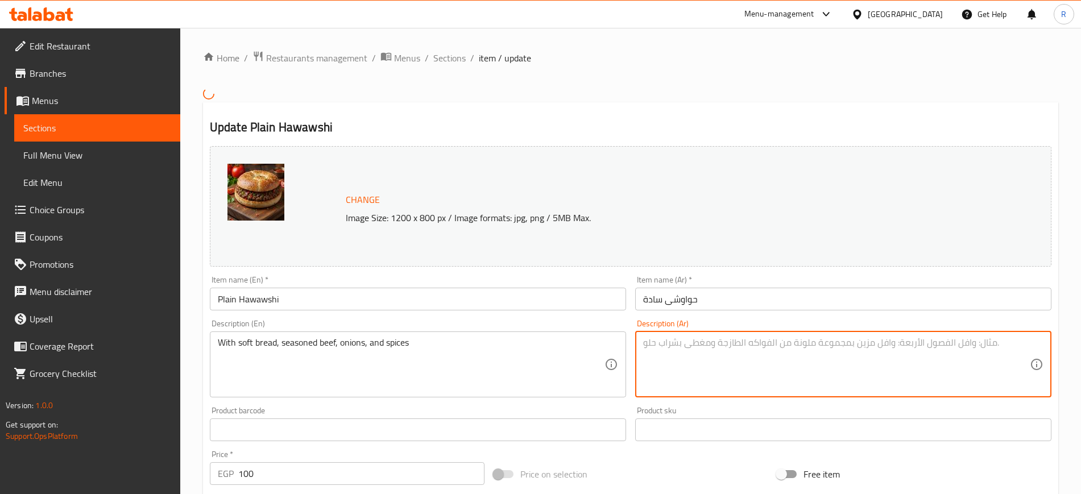
paste textarea "مع خبز طري ، لحم بقري متبل ، بصل و بهارات"
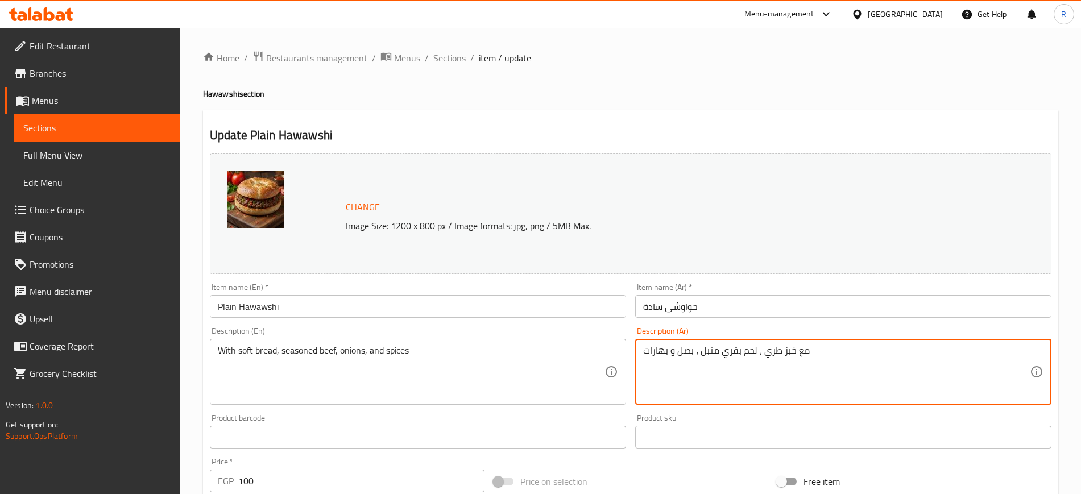
type textarea "مع خبز طري ، لحم بقري متبل ، بصل و بهارات"
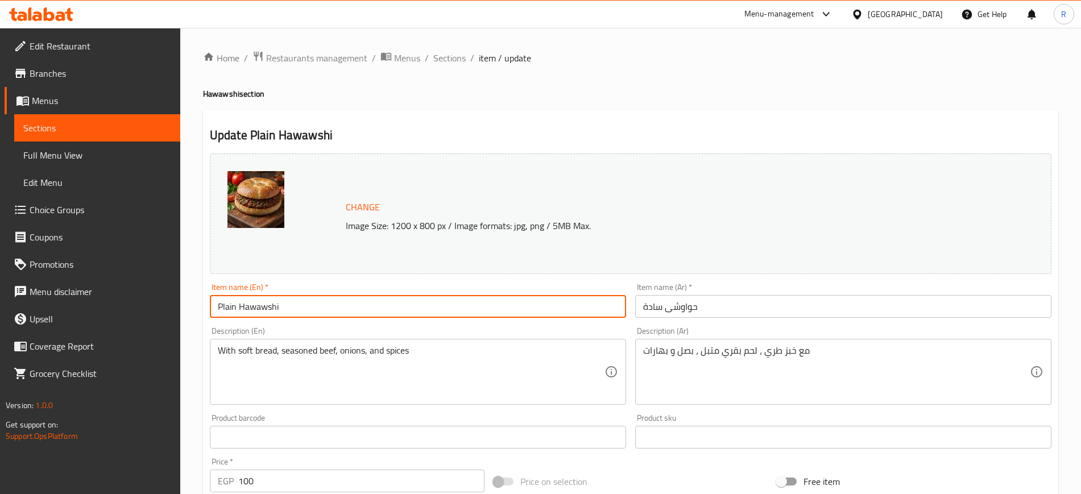
click at [496, 300] on input "Plain Hawawshi" at bounding box center [418, 306] width 416 height 23
click at [453, 60] on span "Sections" at bounding box center [449, 58] width 32 height 14
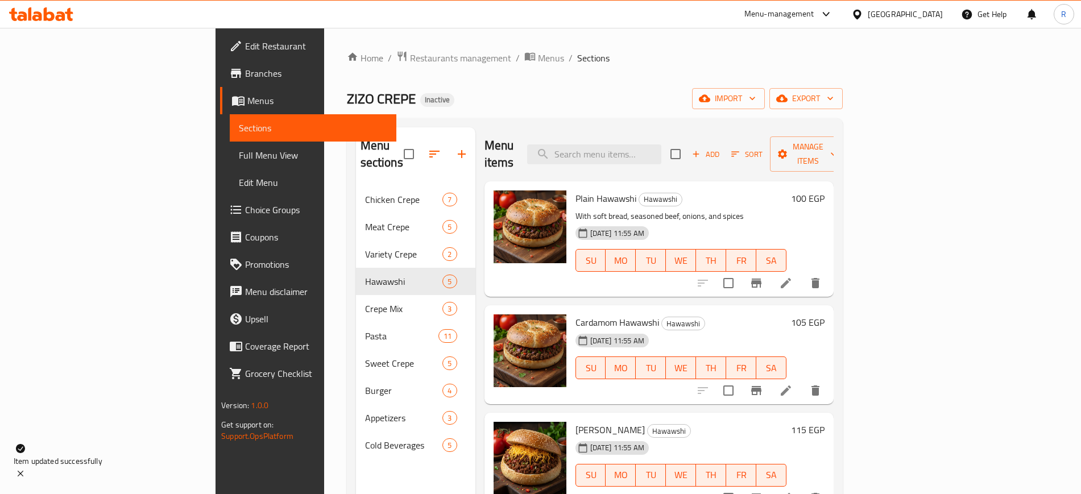
click at [575, 190] on span "Plain Hawawshi" at bounding box center [605, 198] width 61 height 17
copy h6 "Plain Hawawshi"
click at [610, 71] on div "Home / Restaurants management / Menus / Sections ZIZO CREPE Inactive import exp…" at bounding box center [595, 341] width 496 height 580
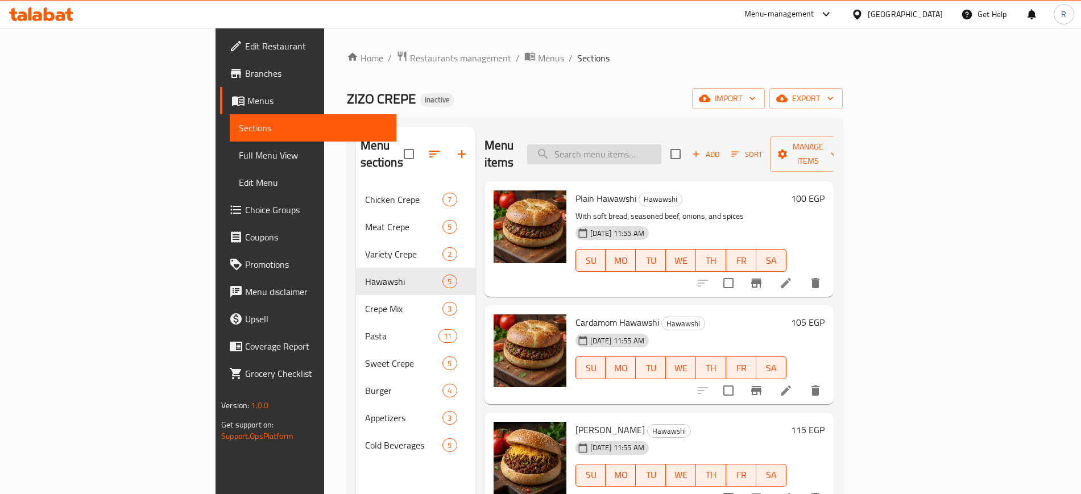
click at [641, 144] on input "search" at bounding box center [594, 154] width 134 height 20
paste input "Sausage Hawawshi"
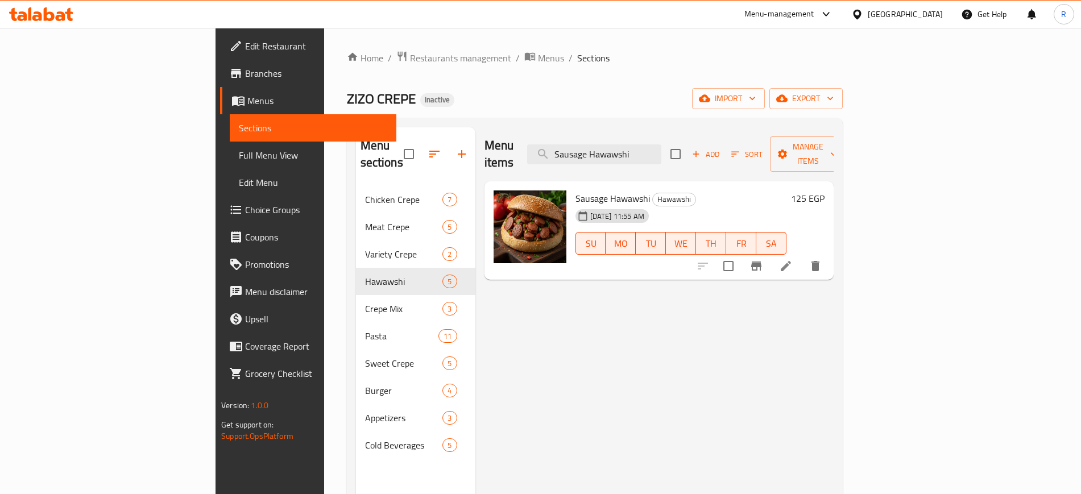
type input "Sausage Hawawshi"
click at [792, 259] on icon at bounding box center [786, 266] width 14 height 14
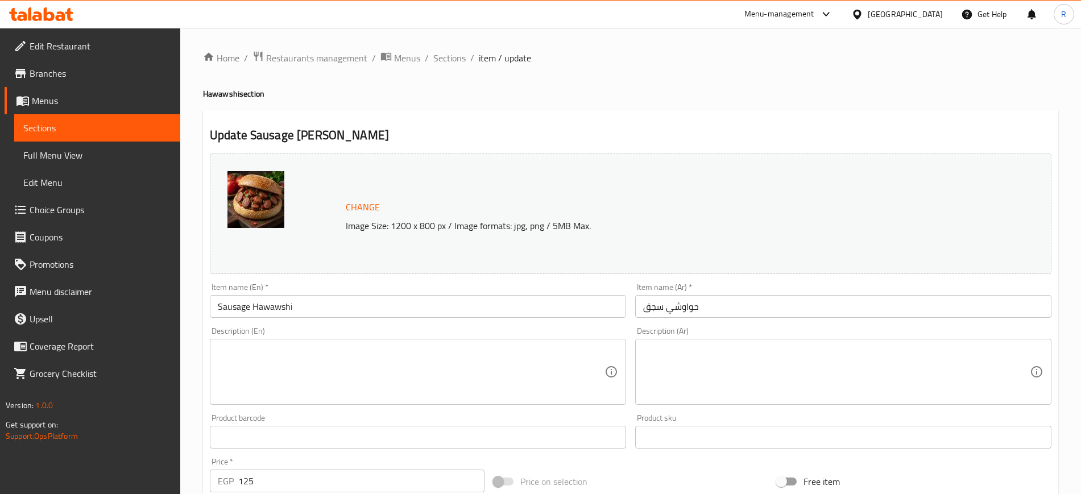
click at [362, 371] on textarea at bounding box center [411, 372] width 387 height 54
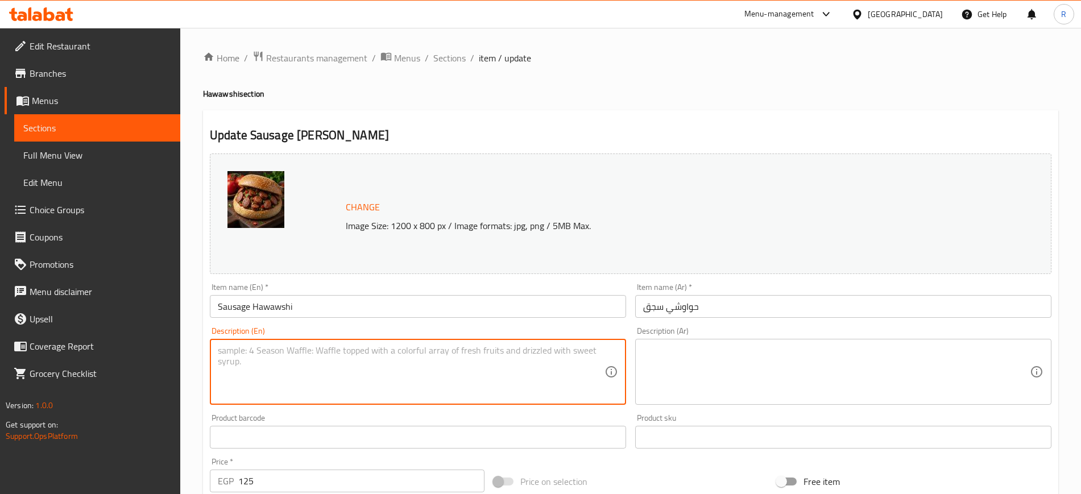
paste textarea "With savory sausages, minced veggies, and a tantalizing blend of middle eastern…"
type textarea "With savory sausages, minced veggies, and a tantalizing blend of middle eastern…"
click at [753, 385] on textarea at bounding box center [836, 372] width 387 height 54
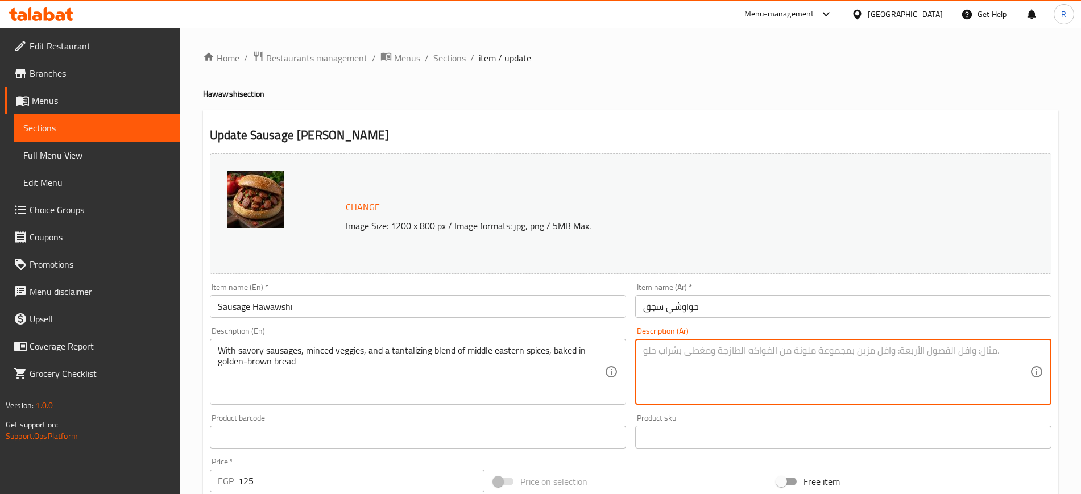
paste textarea "مع النقانق اللذيذة ، والخضار المفرومة ، ومزيج شهي من التوابل الشرق أوسطية المخب…"
click at [680, 305] on input "حواوشي سجق" at bounding box center [843, 306] width 416 height 23
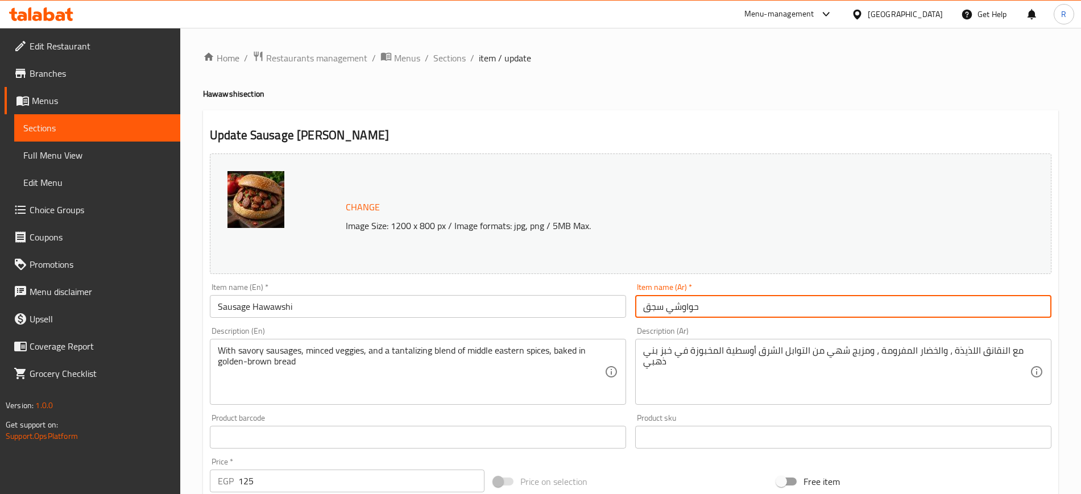
click at [656, 308] on input "حواوشي سجق" at bounding box center [843, 306] width 416 height 23
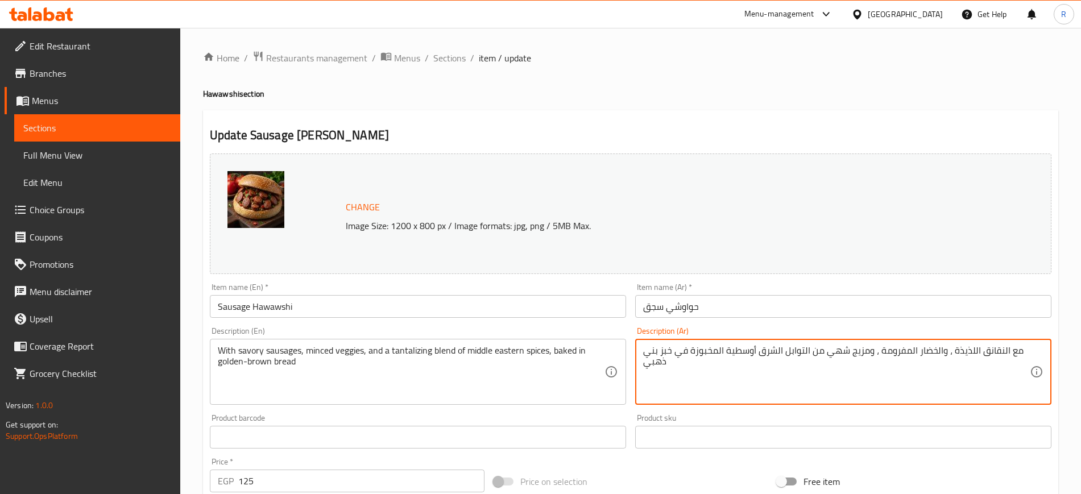
drag, startPoint x: 998, startPoint y: 352, endPoint x: 981, endPoint y: 351, distance: 17.1
paste textarea "سج"
click at [873, 353] on textarea "مع النسجق اللذيذة ، والخضار المفرومة ، ومزيج شهي من التوابل الشرق أوسطية المخبو…" at bounding box center [836, 372] width 387 height 54
click at [873, 351] on textarea "مع السجق اللذيذة ، والخضار المفرومة ، ومزيج شهي من التوابل الشرق أوسطية المخبوز…" at bounding box center [836, 372] width 387 height 54
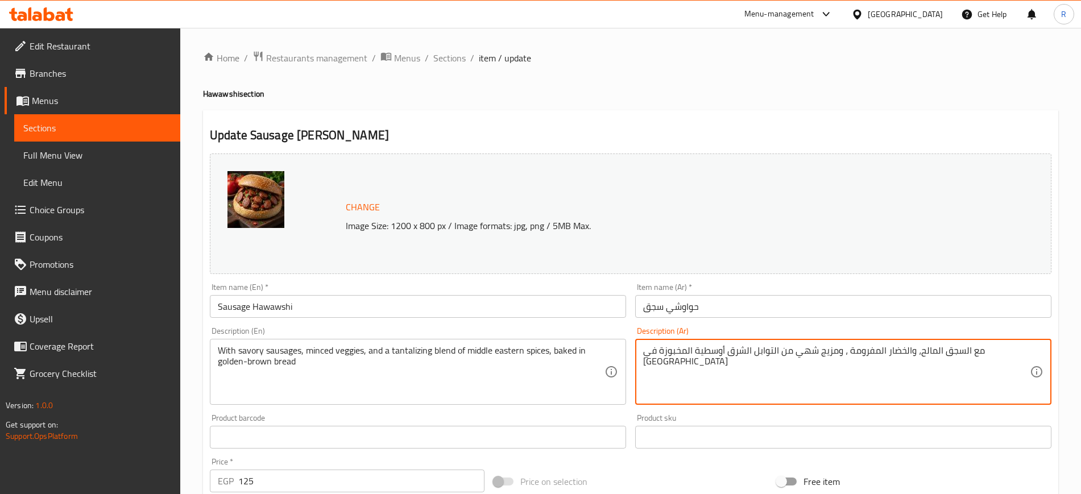
click at [873, 351] on textarea "مع السجق المالح، والخضار المفرومة ، ومزيج شهي من التوابل الشرق أوسطية المخبوزة …" at bounding box center [836, 372] width 387 height 54
type textarea "مع السجق المالح، والخضار المفروم ، ومزيج شهي من التوابل الشرق أوسطية المخبوزة ف…"
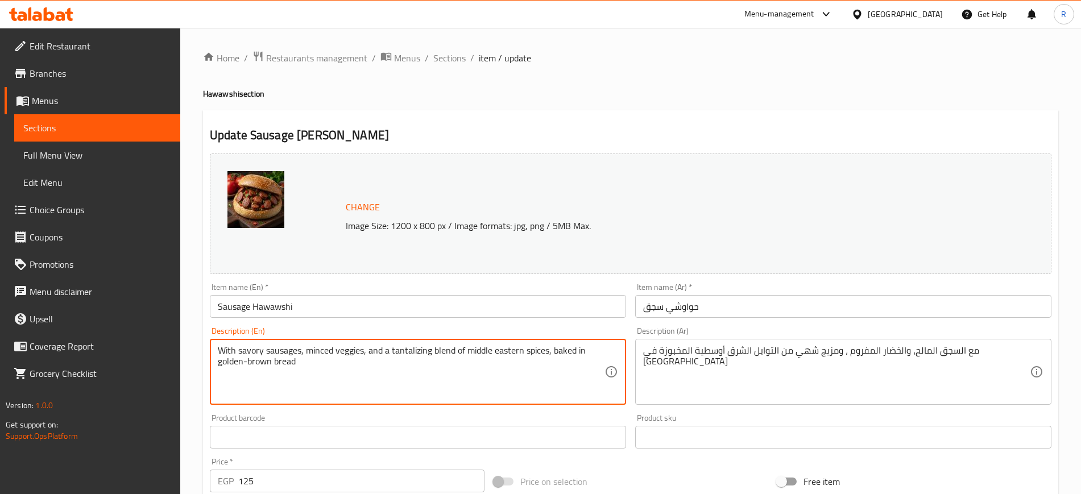
click at [411, 351] on textarea "With savory sausages, minced veggies, and a tantalizing blend of middle eastern…" at bounding box center [411, 372] width 387 height 54
type textarea "With savory sausages, minced veggies, and blend of middle eastern spices, baked…"
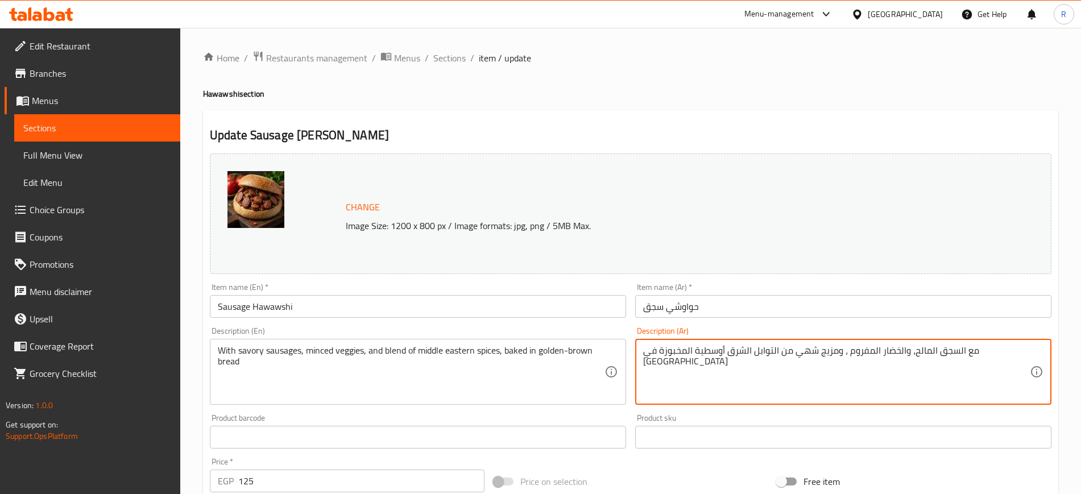
click at [831, 349] on textarea "مع السجق المالح، والخضار المفروم ، ومزيج شهي من التوابل الشرق أوسطية المخبوزة ف…" at bounding box center [836, 372] width 387 height 54
type textarea "مع السجق المالح، والخضار المفروم ، ومزيج من التوابل الشرق أوسطية المخبوزة في [G…"
click at [540, 312] on input "Sausage Hawawshi" at bounding box center [418, 306] width 416 height 23
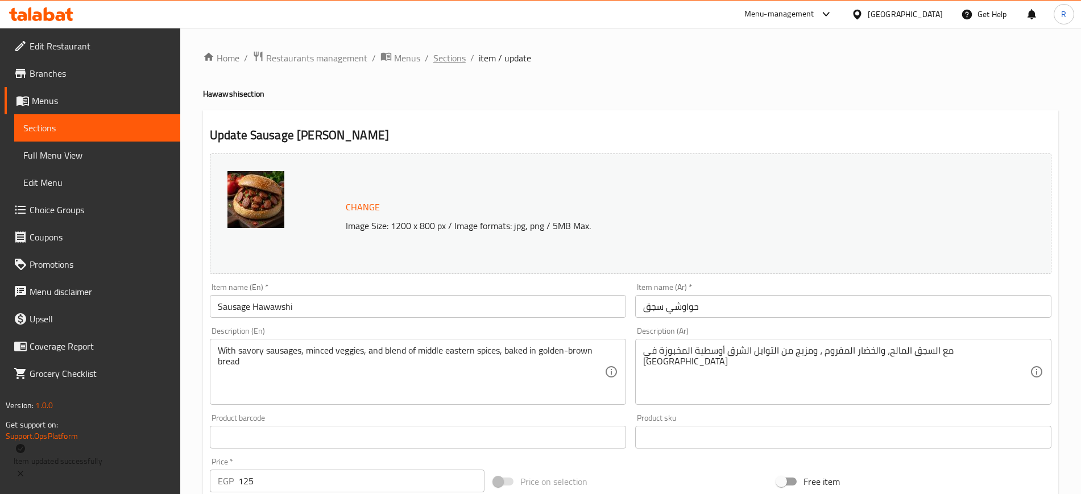
click at [450, 62] on span "Sections" at bounding box center [449, 58] width 32 height 14
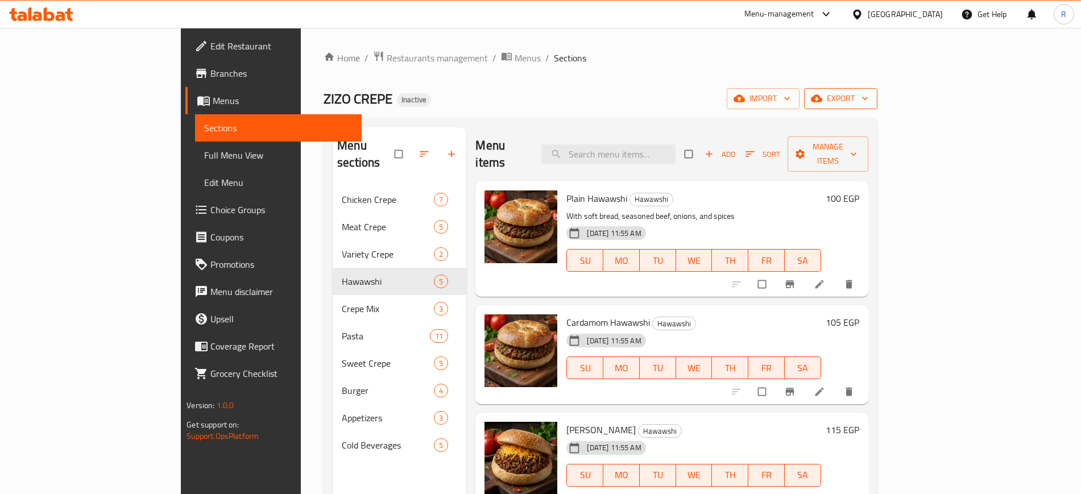
click at [868, 96] on span "export" at bounding box center [840, 99] width 55 height 14
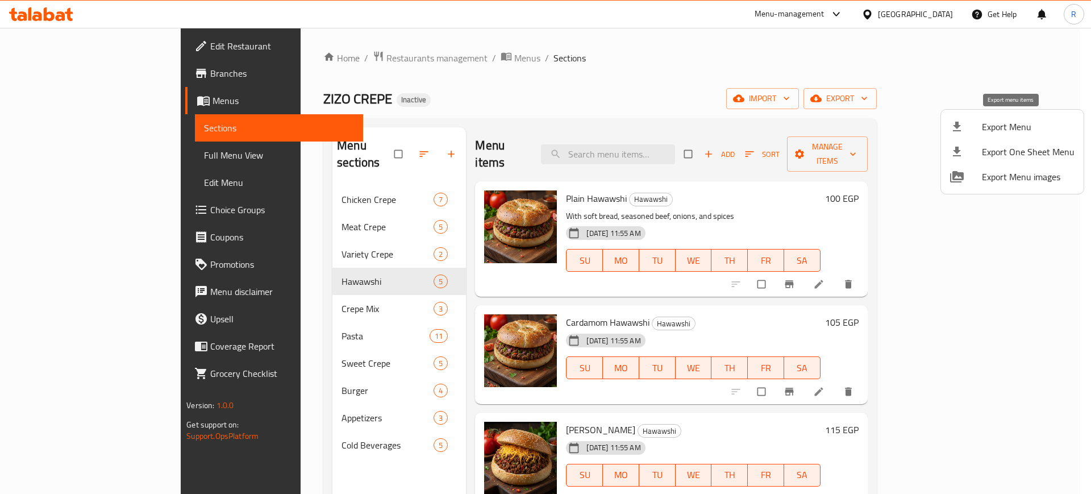
click at [994, 120] on span "Export Menu" at bounding box center [1028, 127] width 93 height 14
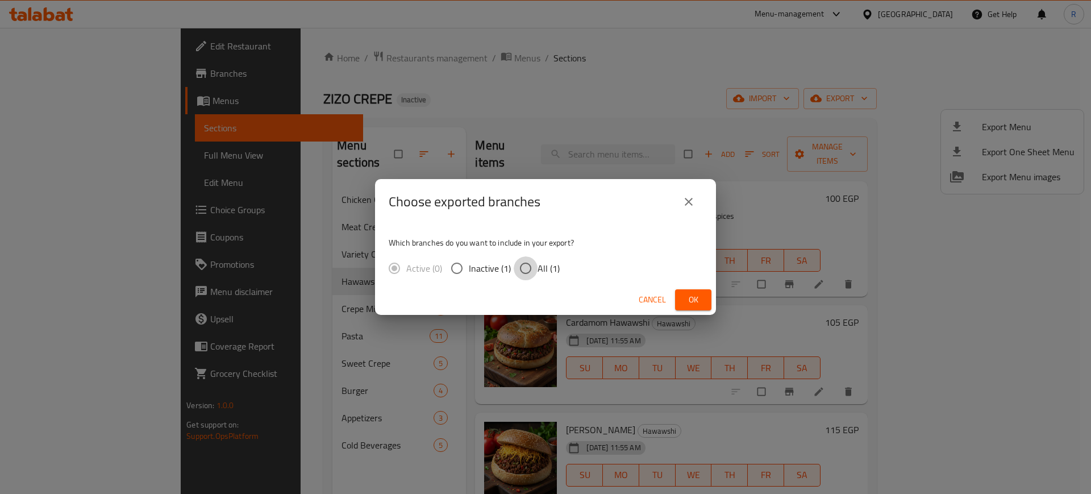
click at [517, 264] on input "All (1)" at bounding box center [526, 268] width 24 height 24
radio input "true"
drag, startPoint x: 694, startPoint y: 296, endPoint x: 640, endPoint y: 214, distance: 98.1
click at [694, 297] on span "Ok" at bounding box center [693, 300] width 18 height 14
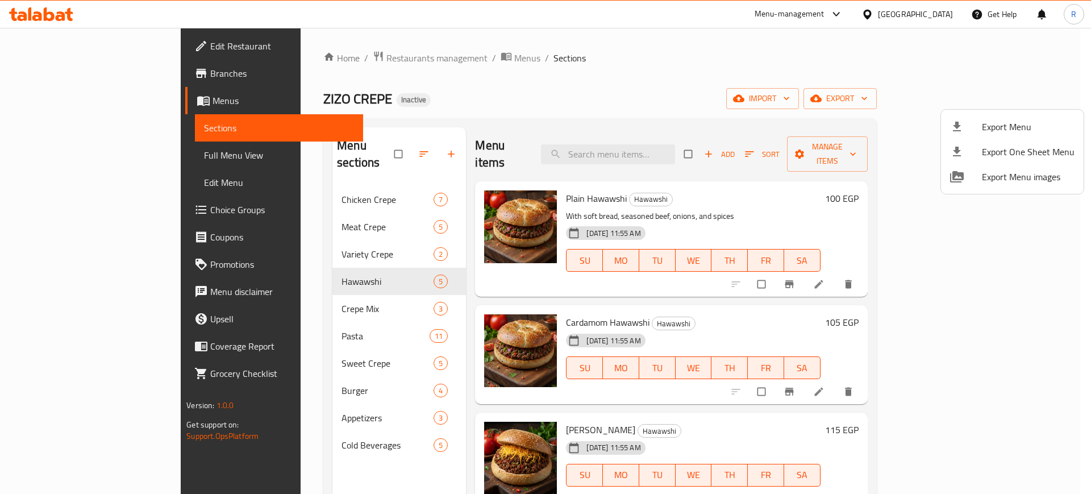
click at [269, 191] on div at bounding box center [545, 247] width 1091 height 494
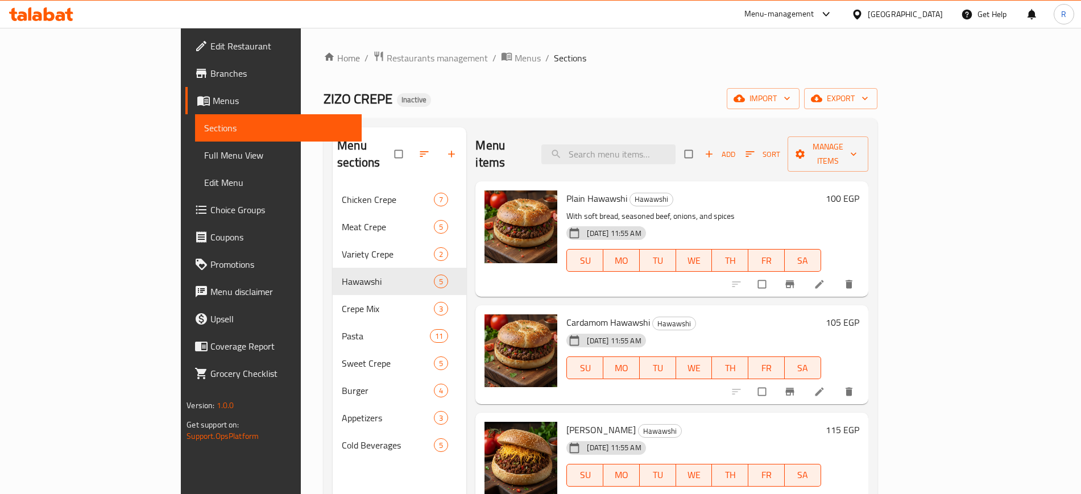
click at [333, 191] on div "Chicken Crepe 7" at bounding box center [400, 199] width 134 height 27
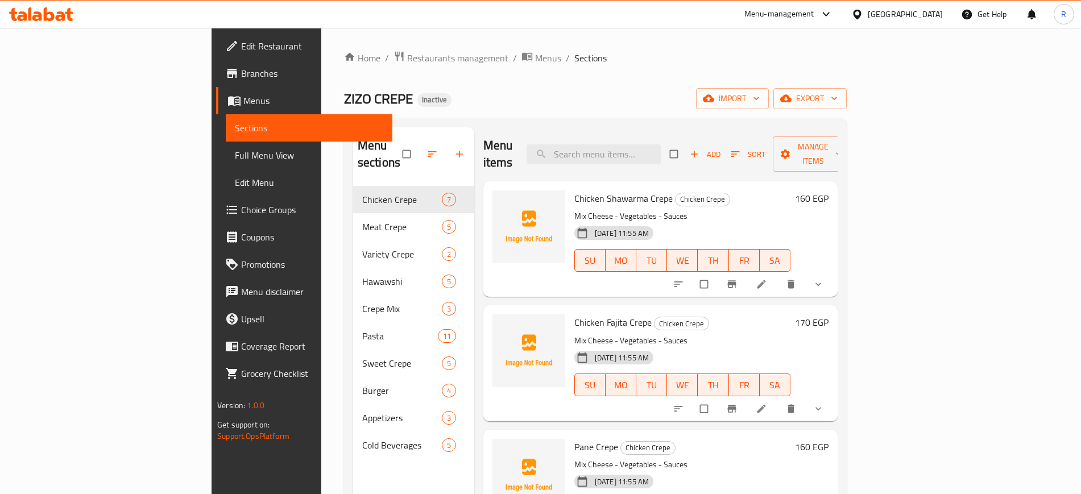
click at [727, 61] on ol "Home / Restaurants management / Menus / Sections" at bounding box center [595, 58] width 503 height 15
click at [535, 57] on span "Menus" at bounding box center [548, 58] width 26 height 14
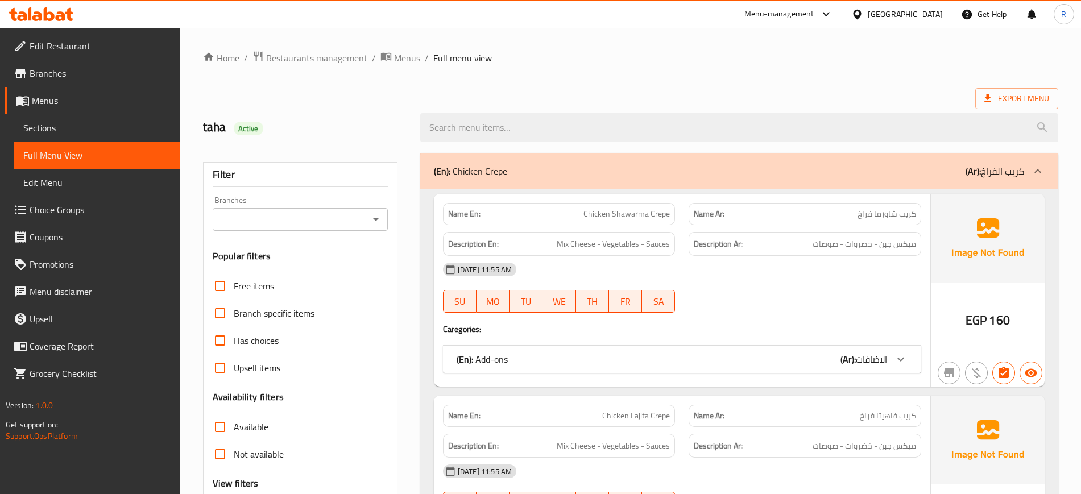
scroll to position [71, 0]
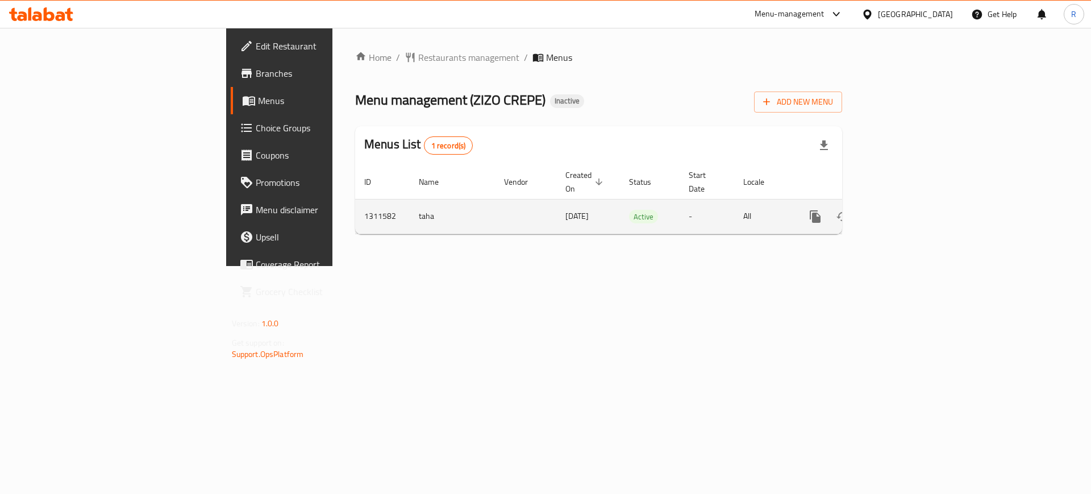
click at [904, 210] on icon "enhanced table" at bounding box center [898, 217] width 14 height 14
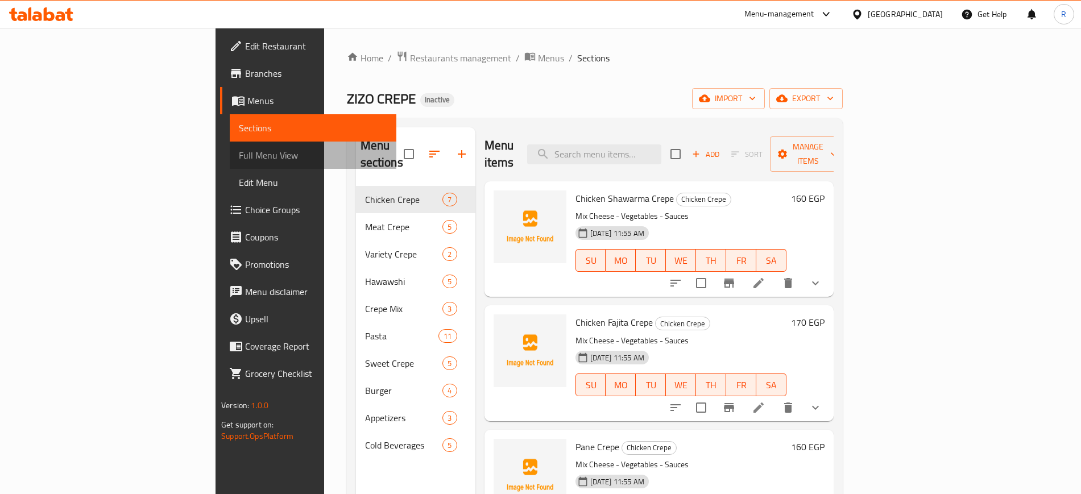
click at [239, 148] on span "Full Menu View" at bounding box center [313, 155] width 148 height 14
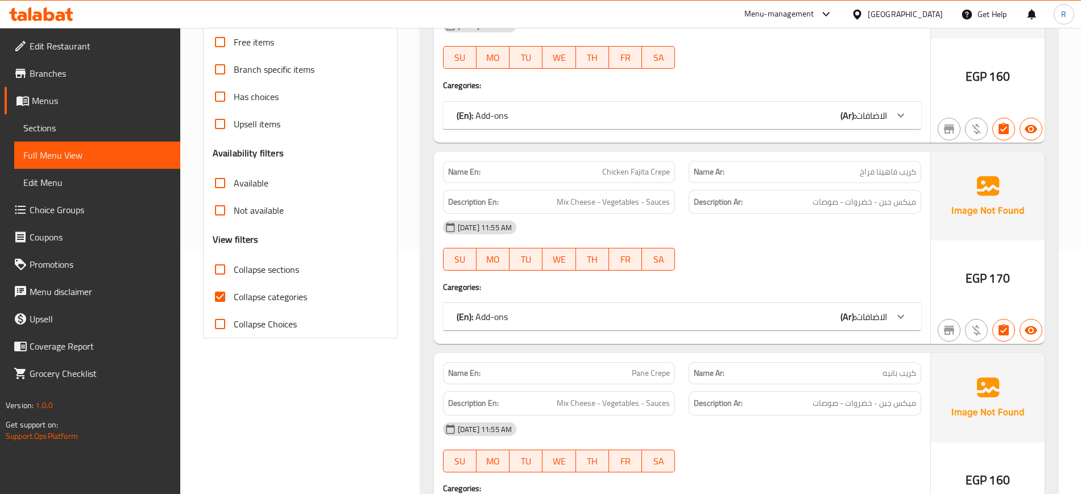
scroll to position [142, 0]
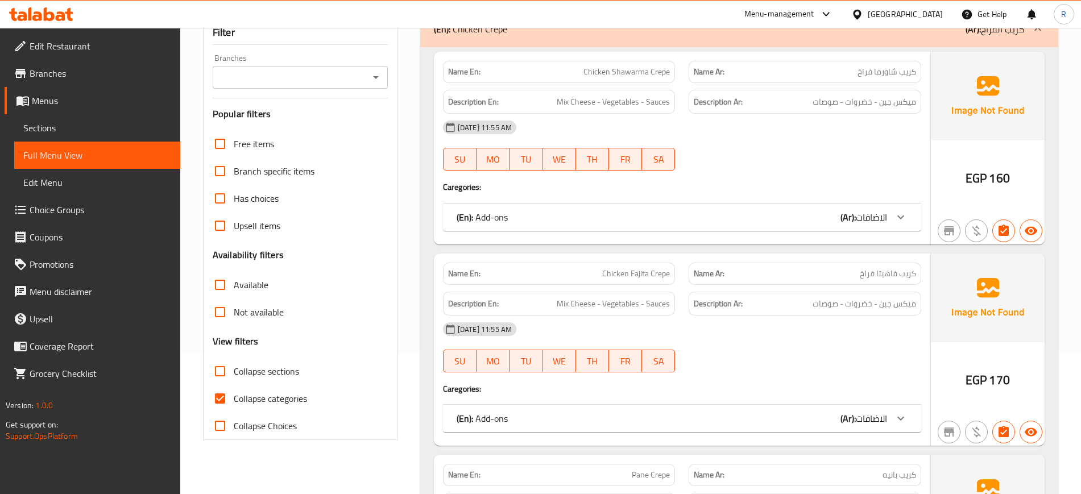
click at [747, 165] on div at bounding box center [805, 171] width 246 height 14
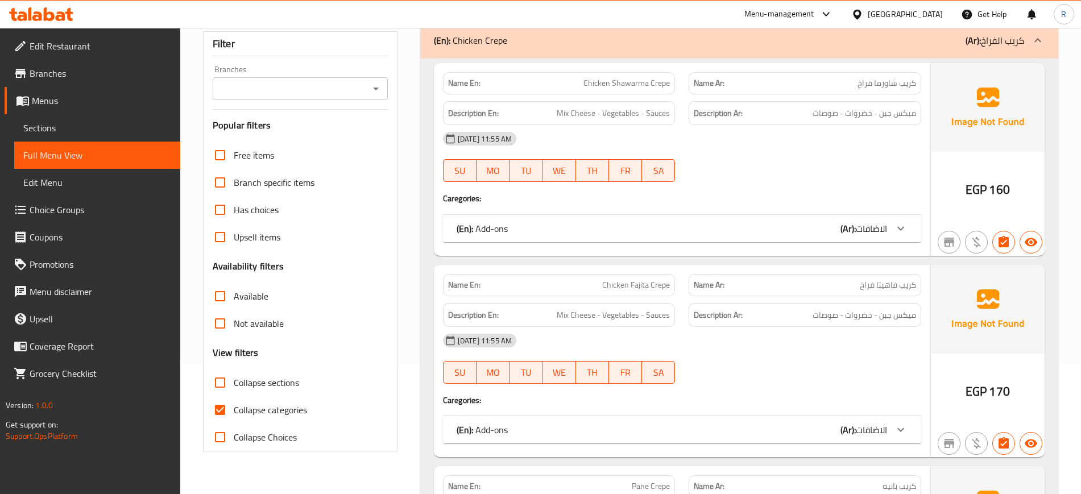
scroll to position [284, 0]
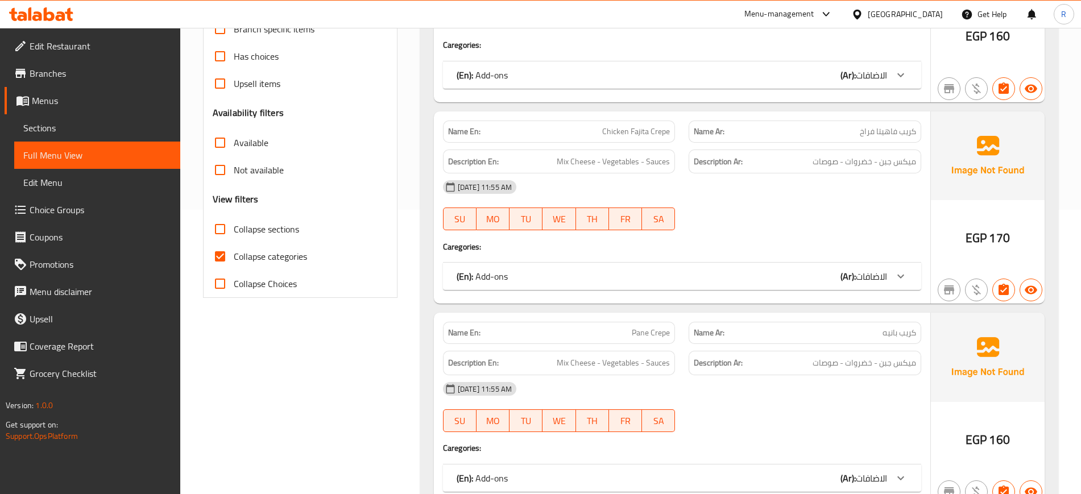
click at [222, 263] on input "Collapse categories" at bounding box center [219, 256] width 27 height 27
checkbox input "false"
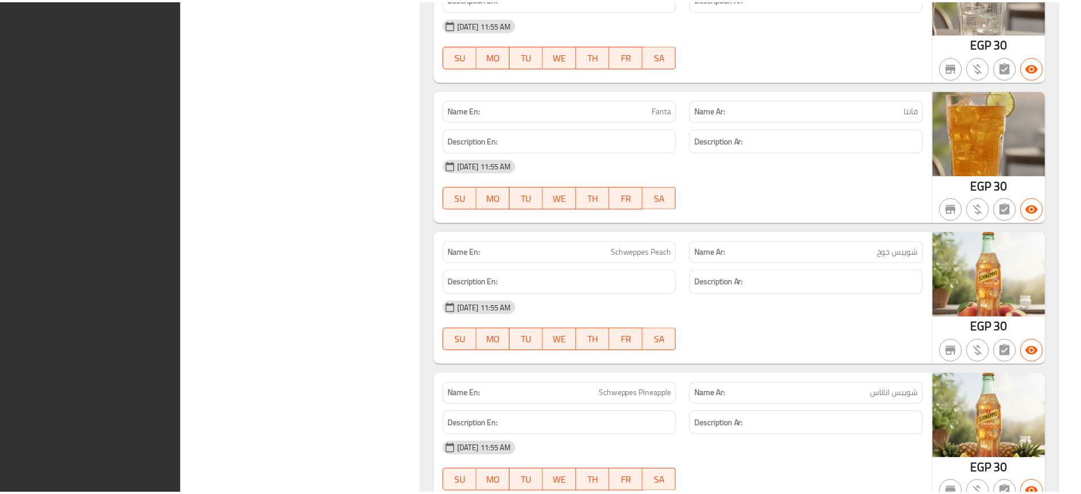
scroll to position [11802, 0]
